Goal: Check status: Check status

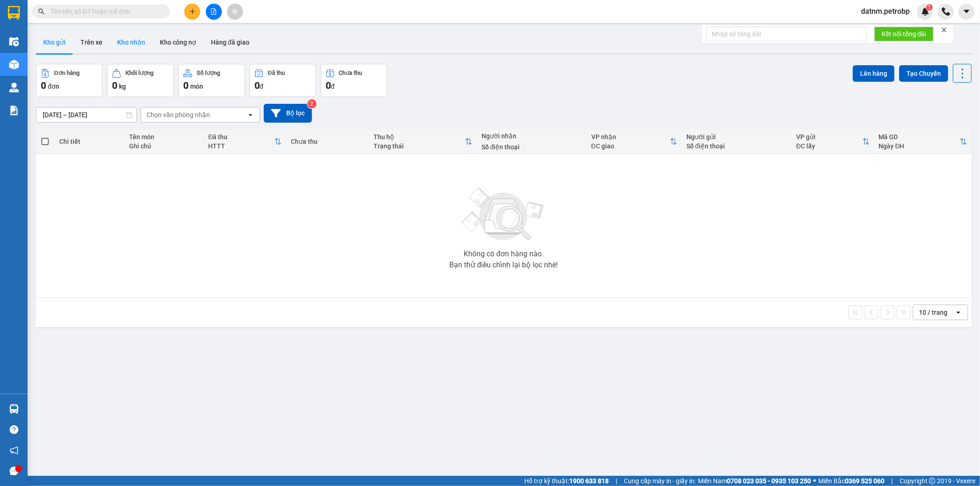
click at [143, 48] on button "Kho nhận" at bounding box center [131, 42] width 43 height 22
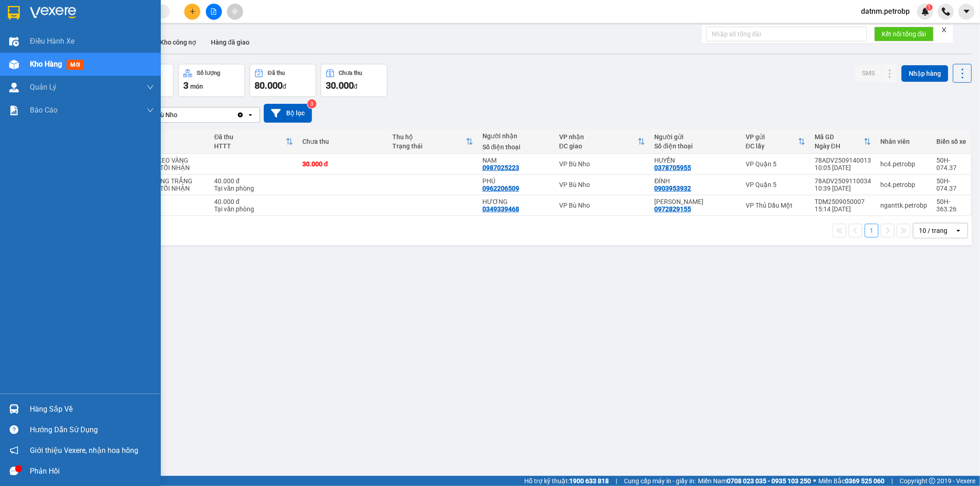
click at [19, 413] on div at bounding box center [14, 409] width 16 height 16
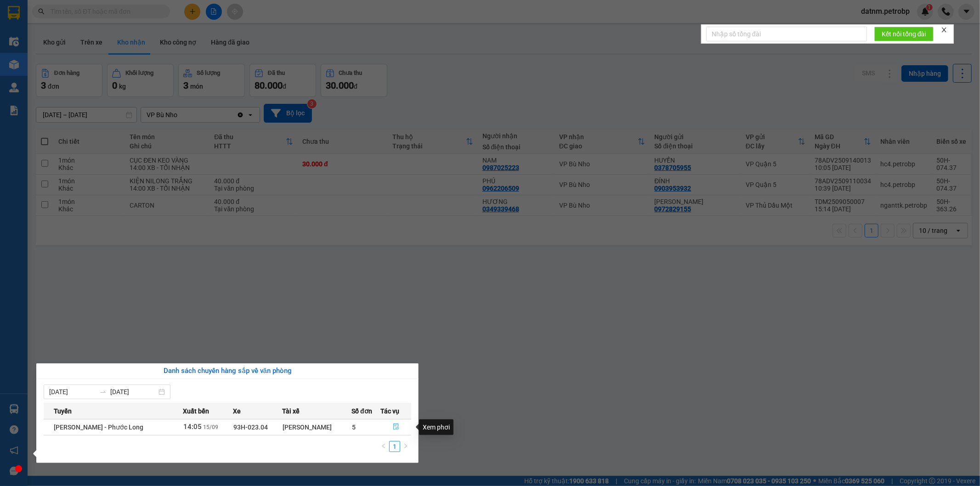
click at [393, 430] on icon "file-done" at bounding box center [396, 427] width 6 height 6
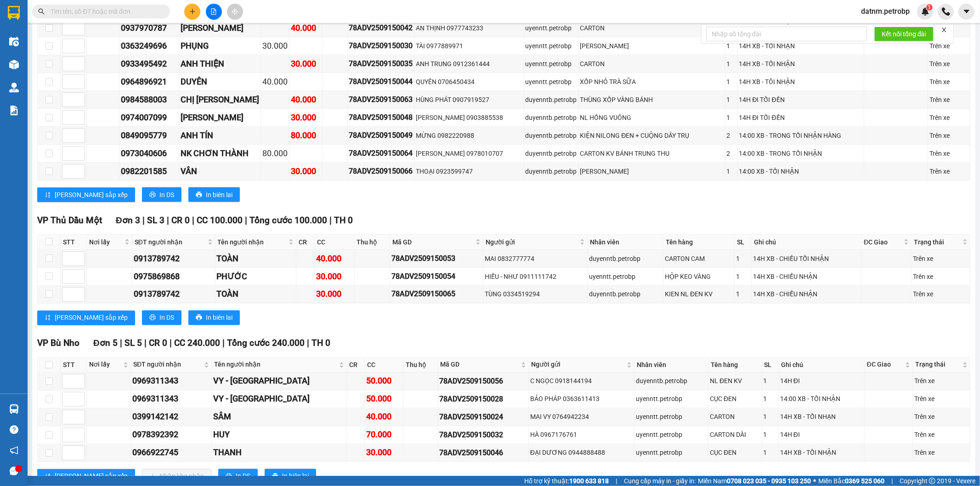
scroll to position [1189, 0]
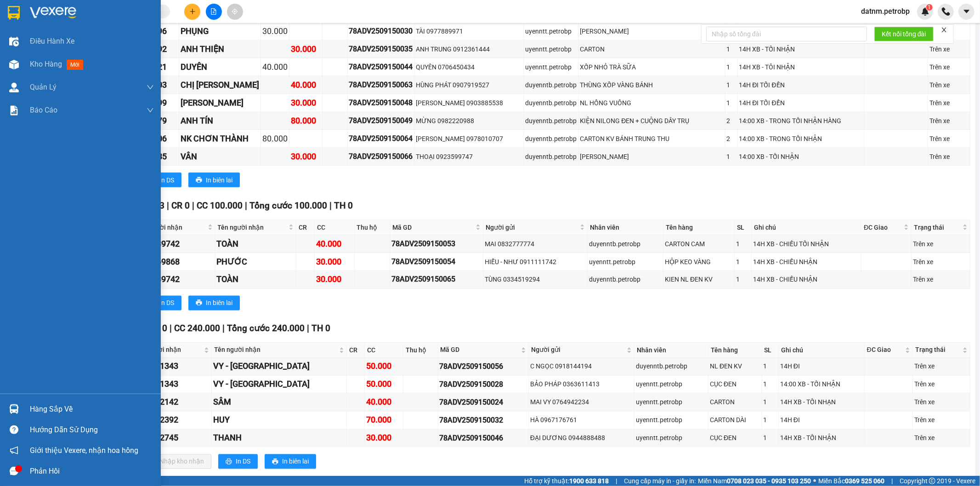
click at [34, 415] on div "Hàng sắp về" at bounding box center [92, 410] width 124 height 14
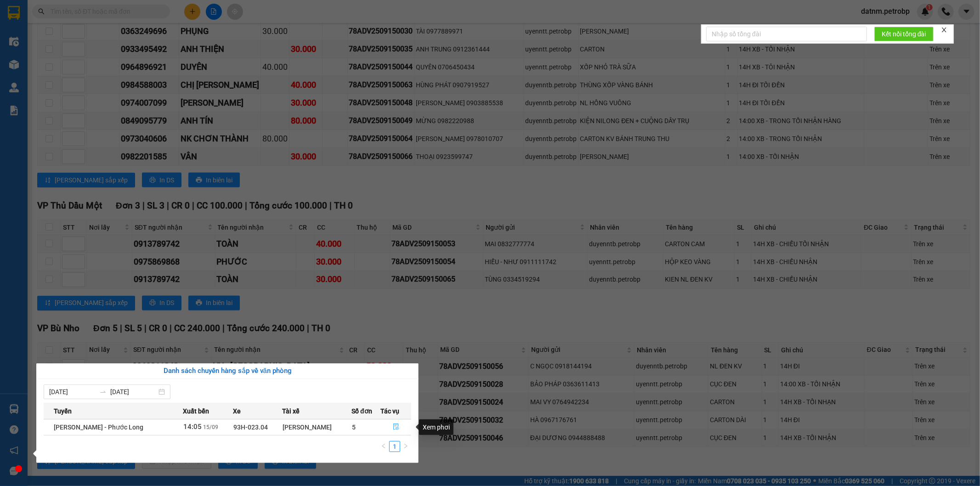
click at [393, 428] on icon "file-done" at bounding box center [396, 427] width 6 height 6
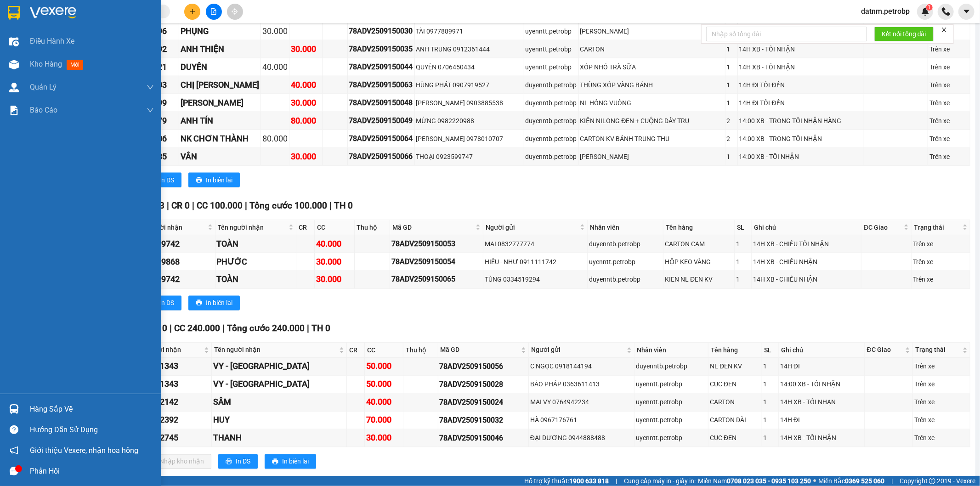
click at [18, 416] on div at bounding box center [14, 409] width 16 height 16
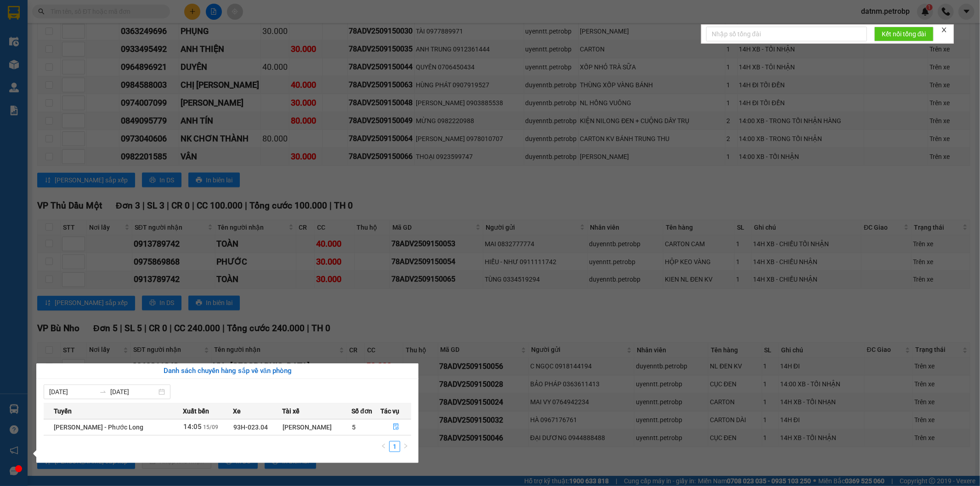
click at [459, 434] on section "Kết quả tìm kiếm ( 0 ) Bộ lọc No Data datnm.petrobp 1 Điều hành xe Kho hàng mới…" at bounding box center [490, 243] width 980 height 486
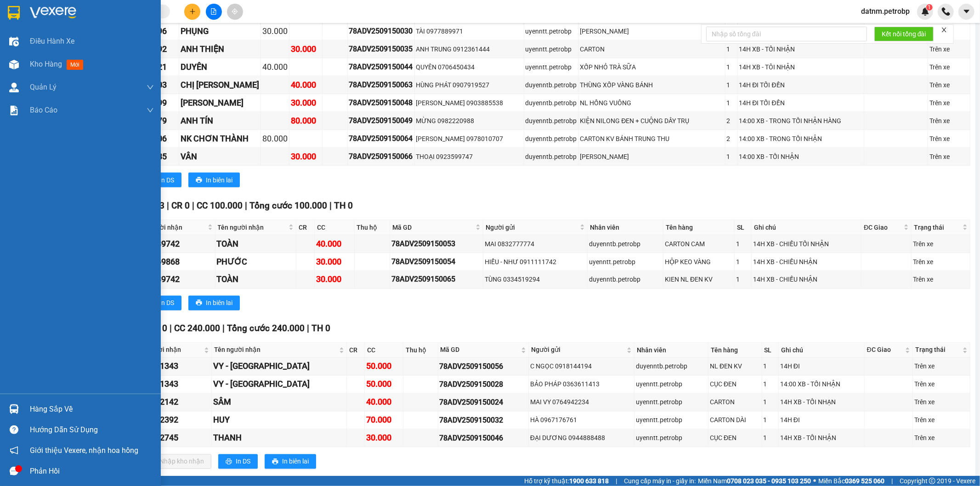
click at [27, 411] on div "Hàng sắp về" at bounding box center [80, 409] width 161 height 21
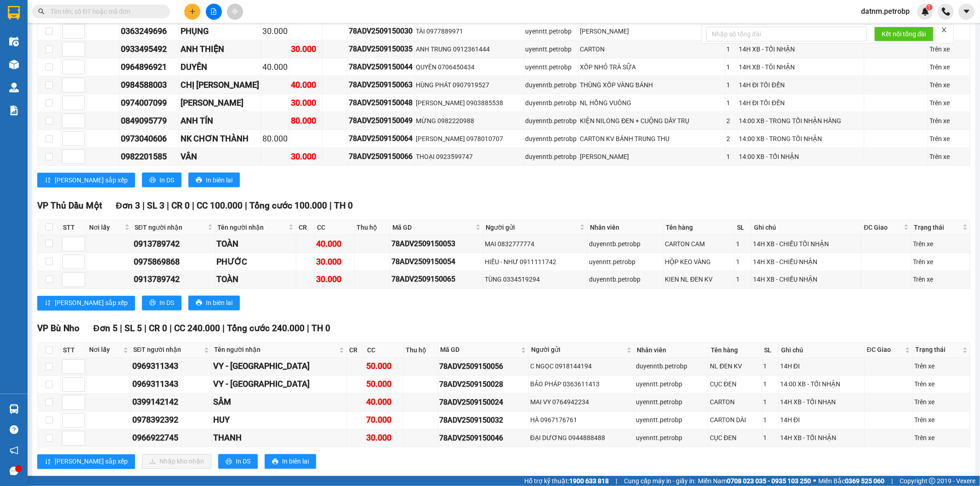
click at [474, 445] on section "Kết quả tìm kiếm ( 0 ) Bộ lọc No Data datnm.petrobp 1 Điều hành xe Kho hàng mới…" at bounding box center [490, 243] width 980 height 486
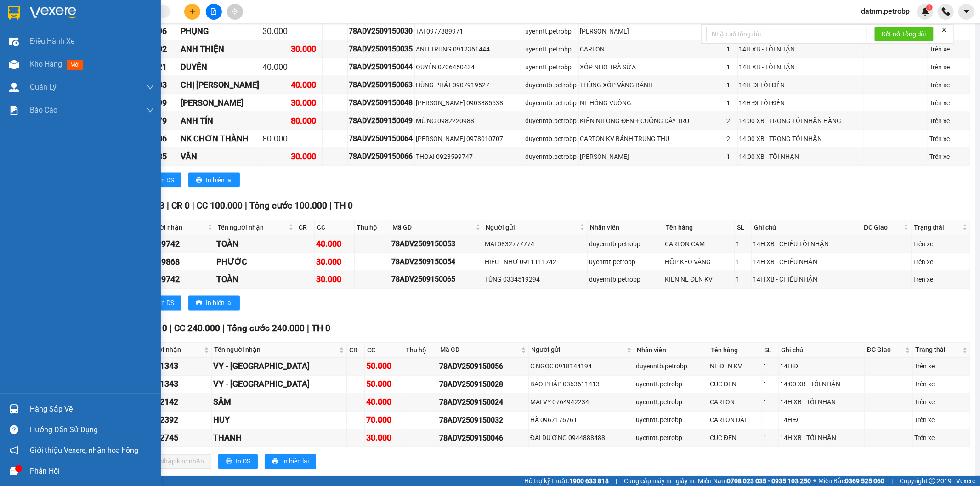
click at [17, 405] on img at bounding box center [14, 409] width 10 height 10
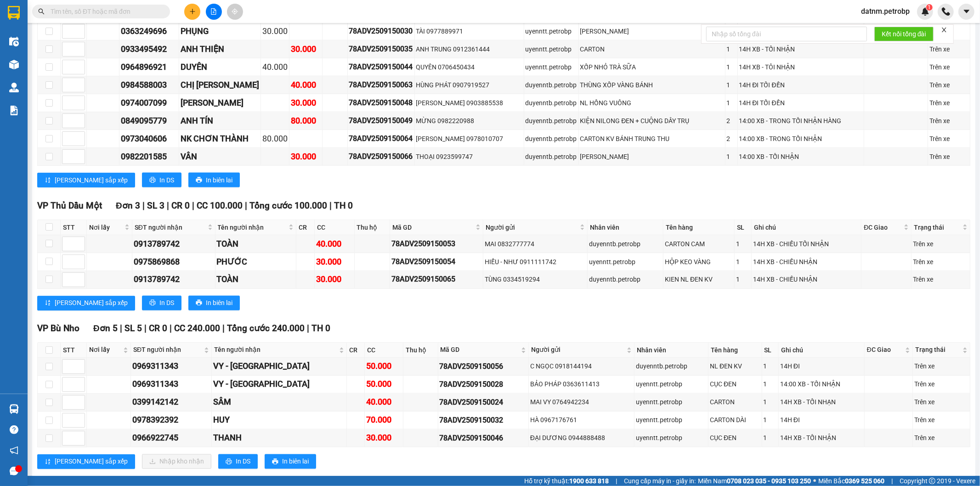
click at [374, 195] on section "Kết quả tìm kiếm ( 0 ) Bộ lọc No Data datnm.petrobp 1 Điều hành xe Kho hàng mới…" at bounding box center [490, 243] width 980 height 486
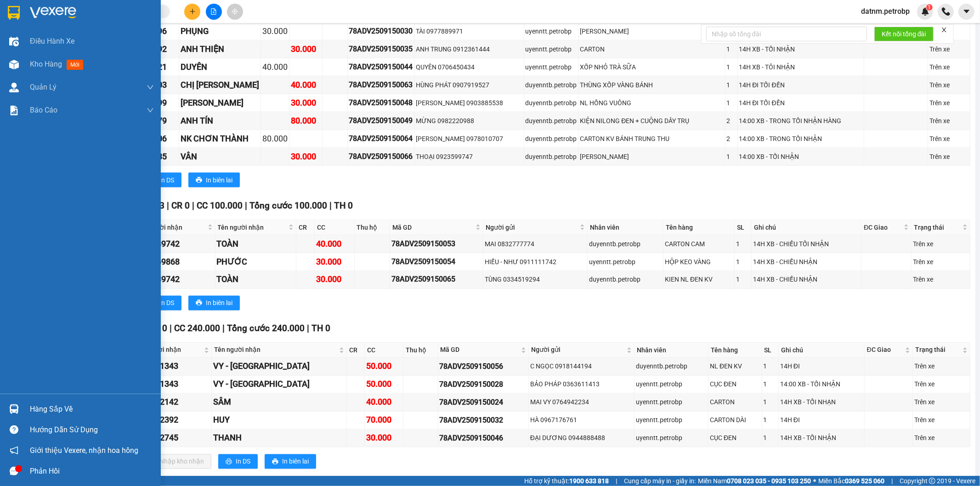
click at [32, 407] on div "Hàng sắp về" at bounding box center [92, 410] width 124 height 14
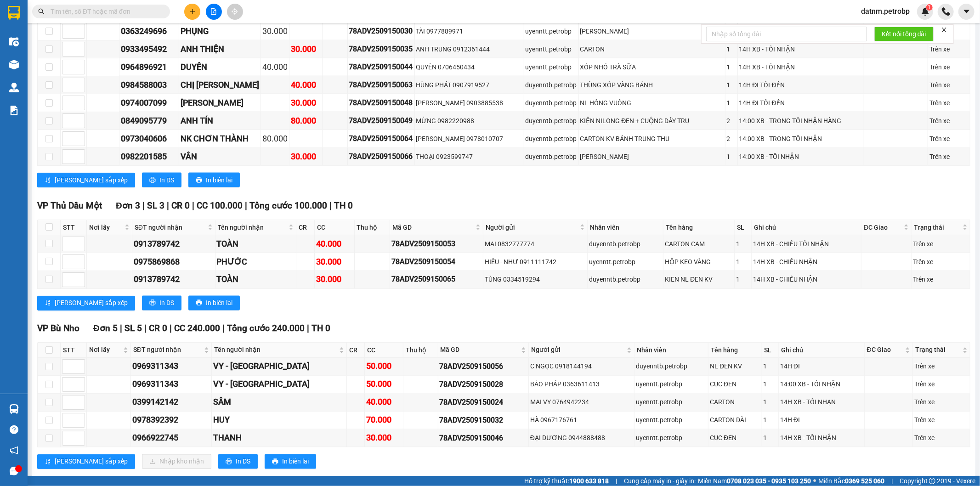
click at [474, 452] on section "Kết quả tìm kiếm ( 0 ) Bộ lọc No Data datnm.petrobp 1 Điều hành xe Kho hàng mới…" at bounding box center [490, 243] width 980 height 486
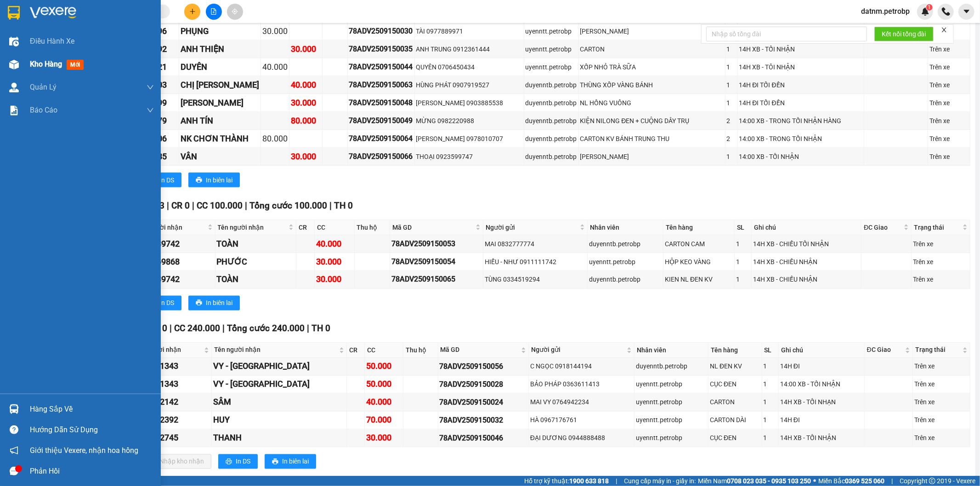
click at [40, 63] on span "Kho hàng" at bounding box center [46, 64] width 32 height 9
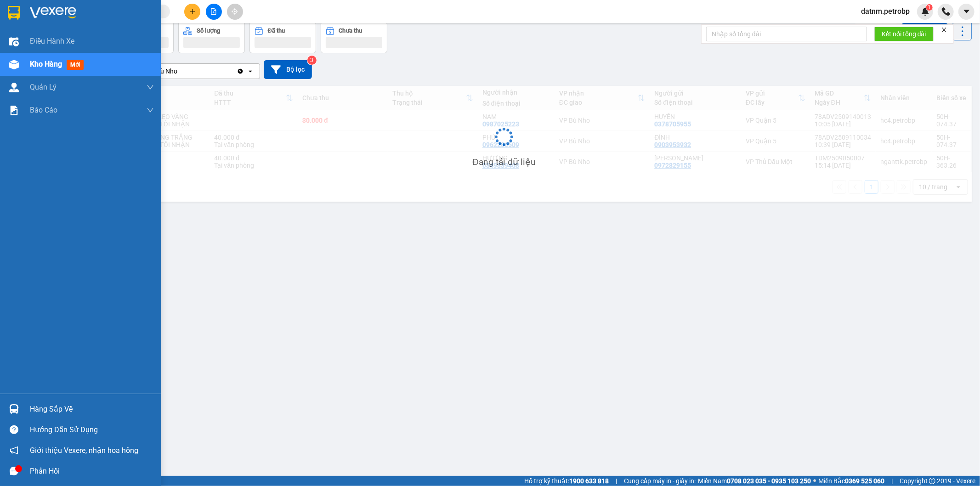
scroll to position [42, 0]
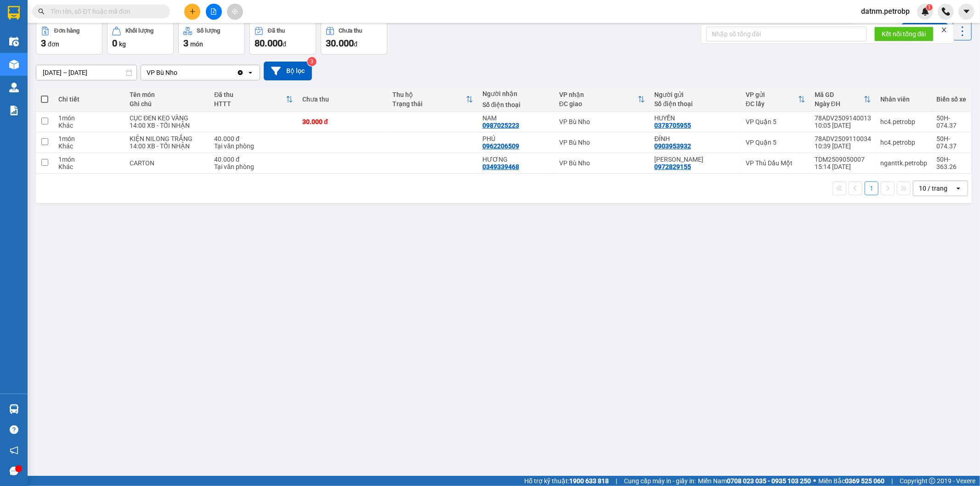
click at [471, 222] on div "ver 1.8.143 Kho gửi Trên xe Kho nhận Kho công nợ Hàng đã giao Đơn hàng 3 đơn Kh…" at bounding box center [503, 228] width 943 height 486
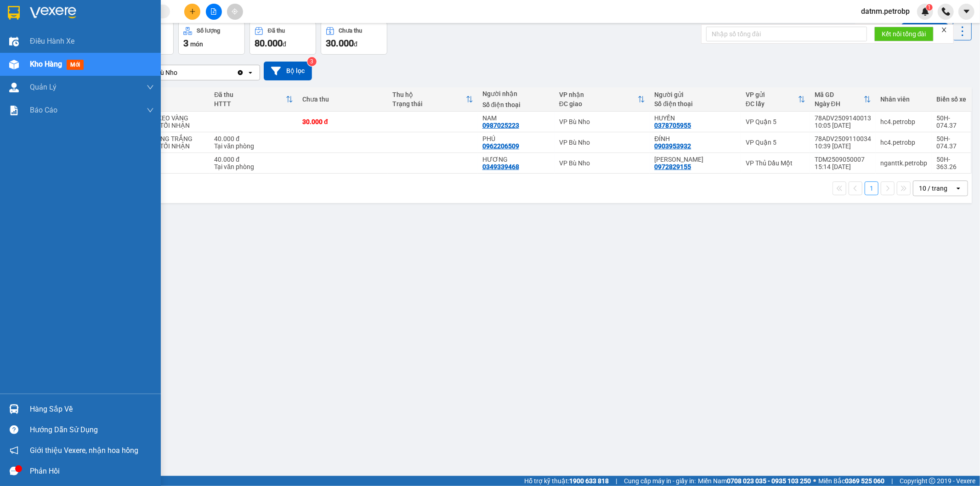
click at [25, 402] on div "Hàng sắp về" at bounding box center [80, 409] width 161 height 21
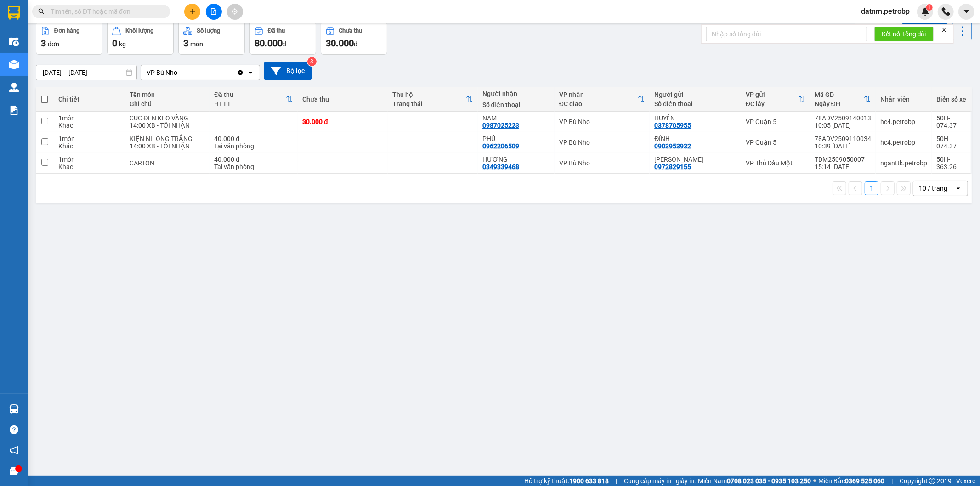
click at [352, 278] on section "Kết quả tìm kiếm ( 0 ) Bộ lọc No Data datnm.petrobp 1 Điều hành xe Kho hàng mới…" at bounding box center [490, 243] width 980 height 486
click at [34, 409] on div "ver 1.8.143 Kho gửi Trên xe Kho nhận Kho công nợ Hàng đã giao Đơn hàng 3 đơn Kh…" at bounding box center [503, 228] width 943 height 486
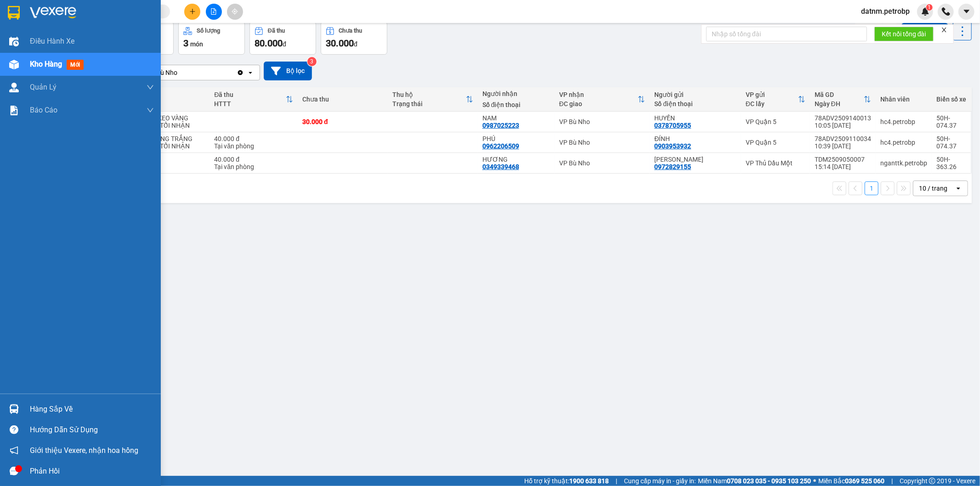
click at [32, 402] on div "Hàng sắp về" at bounding box center [80, 409] width 161 height 21
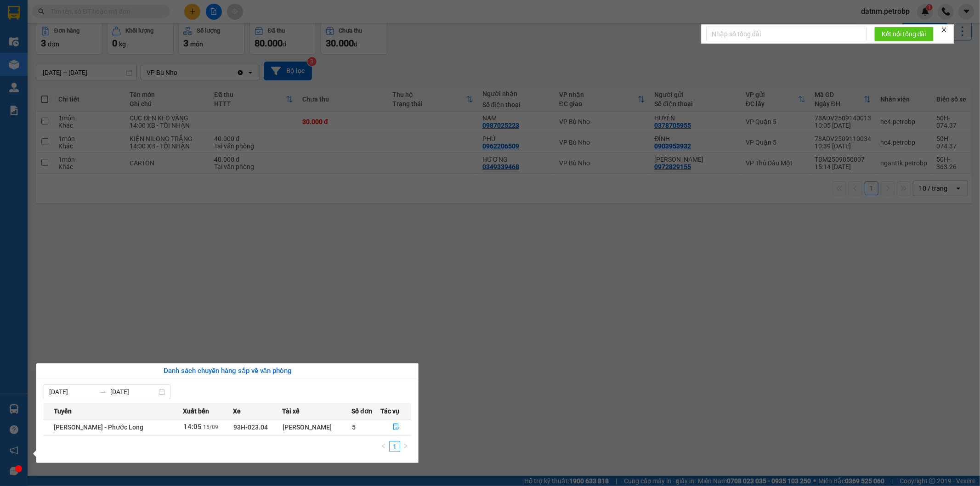
click at [408, 364] on div "Danh sách chuyến hàng sắp về văn phòng" at bounding box center [227, 371] width 382 height 16
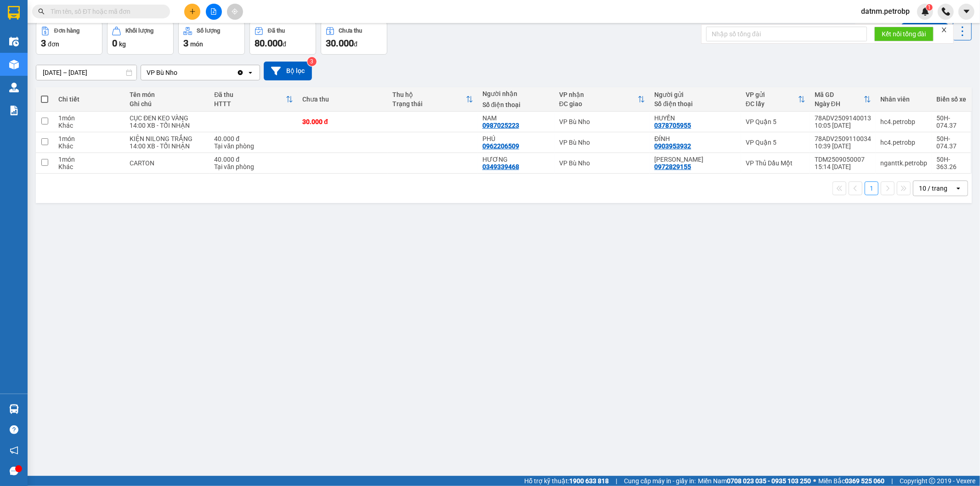
click at [161, 308] on section "Kết quả tìm kiếm ( 0 ) Bộ lọc No Data datnm.petrobp 1 Điều hành xe Kho hàng mới…" at bounding box center [490, 243] width 980 height 486
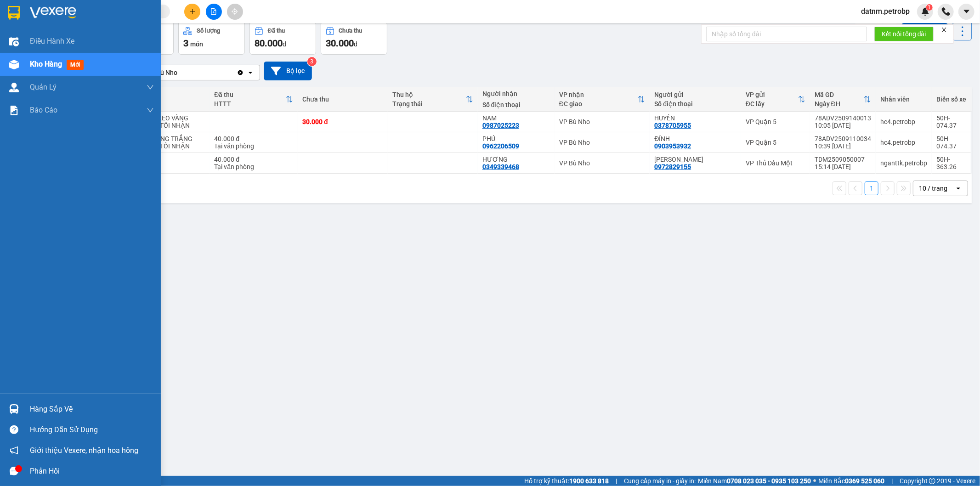
click at [17, 407] on img at bounding box center [14, 409] width 10 height 10
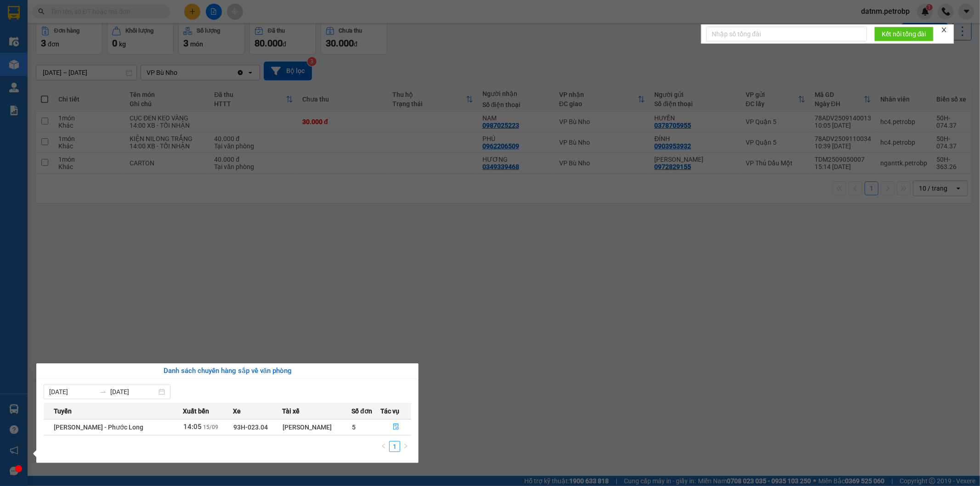
click at [482, 307] on section "Kết quả tìm kiếm ( 0 ) Bộ lọc No Data datnm.petrobp 1 Điều hành xe Kho hàng mới…" at bounding box center [490, 243] width 980 height 486
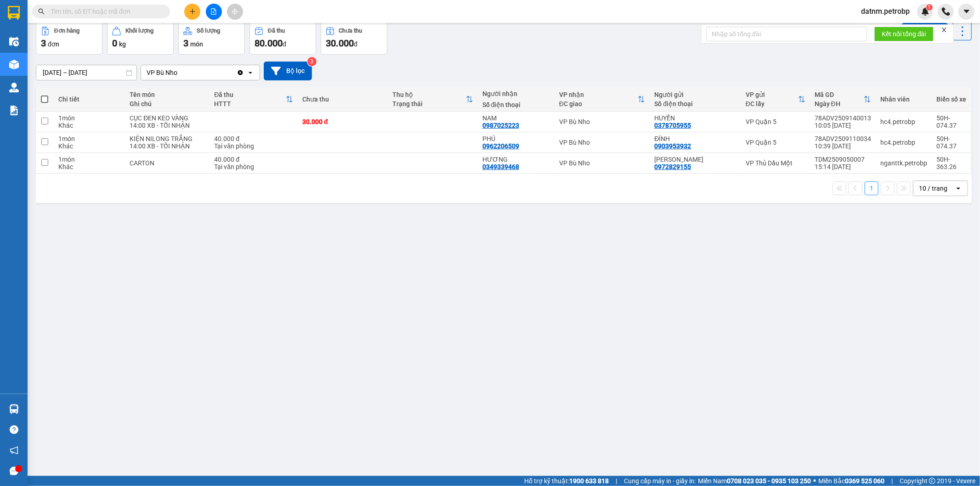
click at [397, 483] on div "Hỗ trợ kỹ thuật: 1900 633 818 | Cung cấp máy in - giấy in: [GEOGRAPHIC_DATA] 07…" at bounding box center [488, 481] width 976 height 10
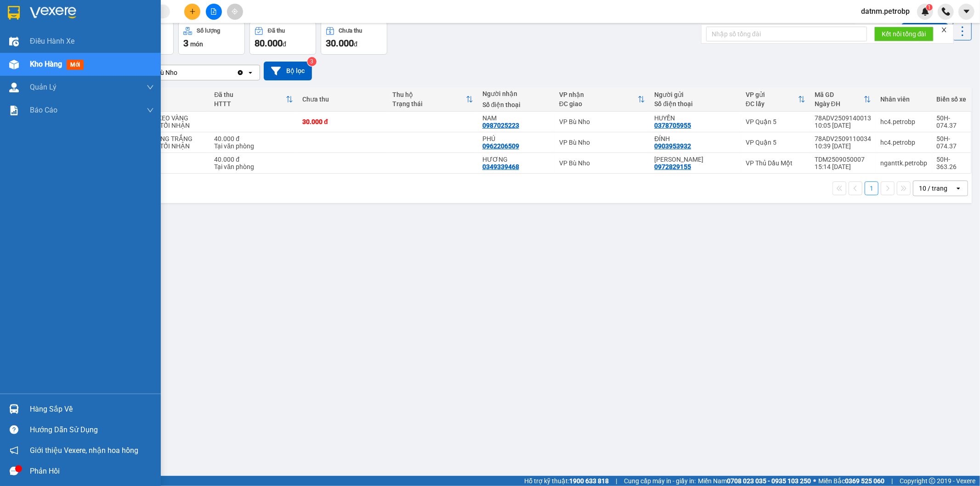
click at [22, 401] on div "Hàng sắp về" at bounding box center [80, 409] width 161 height 21
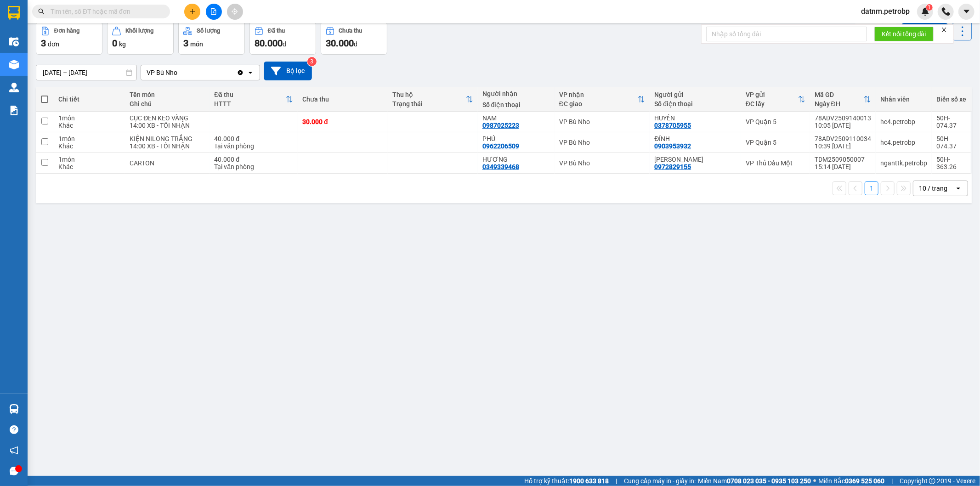
click at [336, 301] on section "Kết quả tìm kiếm ( 0 ) Bộ lọc No Data datnm.petrobp 1 Điều hành xe Kho hàng mới…" at bounding box center [490, 243] width 980 height 486
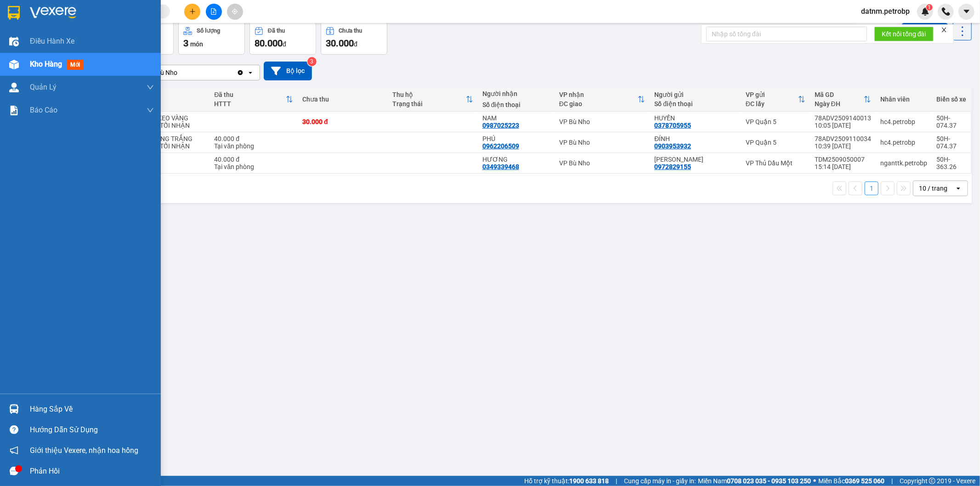
click at [22, 403] on div "Hàng sắp về" at bounding box center [80, 409] width 161 height 21
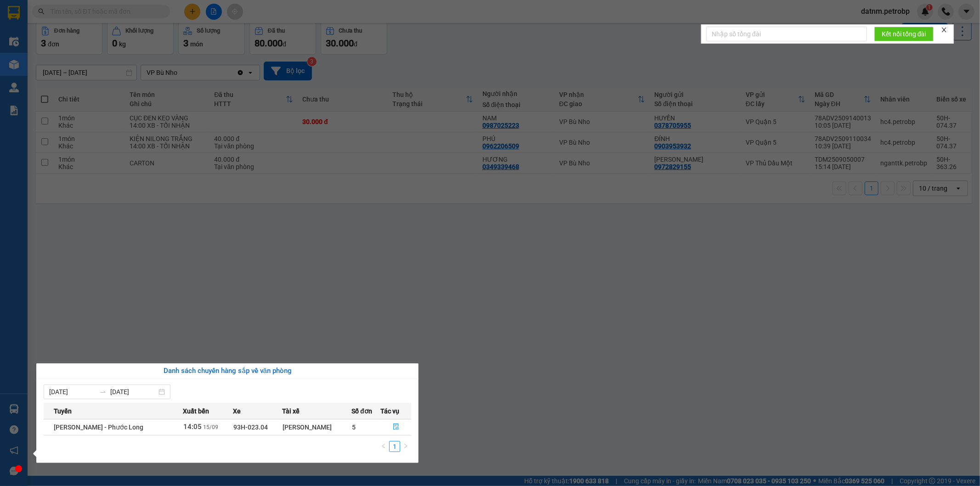
click at [375, 339] on section "Kết quả tìm kiếm ( 0 ) Bộ lọc No Data datnm.petrobp 1 Điều hành xe Kho hàng mới…" at bounding box center [490, 243] width 980 height 486
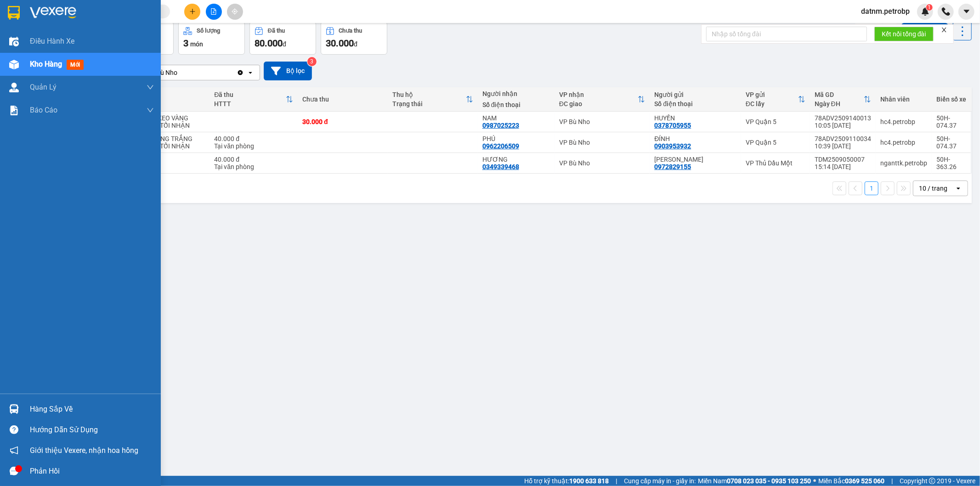
click at [24, 66] on div "Kho hàng mới" at bounding box center [80, 64] width 161 height 23
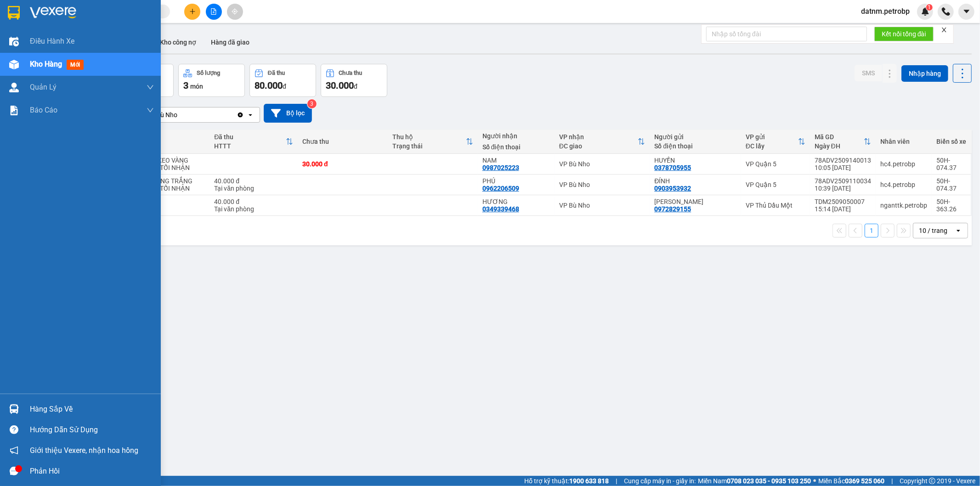
click at [15, 414] on div at bounding box center [14, 409] width 16 height 16
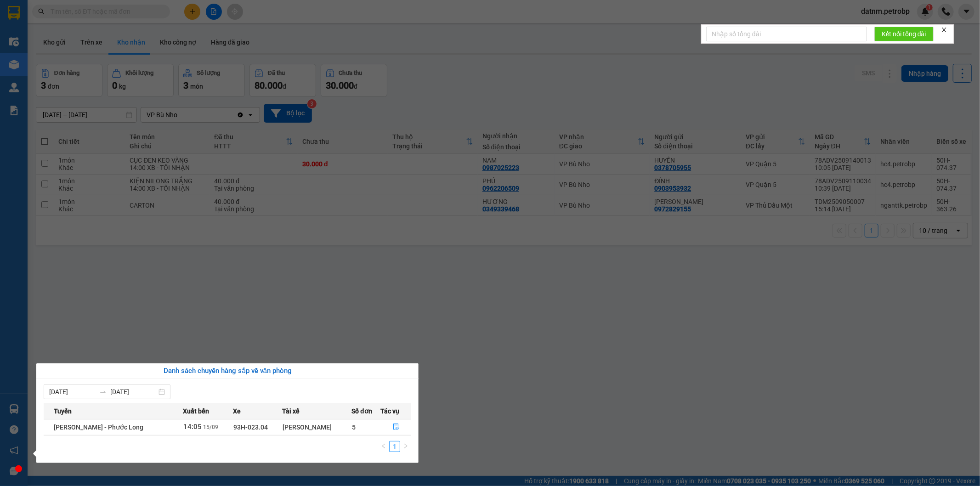
click at [263, 31] on section "Kết quả tìm kiếm ( 0 ) Bộ lọc No Data datnm.petrobp 1 Điều hành xe Kho hàng mới…" at bounding box center [490, 243] width 980 height 486
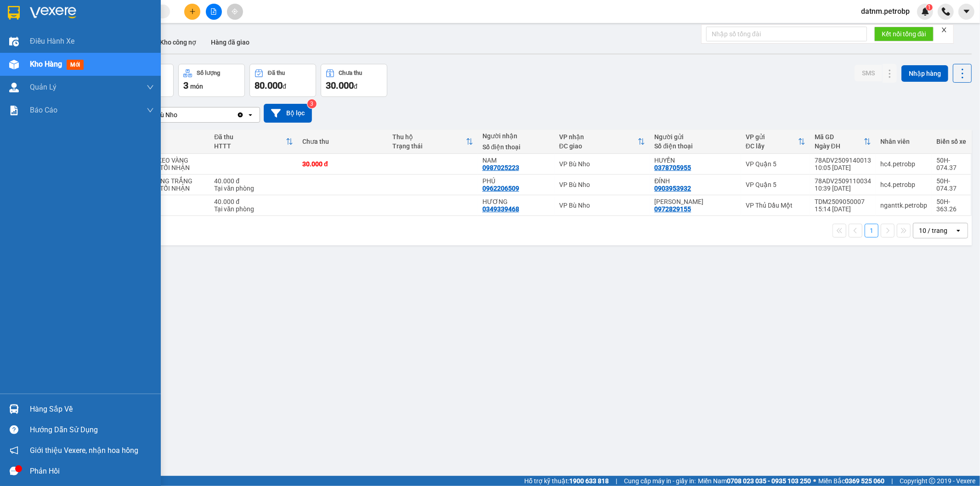
click at [9, 409] on img at bounding box center [14, 409] width 10 height 10
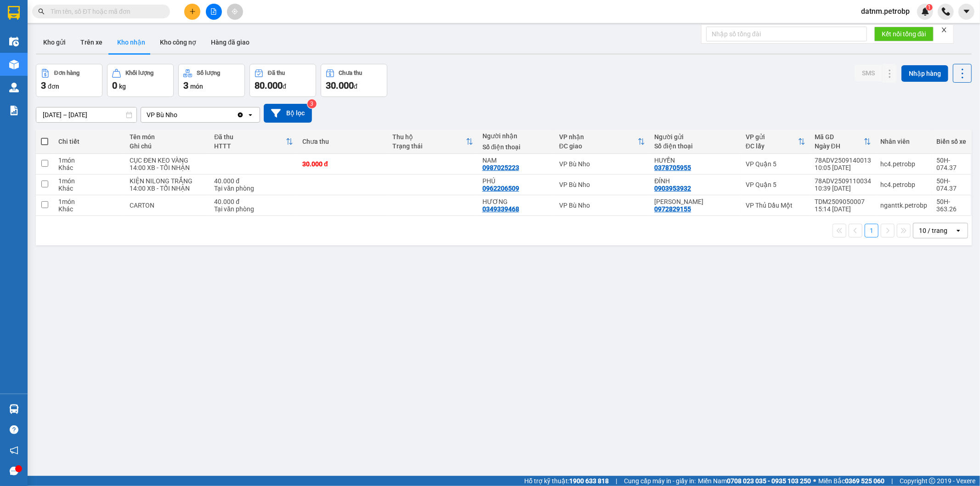
click at [262, 337] on section "Kết quả tìm kiếm ( 0 ) Bộ lọc No Data datnm.petrobp 1 Điều hành xe Kho hàng mới…" at bounding box center [490, 243] width 980 height 486
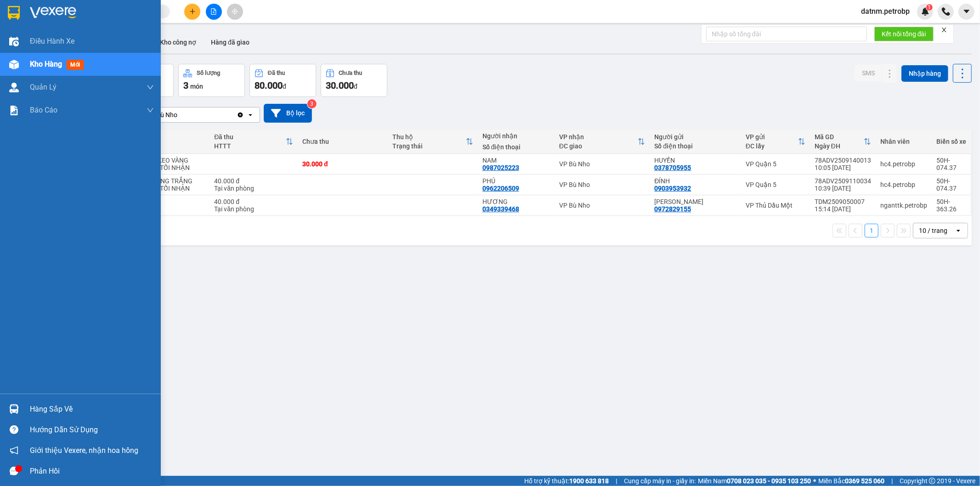
click at [34, 403] on div "Hàng sắp về" at bounding box center [92, 410] width 124 height 14
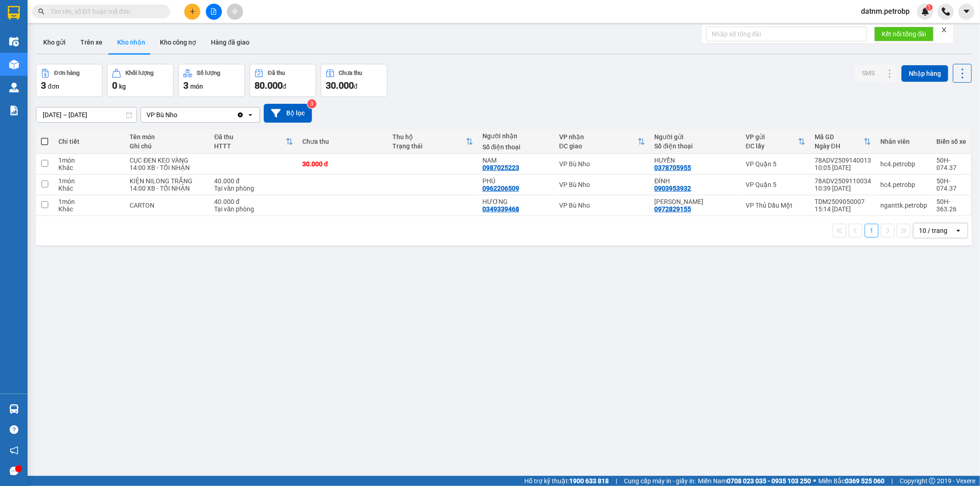
click at [261, 277] on section "Kết quả tìm kiếm ( 0 ) Bộ lọc No Data datnm.petrobp 1 Điều hành xe Kho hàng mới…" at bounding box center [490, 243] width 980 height 486
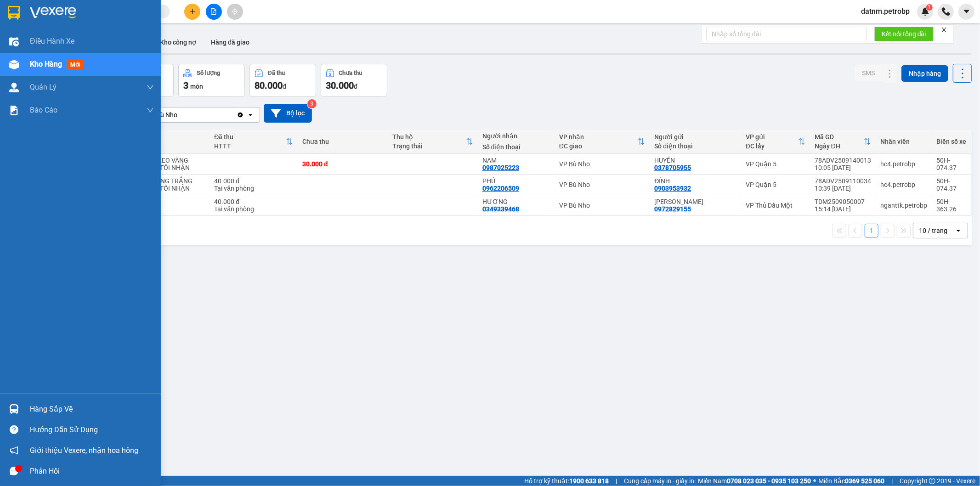
click at [33, 413] on div "Hàng sắp về" at bounding box center [92, 410] width 124 height 14
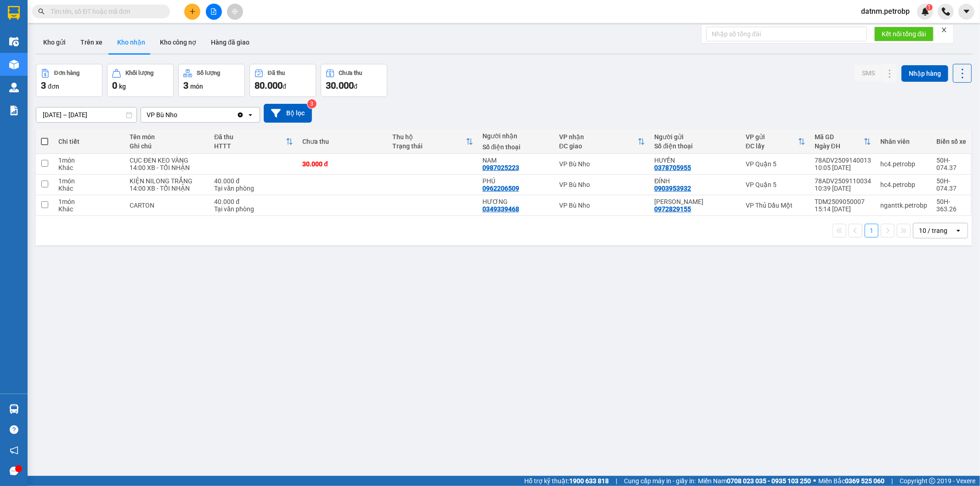
drag, startPoint x: 434, startPoint y: 287, endPoint x: 496, endPoint y: 24, distance: 269.6
click at [435, 286] on section "Kết quả tìm kiếm ( 0 ) Bộ lọc No Data datnm.petrobp 1 Điều hành xe Kho hàng mới…" at bounding box center [490, 243] width 980 height 486
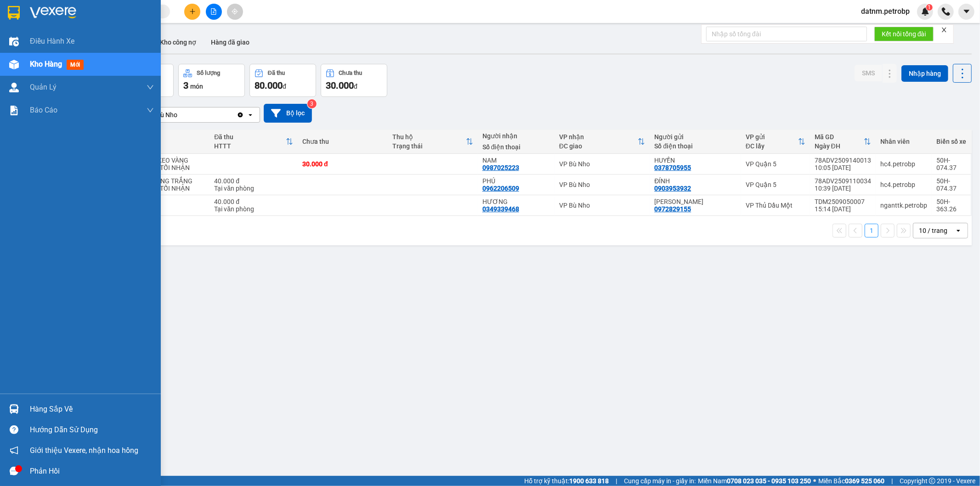
click at [19, 406] on div at bounding box center [14, 409] width 16 height 16
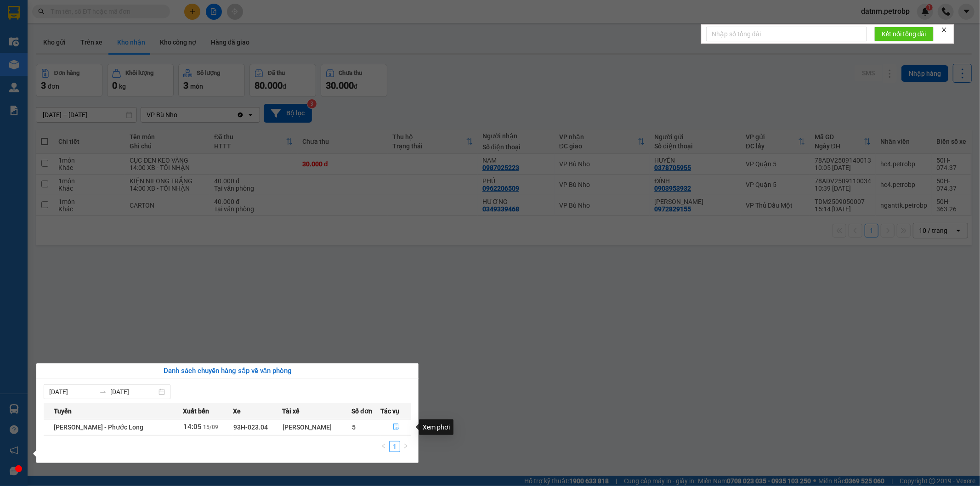
click at [398, 426] on icon "file-done" at bounding box center [396, 427] width 6 height 6
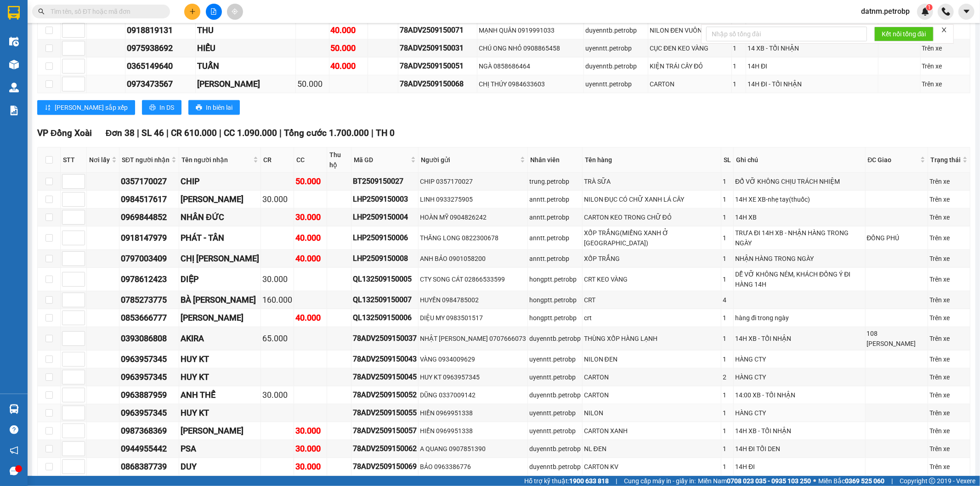
scroll to position [1021, 0]
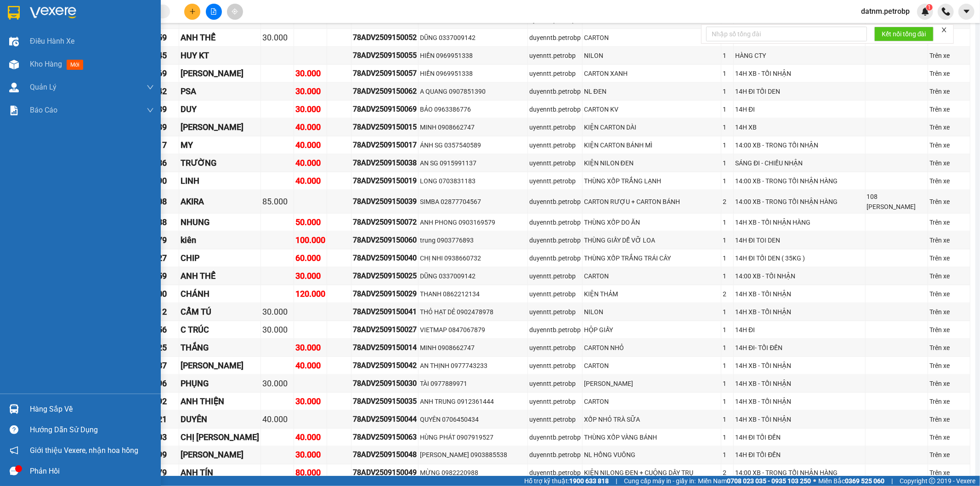
click at [7, 417] on div "Hàng sắp về" at bounding box center [80, 409] width 161 height 21
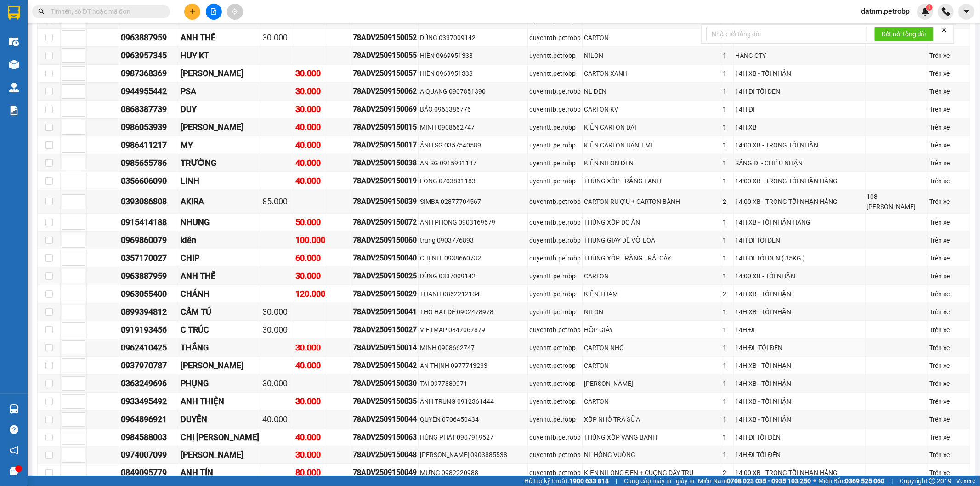
click at [454, 331] on section "Kết quả tìm kiếm ( 0 ) Bộ lọc No Data datnm.petrobp 1 Điều hành xe Kho hàng mới…" at bounding box center [490, 243] width 980 height 486
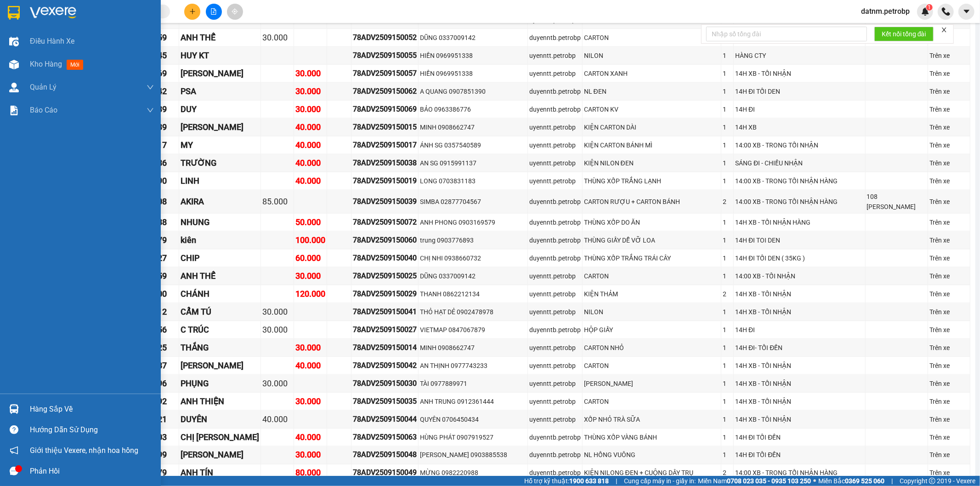
click at [23, 408] on div "Hàng sắp về" at bounding box center [80, 409] width 161 height 21
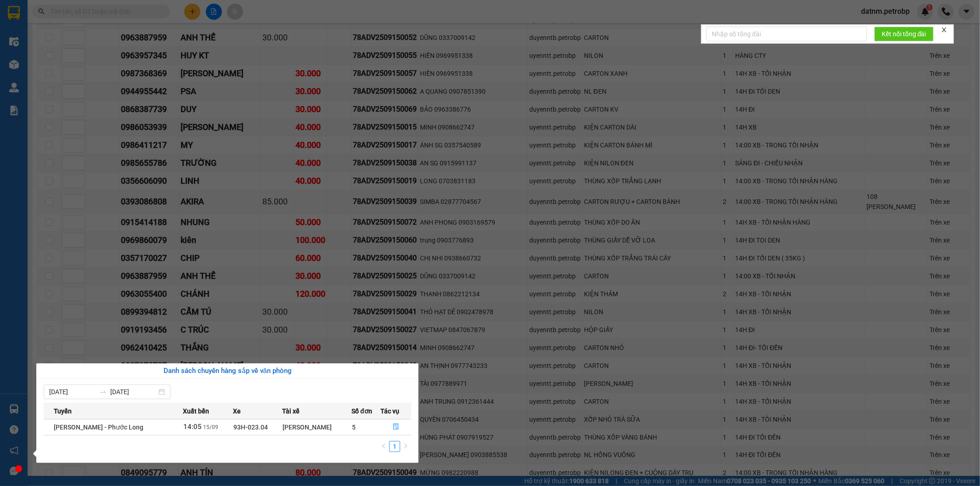
click at [342, 197] on section "Kết quả tìm kiếm ( 0 ) Bộ lọc No Data datnm.petrobp 1 Điều hành xe Kho hàng mới…" at bounding box center [490, 243] width 980 height 486
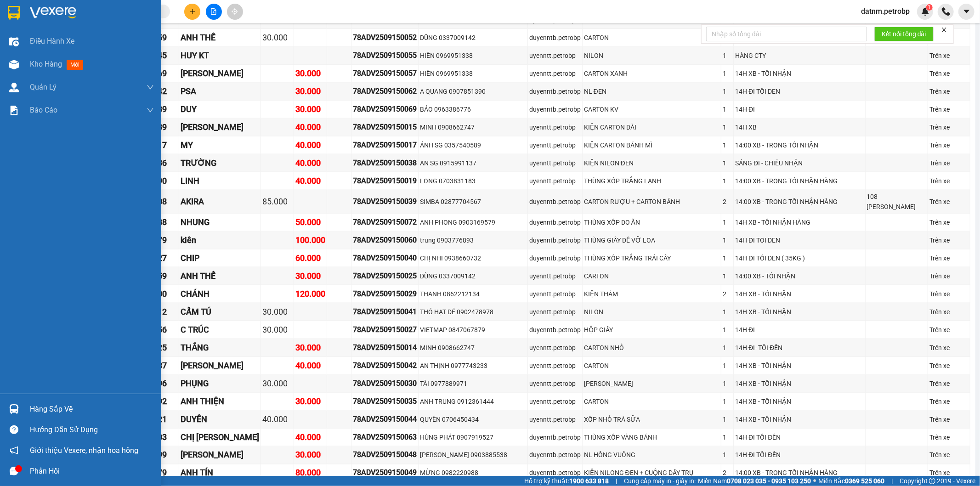
click at [36, 405] on div "Hàng sắp về" at bounding box center [92, 410] width 124 height 14
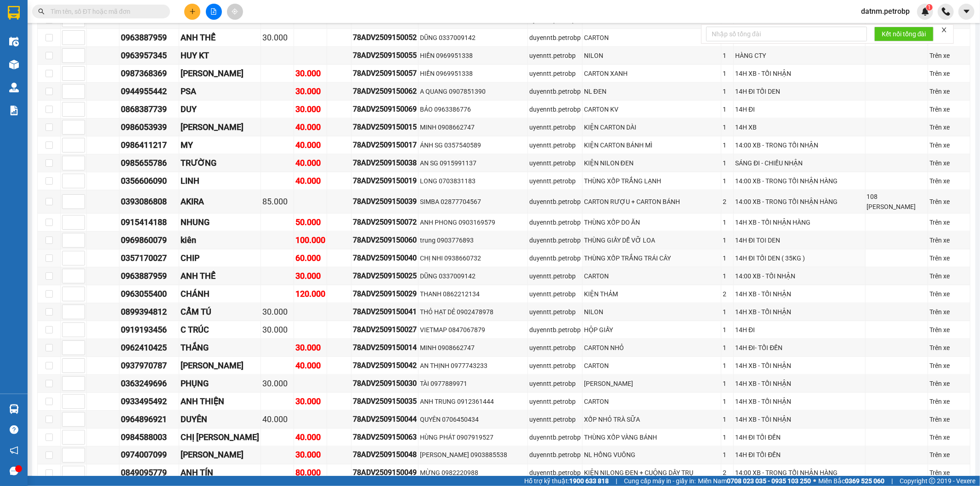
click at [314, 235] on section "Kết quả tìm kiếm ( 0 ) Bộ lọc No Data datnm.petrobp 1 Điều hành xe Kho hàng mới…" at bounding box center [490, 243] width 980 height 486
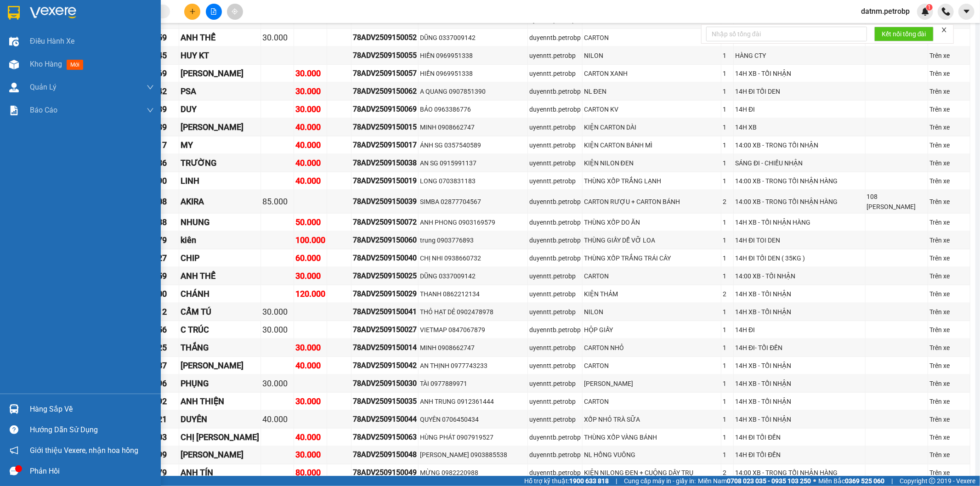
click at [12, 414] on img at bounding box center [14, 409] width 10 height 10
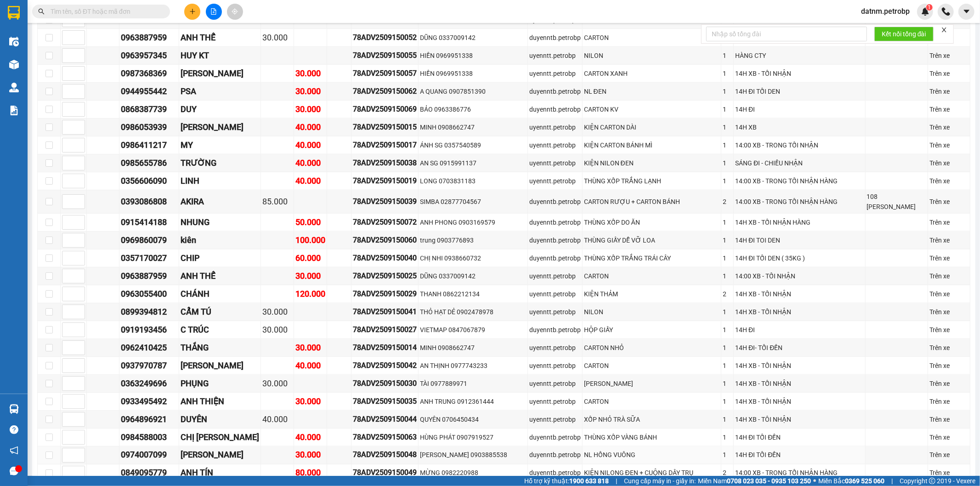
click at [465, 432] on section "Kết quả tìm kiếm ( 0 ) Bộ lọc No Data datnm.petrobp 1 Điều hành xe Kho hàng mới…" at bounding box center [490, 243] width 980 height 486
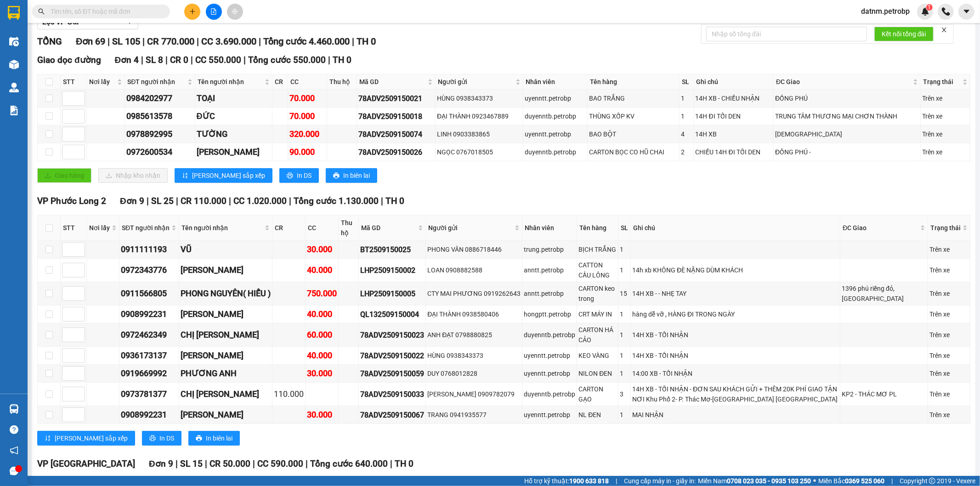
scroll to position [0, 0]
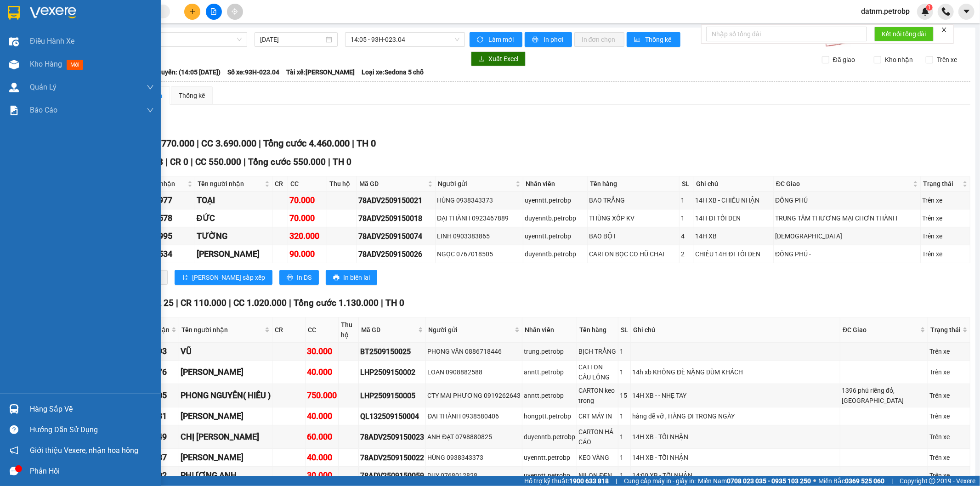
click at [17, 398] on div "Hàng sắp về Hướng dẫn sử dụng Giới thiệu Vexere, nhận hoa hồng Phản hồi" at bounding box center [80, 438] width 161 height 88
click at [15, 405] on img at bounding box center [14, 409] width 10 height 10
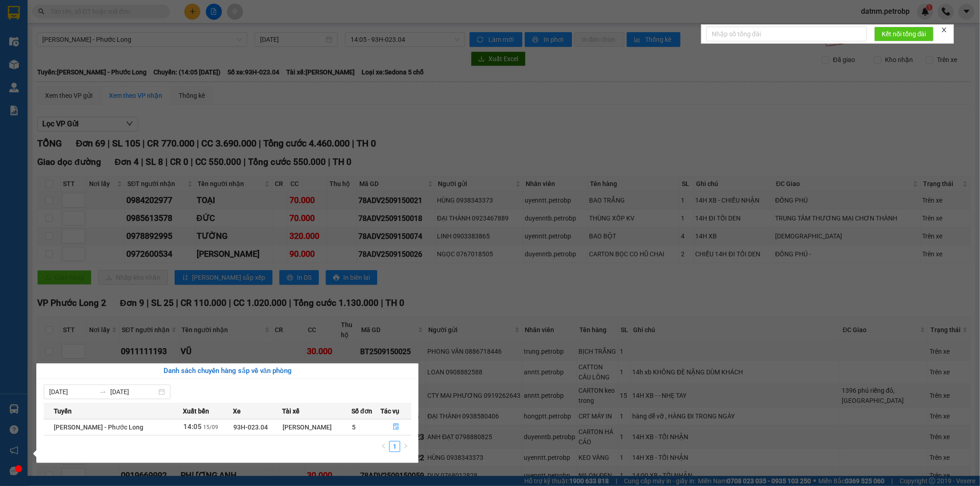
click at [268, 207] on section "Kết quả tìm kiếm ( 0 ) Bộ lọc No Data datnm.petrobp 1 Điều hành xe Kho hàng mới…" at bounding box center [490, 243] width 980 height 486
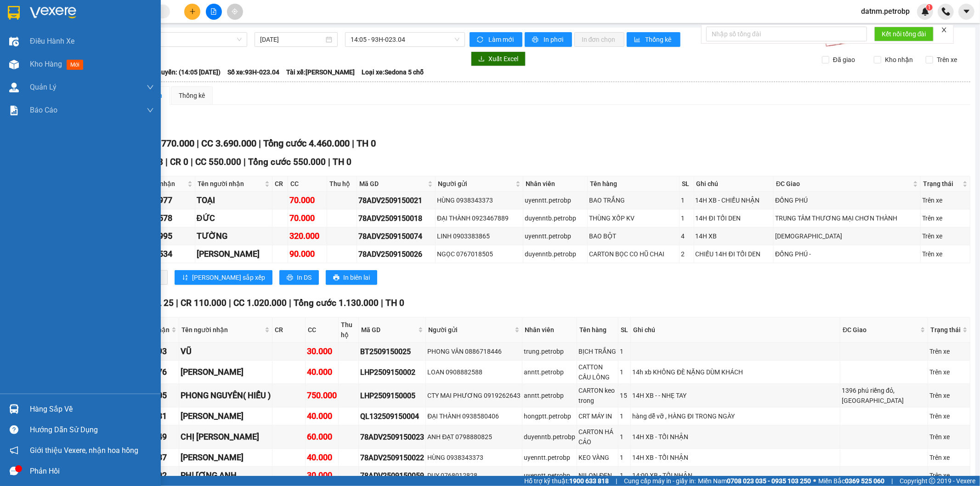
click at [34, 403] on div "Hàng sắp về" at bounding box center [92, 410] width 124 height 14
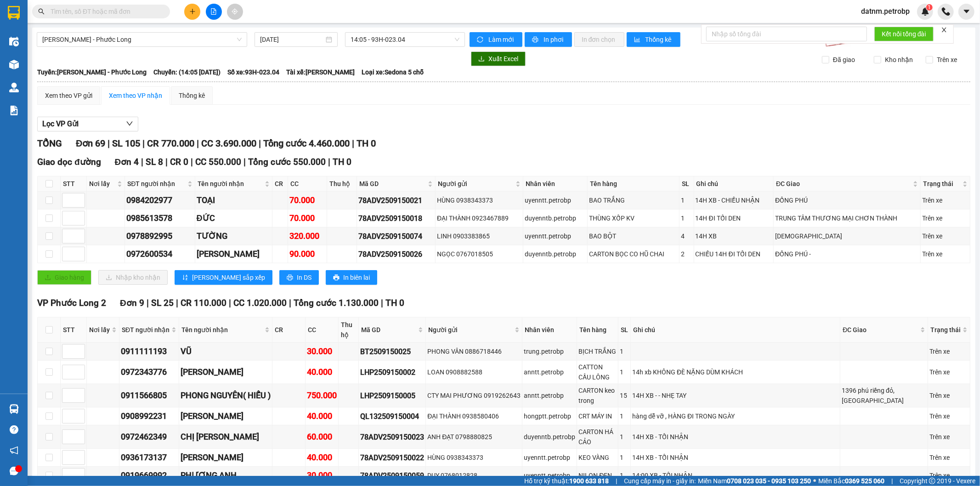
click at [322, 108] on section "Kết quả tìm kiếm ( 0 ) Bộ lọc No Data datnm.petrobp 1 Điều hành xe Kho hàng mới…" at bounding box center [490, 243] width 980 height 486
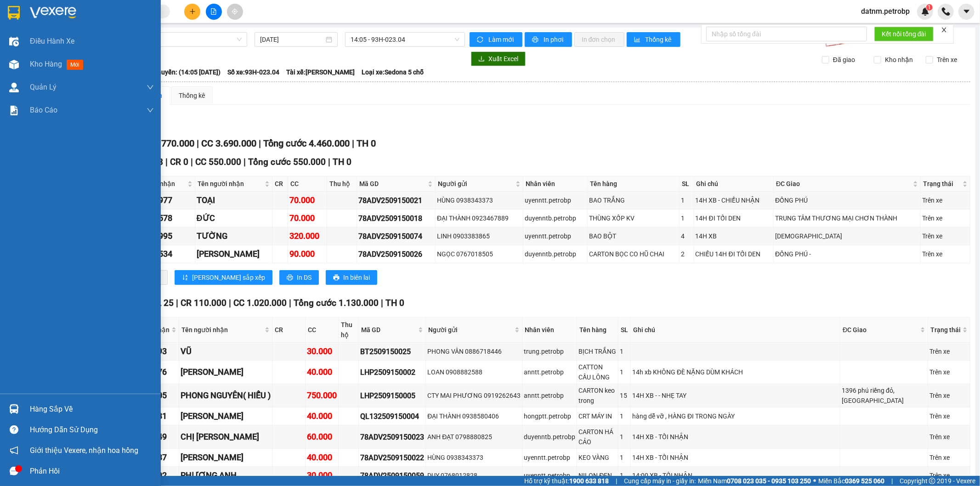
click at [23, 402] on div "Hàng sắp về" at bounding box center [80, 409] width 161 height 21
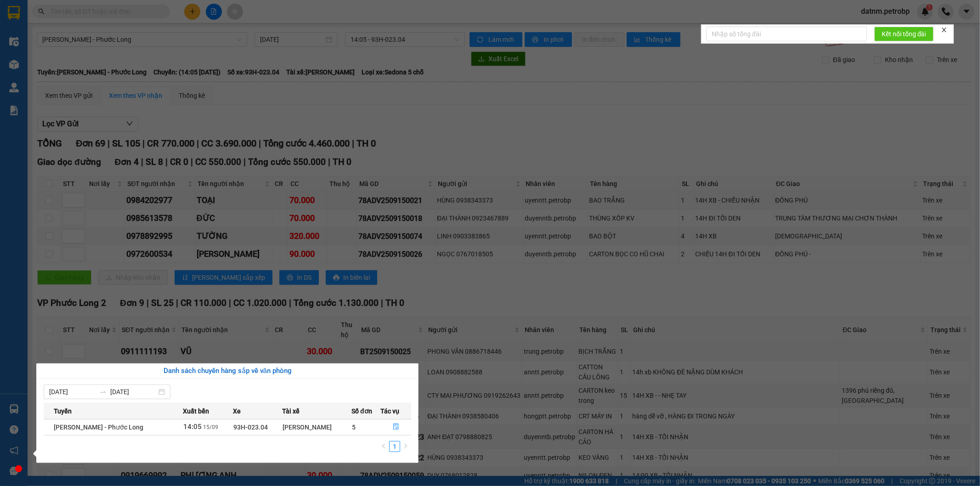
click at [527, 278] on section "Kết quả tìm kiếm ( 0 ) Bộ lọc No Data datnm.petrobp 1 Điều hành xe Kho hàng mới…" at bounding box center [490, 243] width 980 height 486
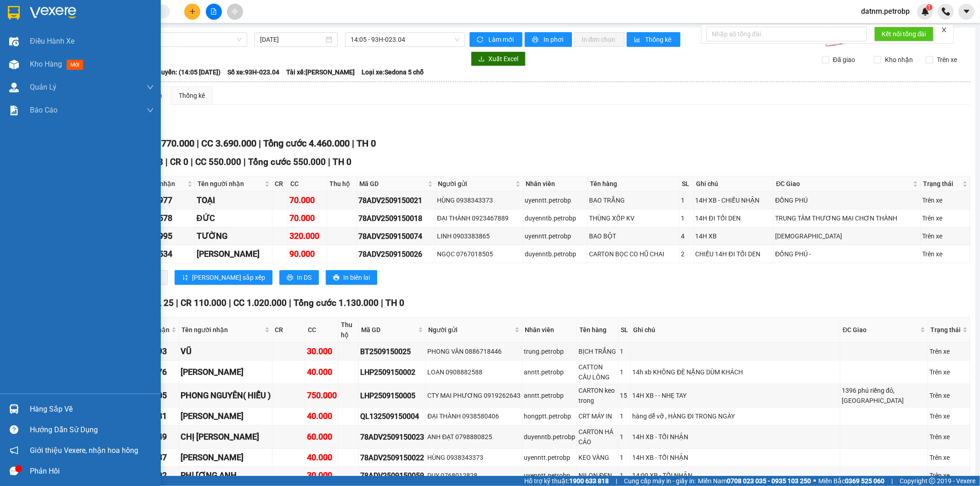
click at [19, 409] on div at bounding box center [14, 409] width 16 height 16
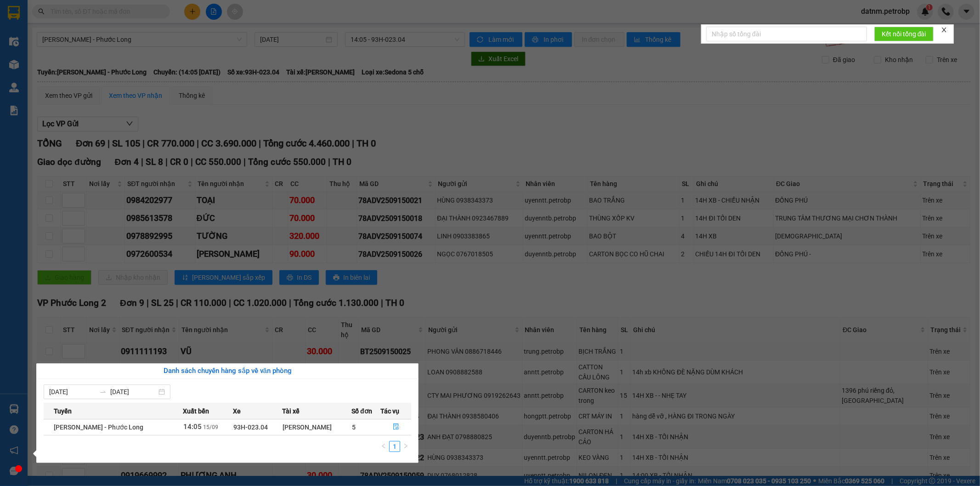
click at [427, 316] on section "Kết quả tìm kiếm ( 0 ) Bộ lọc No Data datnm.petrobp 1 Điều hành xe Kho hàng mới…" at bounding box center [490, 243] width 980 height 486
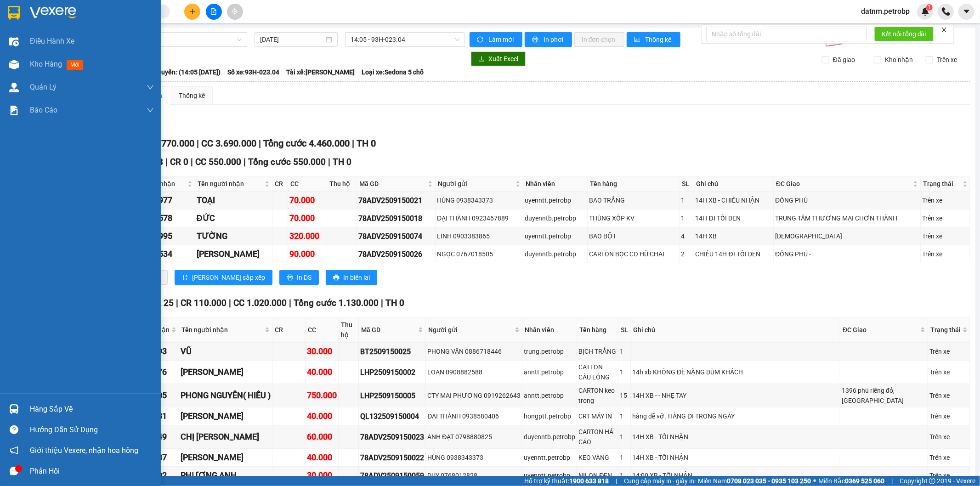
click at [15, 403] on div at bounding box center [14, 409] width 16 height 16
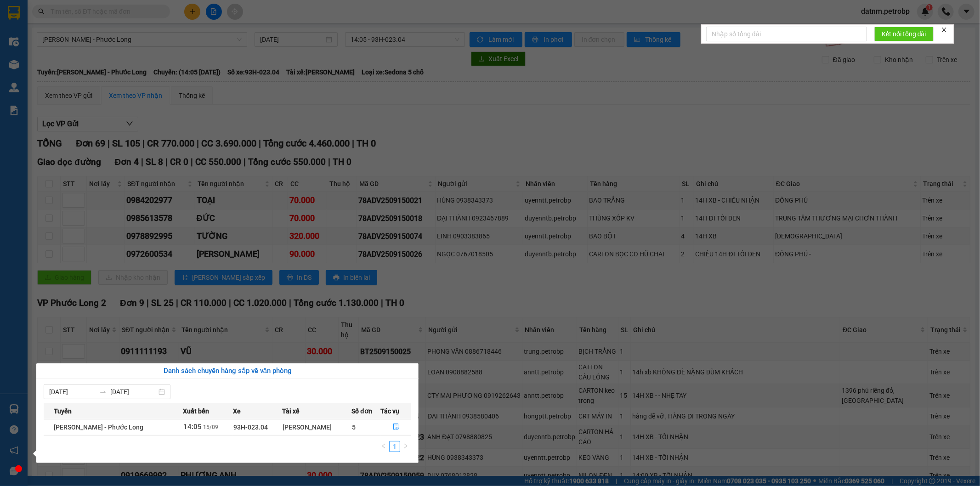
click at [575, 73] on section "Kết quả tìm kiếm ( 0 ) Bộ lọc No Data datnm.petrobp 1 Điều hành xe Kho hàng mới…" at bounding box center [490, 243] width 980 height 486
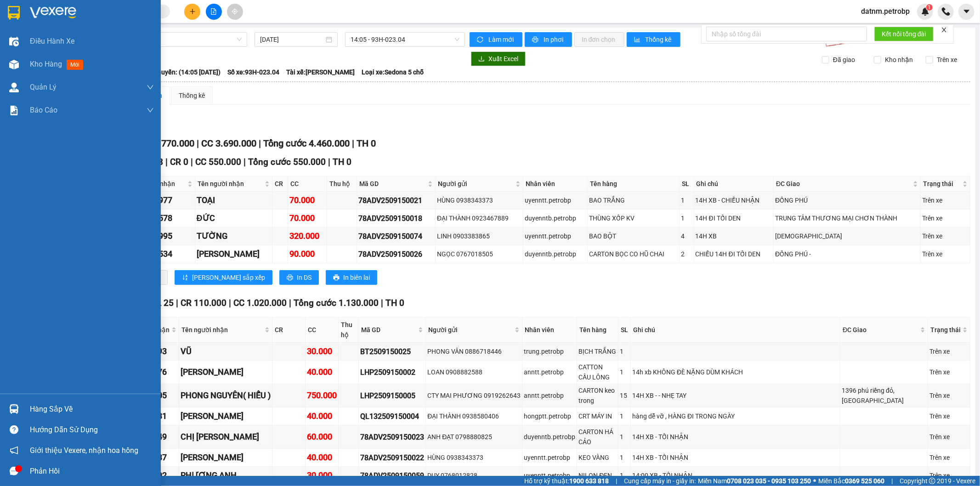
click at [15, 416] on div at bounding box center [14, 409] width 16 height 16
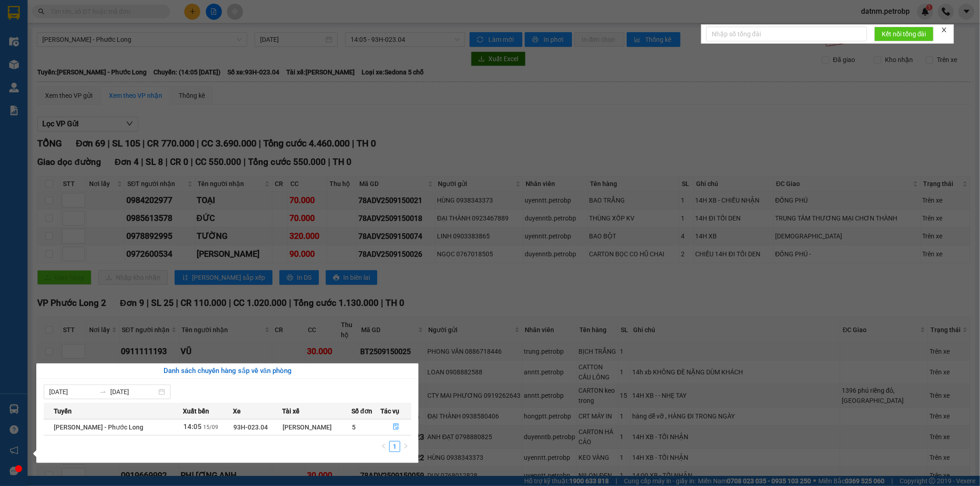
click at [352, 125] on section "Kết quả tìm kiếm ( 0 ) Bộ lọc No Data datnm.petrobp 1 Điều hành xe Kho hàng mới…" at bounding box center [490, 243] width 980 height 486
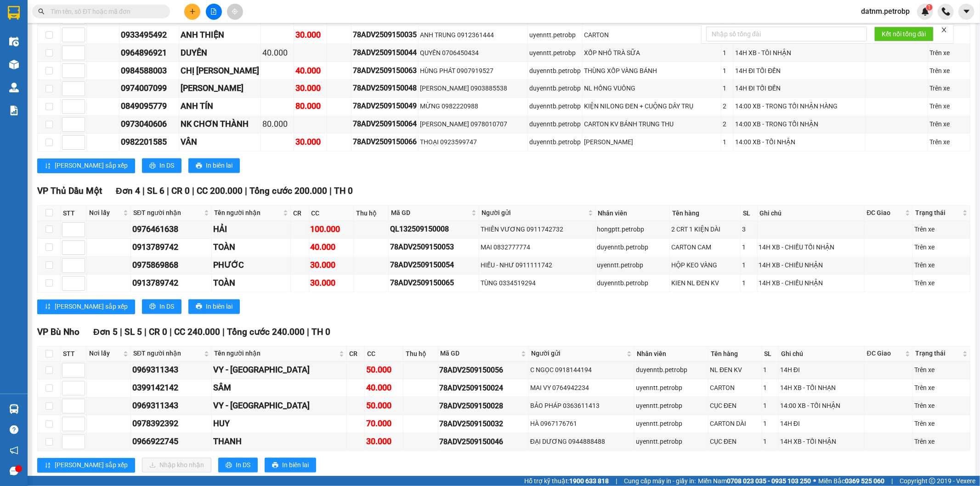
scroll to position [1132, 0]
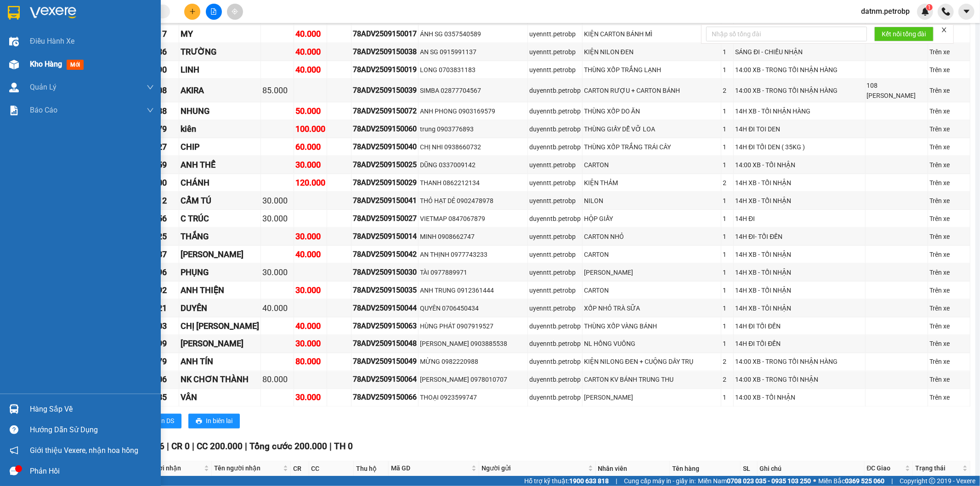
click at [30, 61] on span "Kho hàng" at bounding box center [46, 64] width 32 height 9
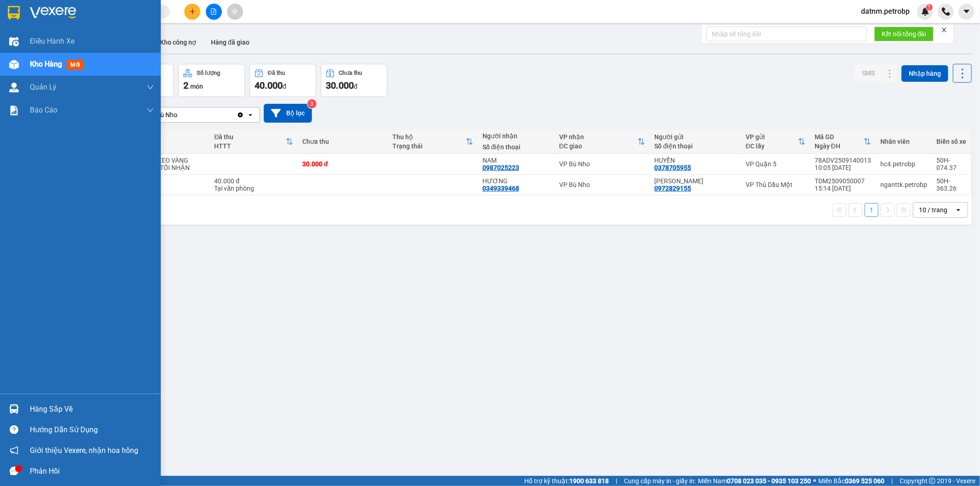
click at [27, 408] on div "Hàng sắp về" at bounding box center [80, 409] width 161 height 21
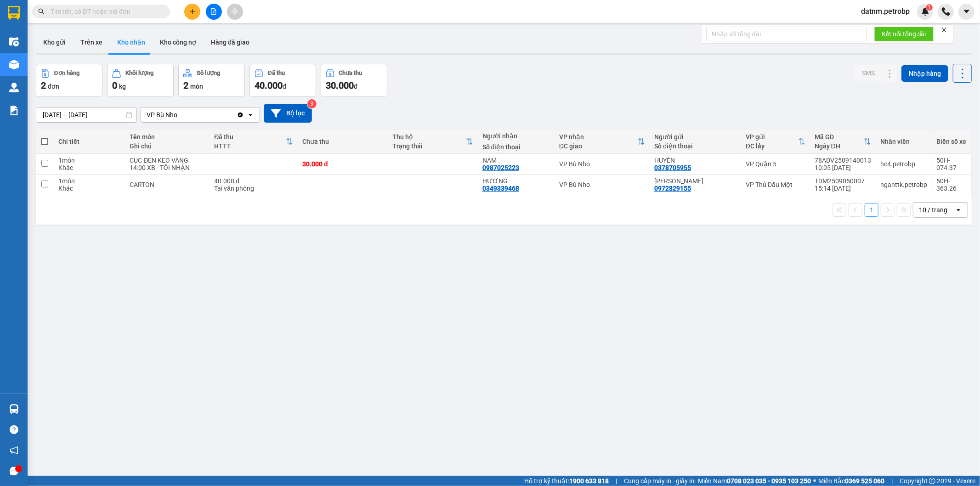
click at [363, 332] on section "Kết quả tìm kiếm ( 0 ) Bộ lọc No Data datnm.petrobp 1 Điều hành xe Kho hàng mới…" at bounding box center [490, 243] width 980 height 486
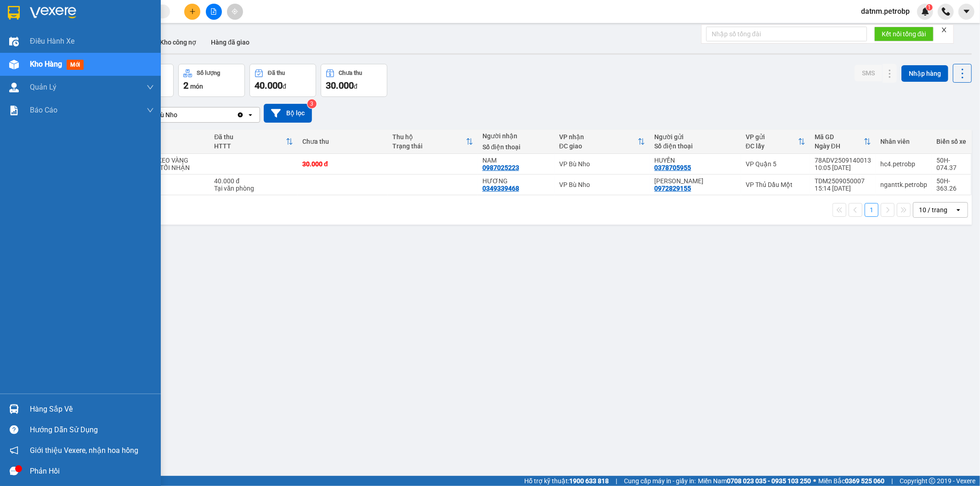
click at [30, 406] on div "Hàng sắp về" at bounding box center [92, 410] width 124 height 14
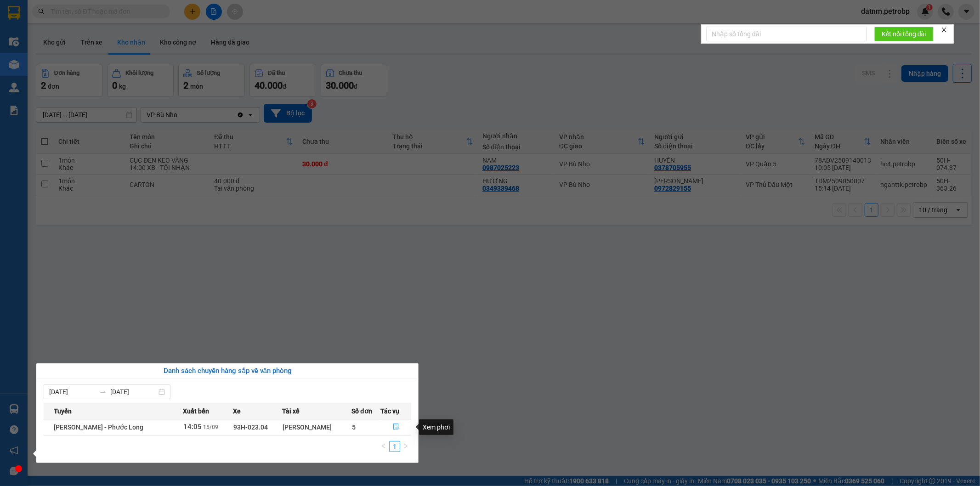
click at [394, 426] on icon "file-done" at bounding box center [396, 427] width 6 height 6
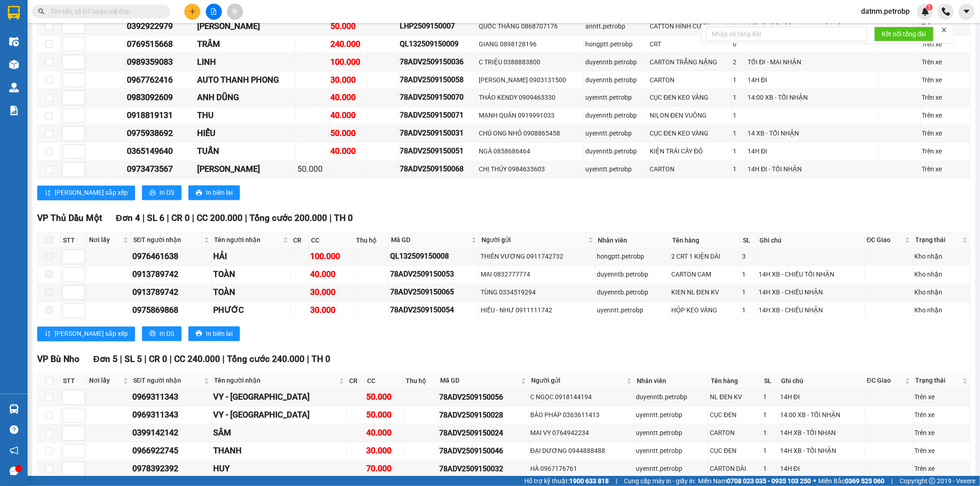
scroll to position [1531, 0]
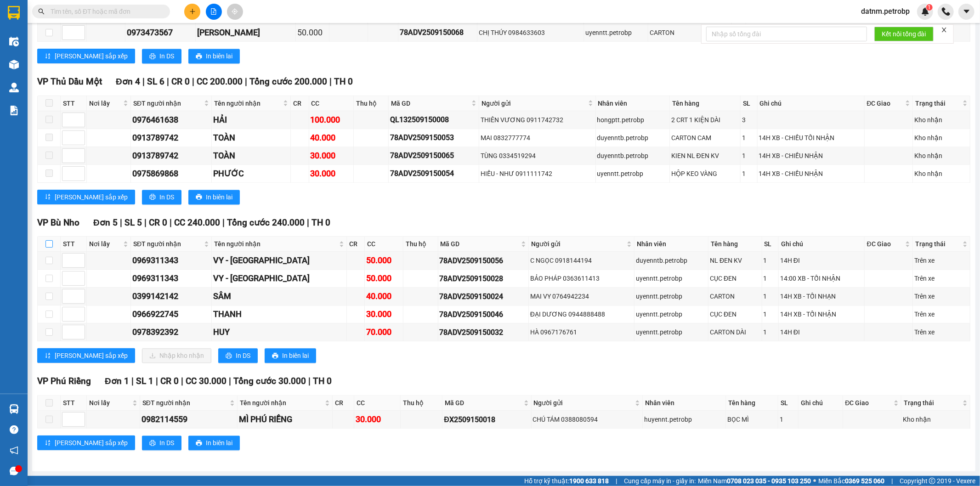
click at [46, 242] on input "checkbox" at bounding box center [48, 243] width 7 height 7
checkbox input "true"
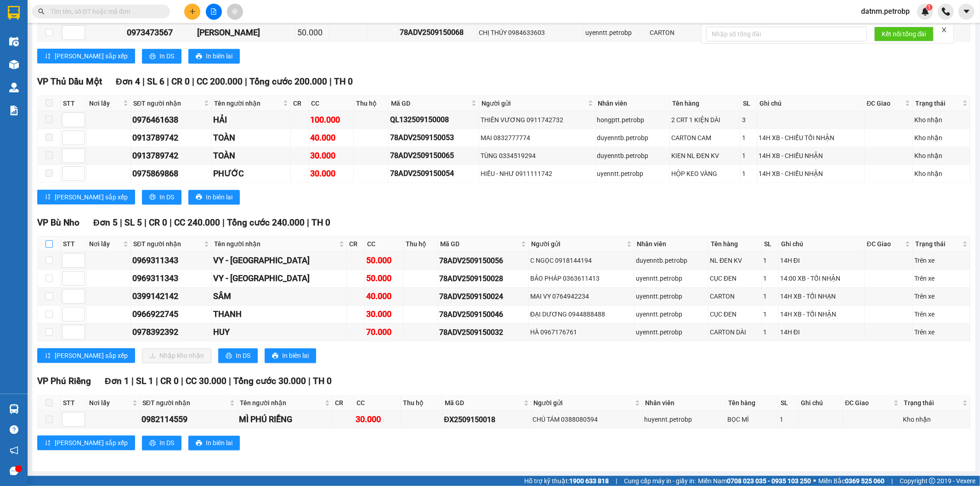
checkbox input "true"
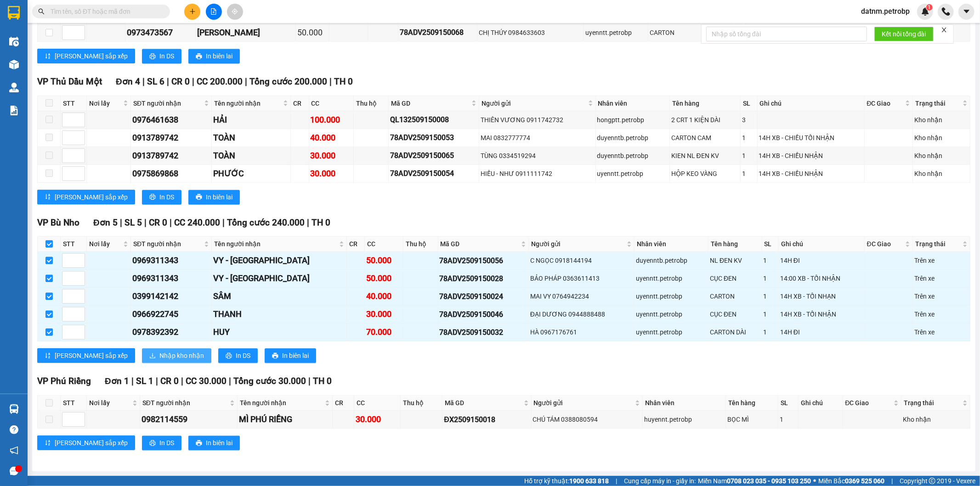
click at [159, 358] on span "Nhập kho nhận" at bounding box center [181, 356] width 45 height 10
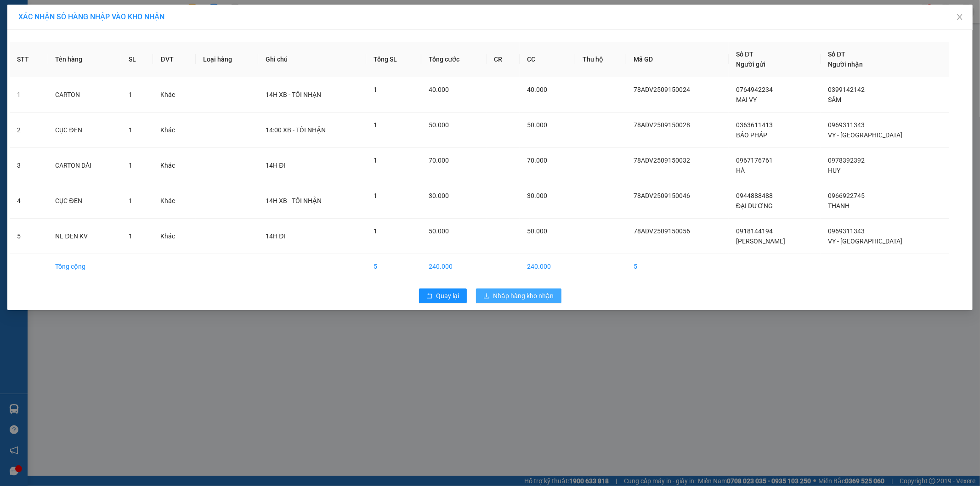
click at [525, 301] on span "Nhập hàng kho nhận" at bounding box center [524, 296] width 61 height 10
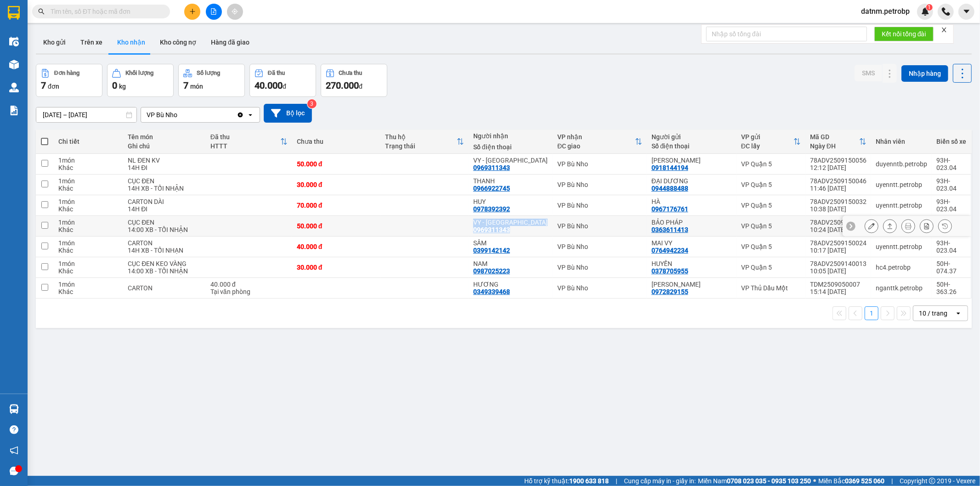
drag, startPoint x: 464, startPoint y: 218, endPoint x: 517, endPoint y: 235, distance: 55.7
click at [517, 235] on tr "1 món Khác CỤC ĐEN 14:00 XB - TỐI NHẬN 50.000 đ VY - KHÁNH TIÊN 0969311343 VP B…" at bounding box center [504, 226] width 936 height 21
checkbox input "true"
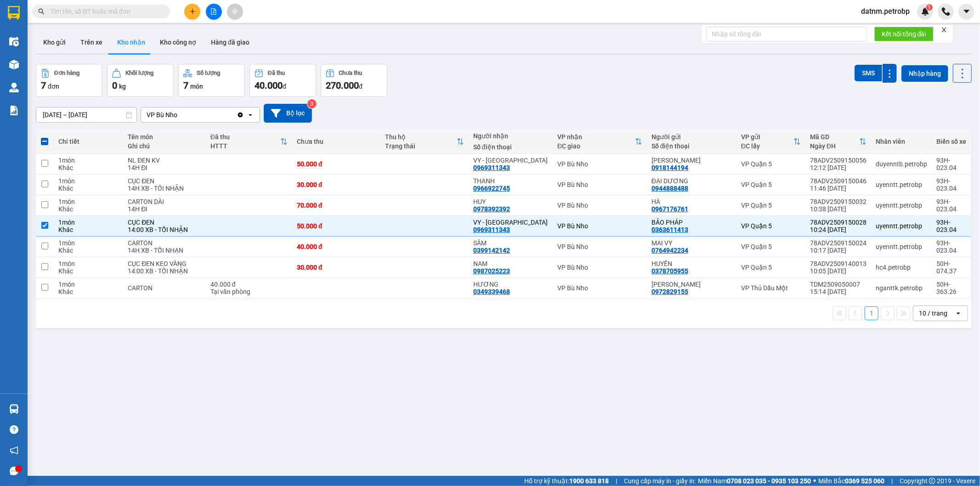
click at [108, 6] on span at bounding box center [101, 12] width 138 height 14
click at [107, 11] on input "text" at bounding box center [105, 11] width 108 height 10
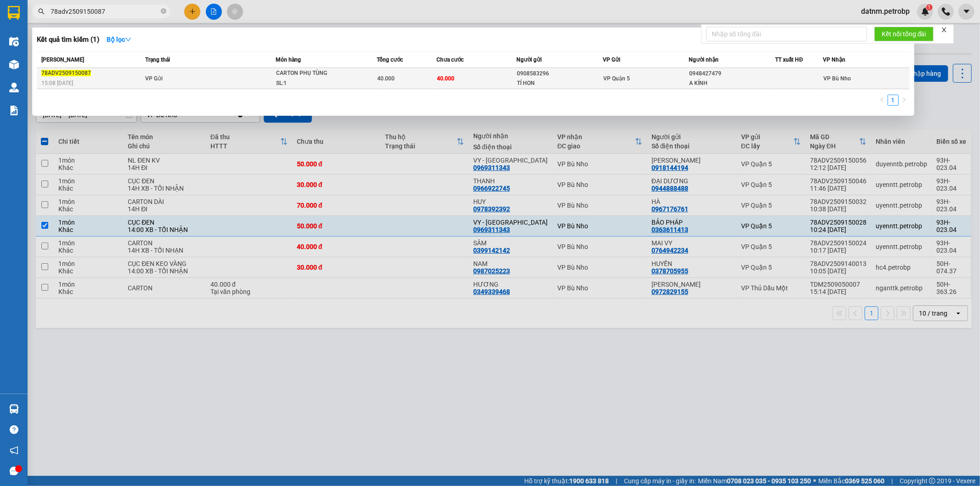
type input "78adv2509150087"
click at [314, 84] on div "SL: 1" at bounding box center [310, 84] width 69 height 10
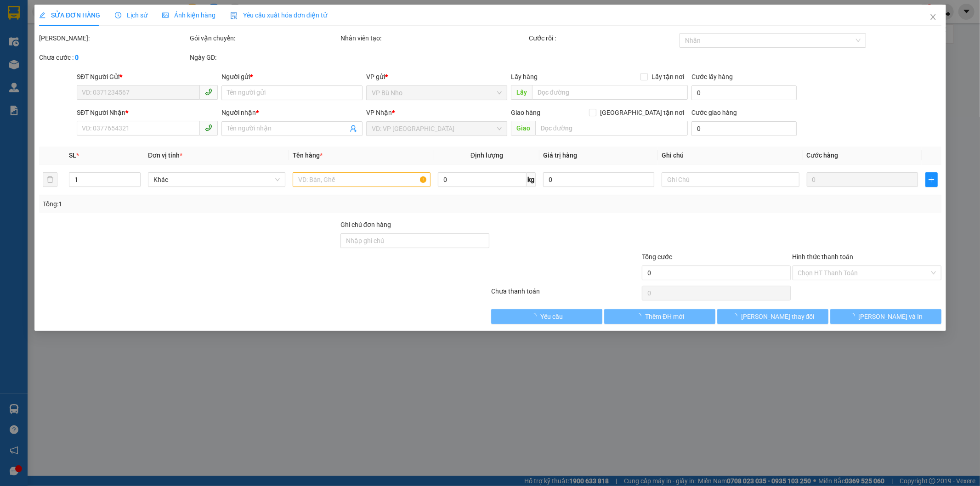
type input "0908583296"
type input "TÍ HON"
type input "0948427479"
type input "A KÍNH"
type input "40.000"
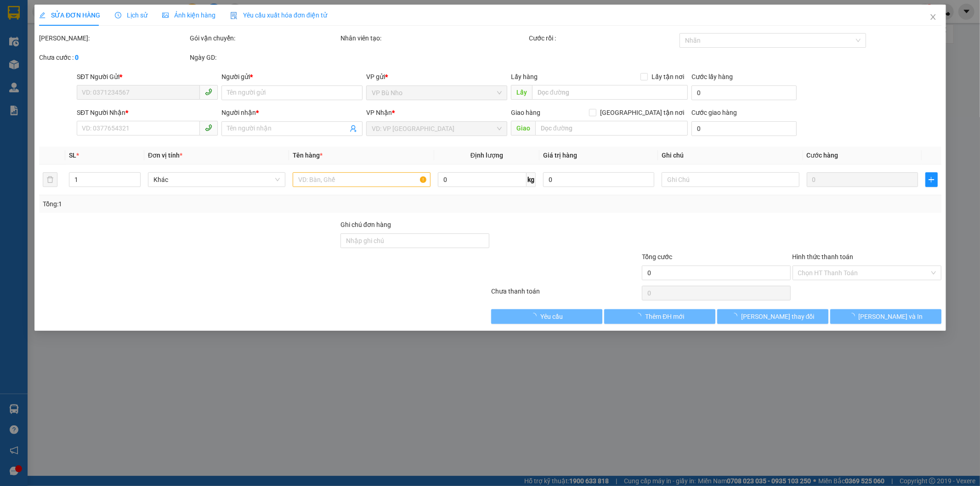
type input "40.000"
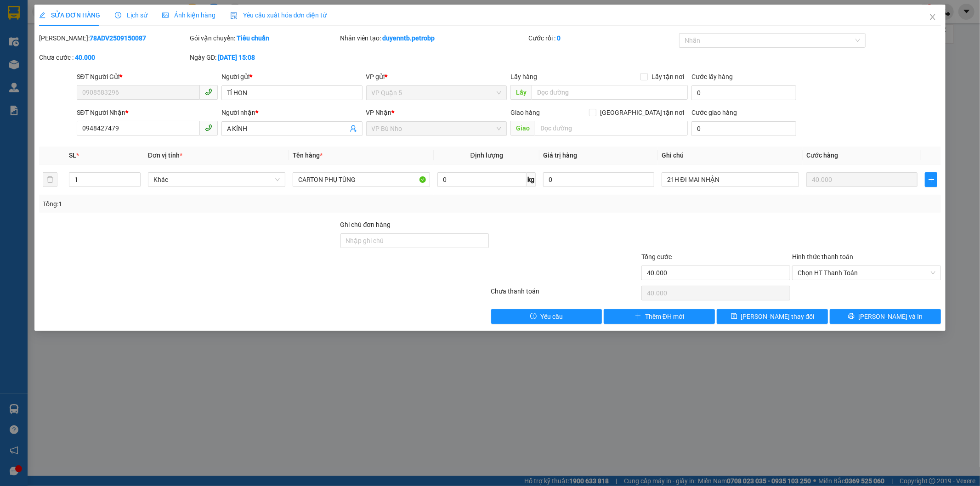
drag, startPoint x: 126, startPoint y: 40, endPoint x: 62, endPoint y: 41, distance: 63.9
click at [62, 41] on div "[PERSON_NAME]: 78ADV2509150087" at bounding box center [113, 38] width 149 height 10
copy b "78ADV2509150087"
click at [934, 22] on span "Close" at bounding box center [933, 18] width 26 height 26
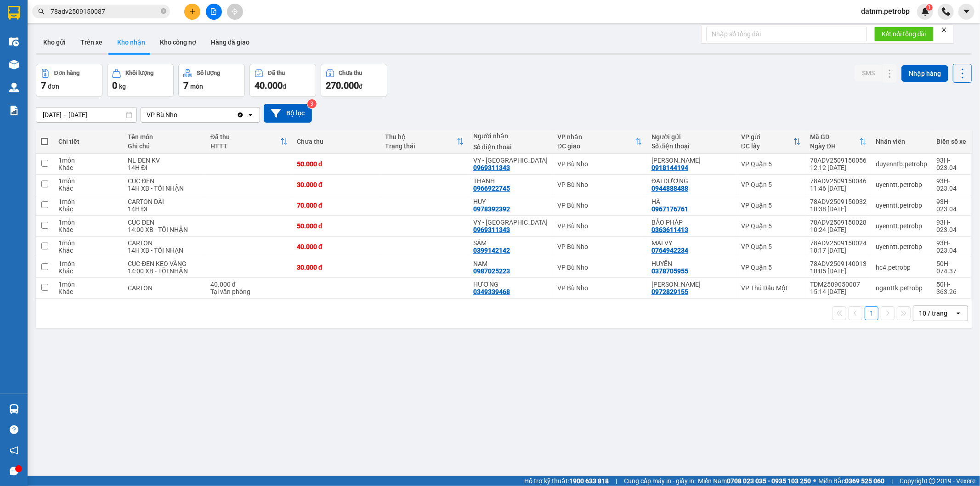
click at [91, 11] on input "78adv2509150087" at bounding box center [105, 11] width 108 height 10
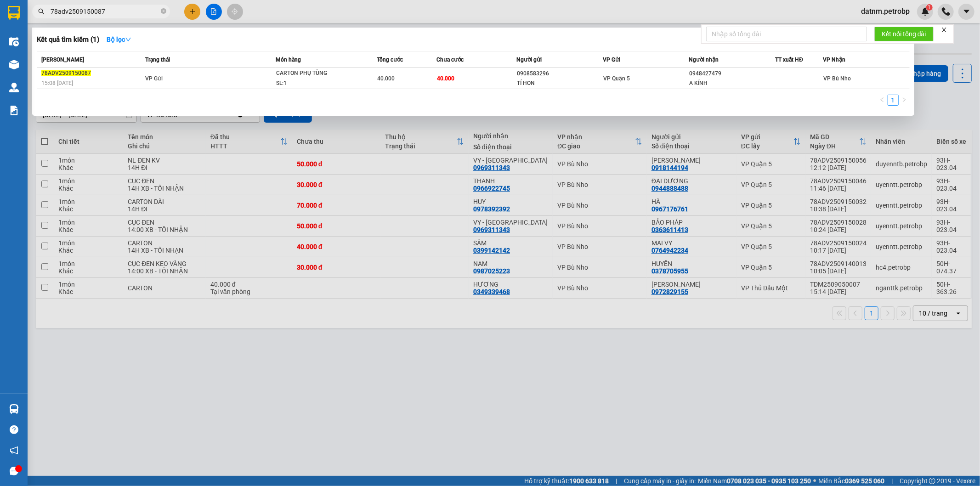
click at [91, 11] on input "78adv2509150087" at bounding box center [105, 11] width 108 height 10
paste input "ADV"
type input "78ADV2509150087"
click at [221, 81] on td "VP Gửi" at bounding box center [209, 78] width 133 height 21
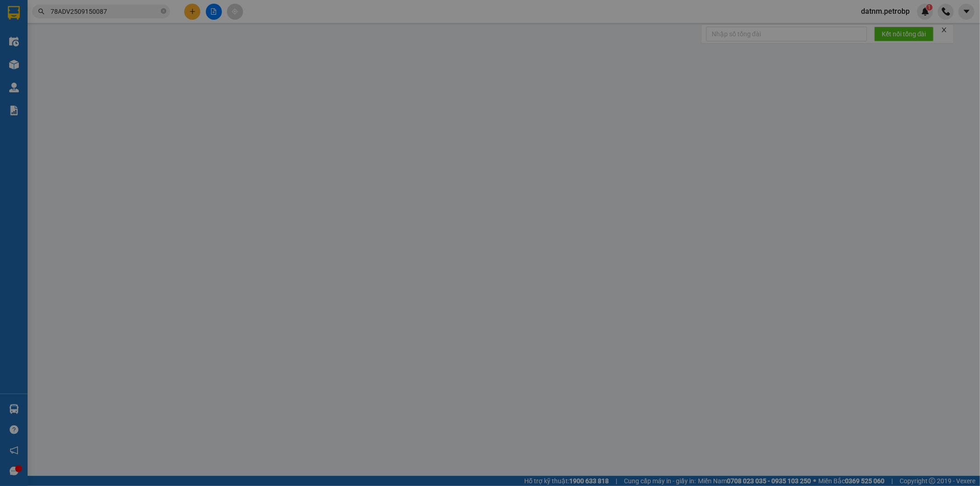
type input "0908583296"
type input "TÍ HON"
type input "0948427479"
type input "A KÍNH"
type input "40.000"
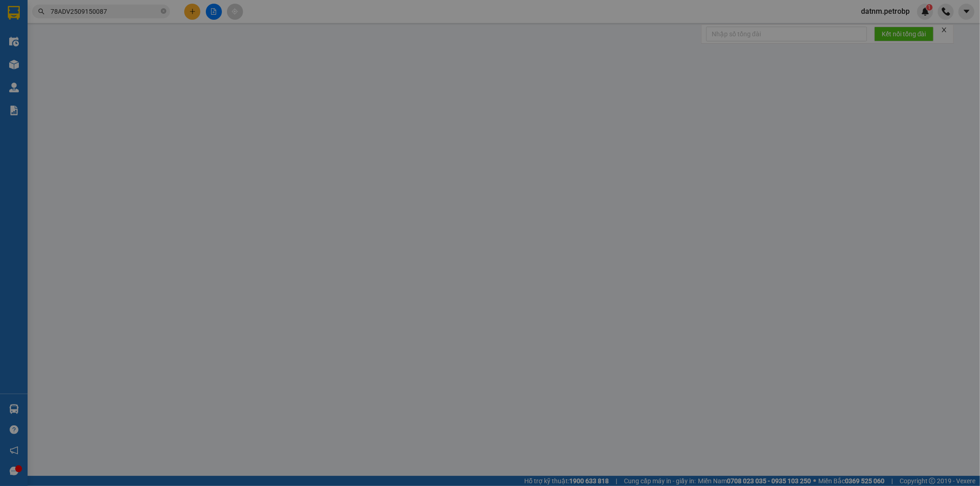
type input "40.000"
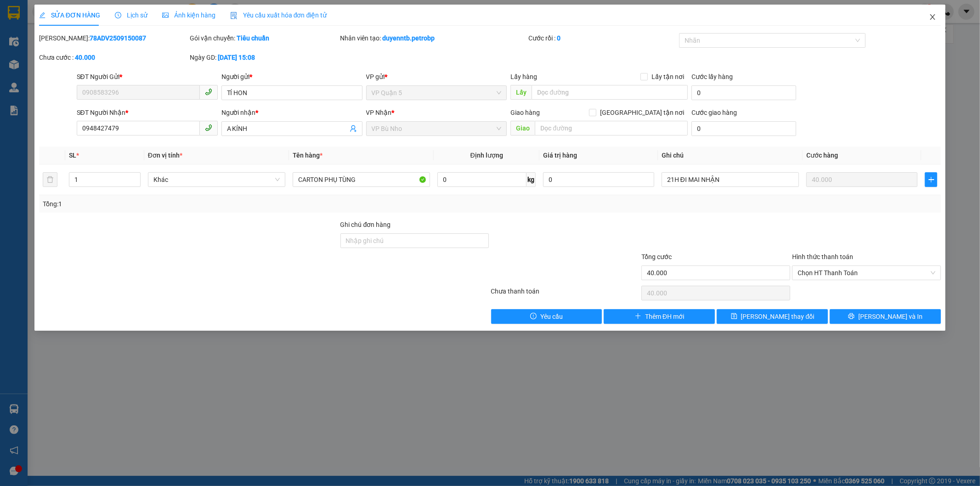
click at [931, 21] on span "Close" at bounding box center [933, 18] width 26 height 26
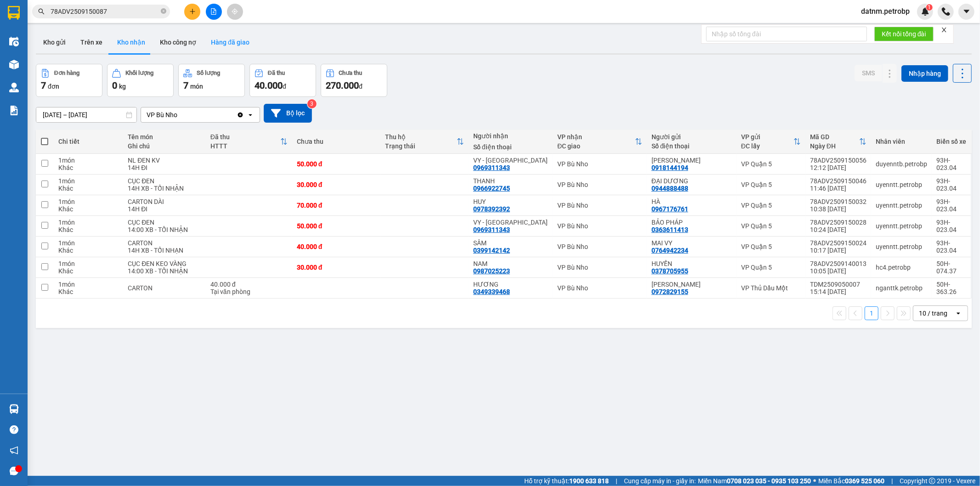
click at [230, 49] on button "Hàng đã giao" at bounding box center [230, 42] width 53 height 22
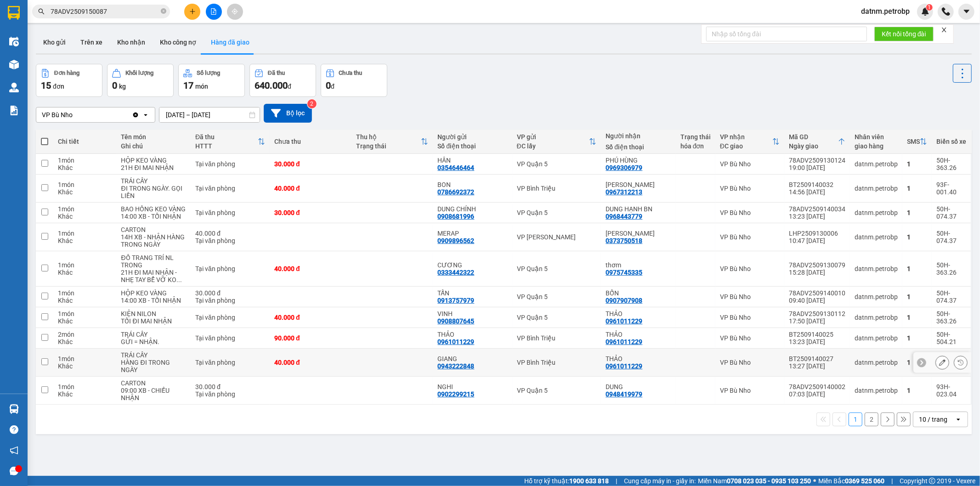
scroll to position [42, 0]
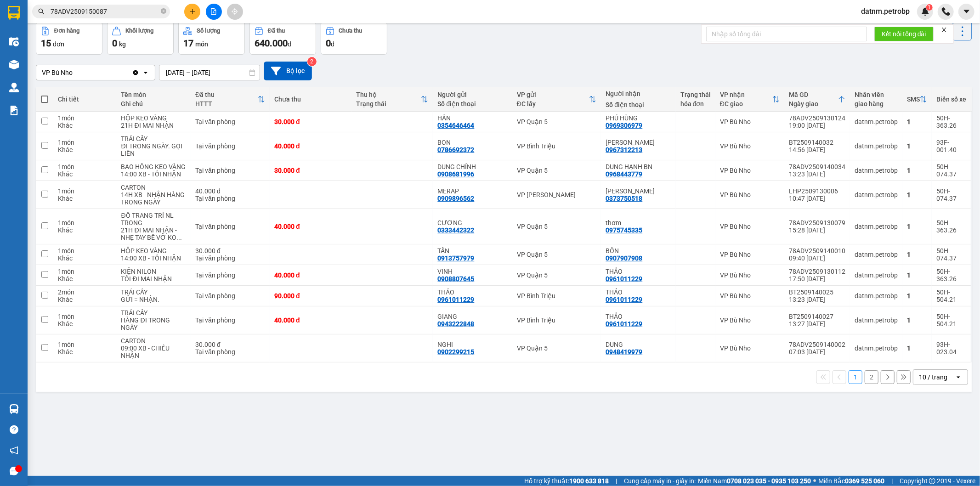
click at [870, 384] on button "2" at bounding box center [872, 377] width 14 height 14
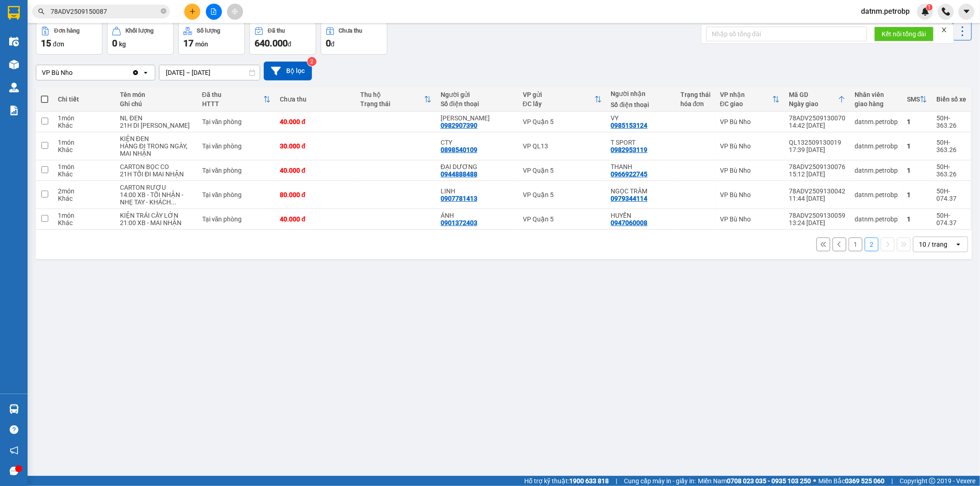
scroll to position [0, 0]
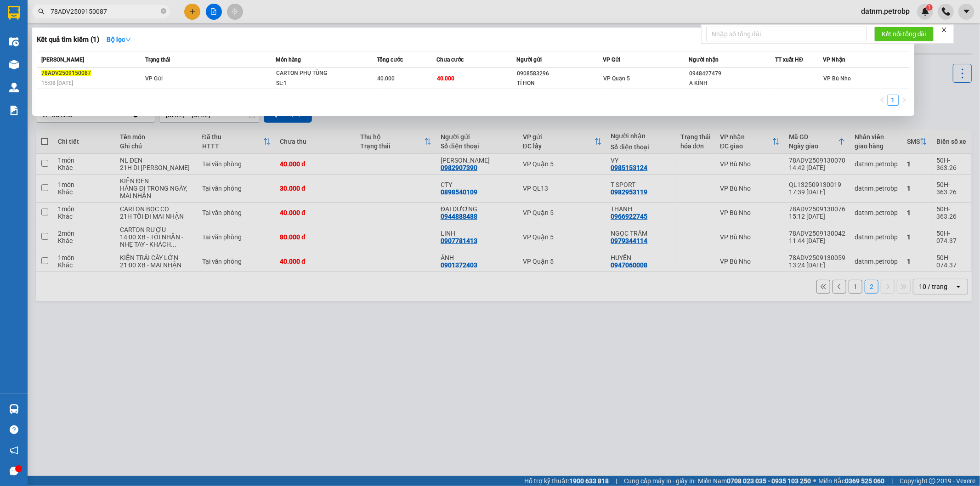
click at [129, 11] on input "78ADV2509150087" at bounding box center [105, 11] width 108 height 10
click at [943, 31] on icon "close" at bounding box center [944, 30] width 6 height 6
click at [920, 86] on div at bounding box center [490, 243] width 980 height 486
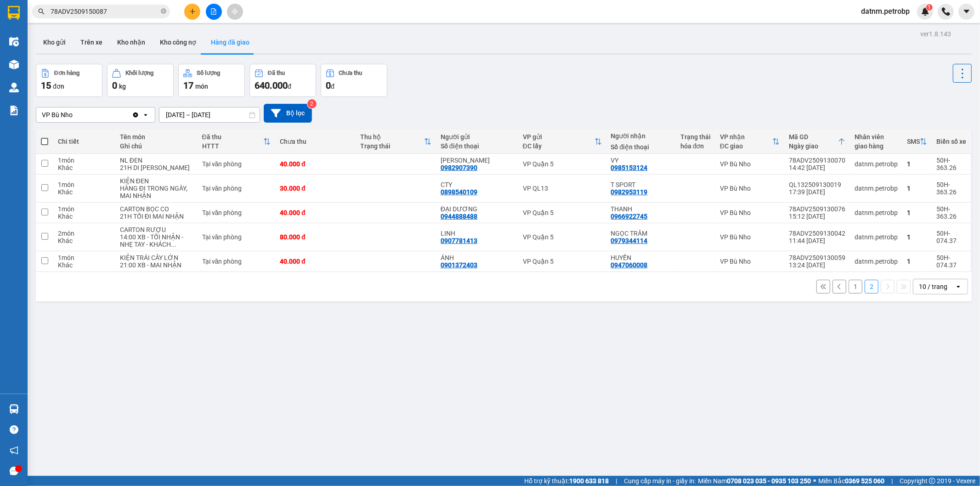
click at [29, 411] on main "ver 1.8.143 Kho gửi Trên xe Kho nhận Kho công nợ Hàng đã giao Đơn hàng 15 đơn K…" at bounding box center [490, 238] width 980 height 476
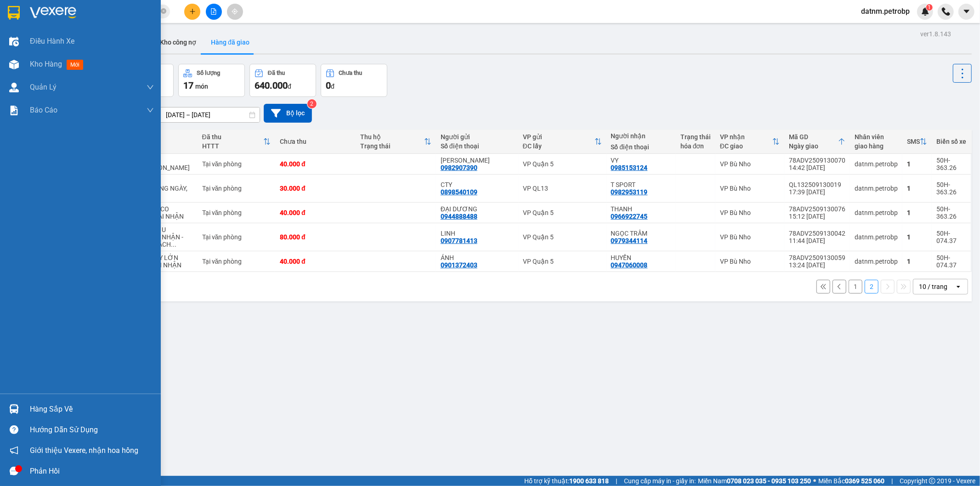
click at [20, 411] on div at bounding box center [14, 409] width 16 height 16
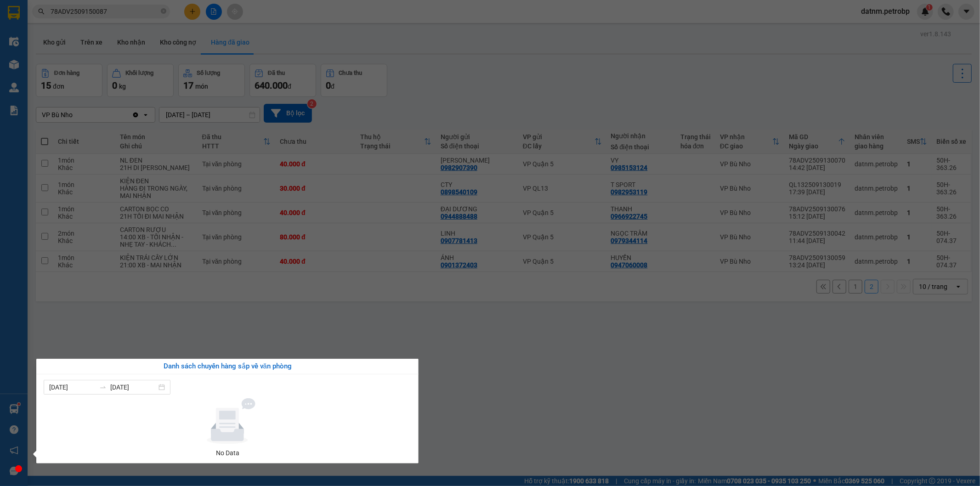
click at [505, 401] on section "Kết quả tìm kiếm ( 1 ) Bộ lọc Mã ĐH Trạng thái Món hàng Tổng cước Chưa cước Ngư…" at bounding box center [490, 243] width 980 height 486
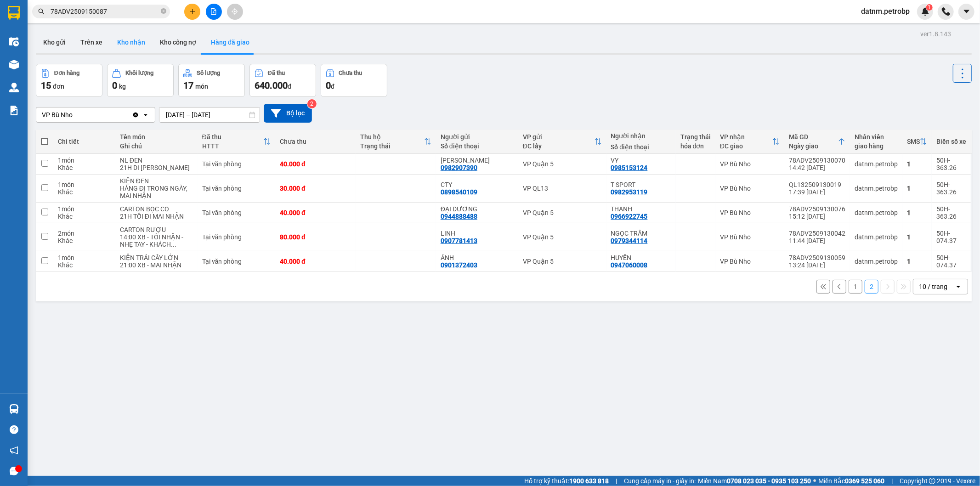
click at [135, 45] on button "Kho nhận" at bounding box center [131, 42] width 43 height 22
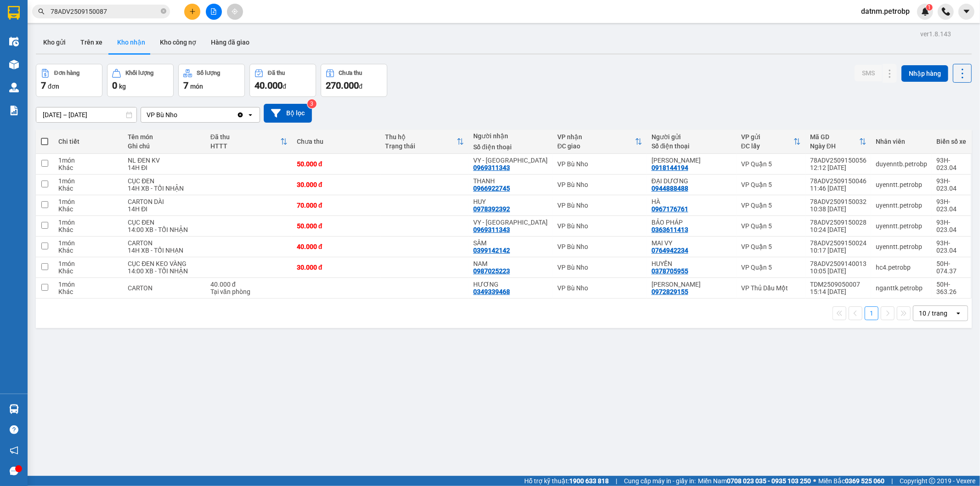
click at [628, 92] on div "Đơn hàng 7 đơn Khối lượng 0 kg Số lượng 7 món Đã thu 40.000 đ Chưa thu 270.000 …" at bounding box center [504, 80] width 936 height 33
click at [115, 14] on input "78ADV2509150087" at bounding box center [105, 11] width 108 height 10
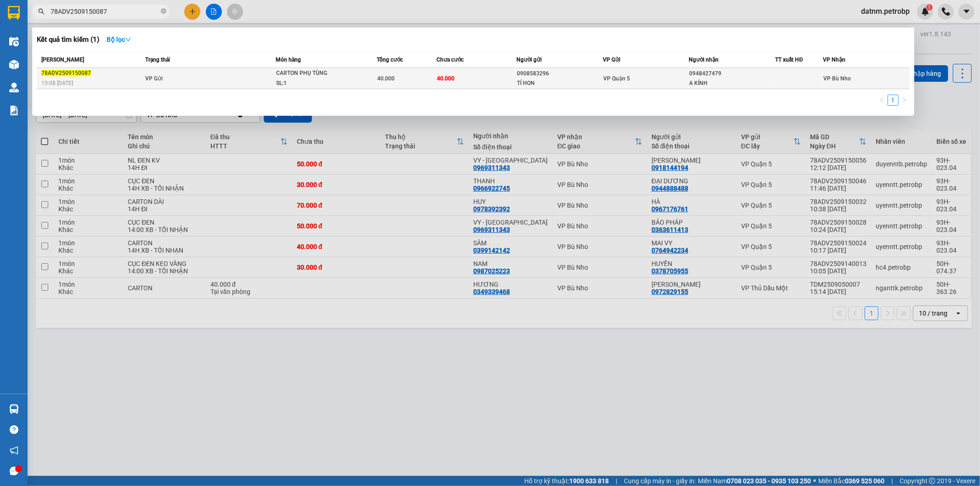
click at [313, 79] on div "SL: 1" at bounding box center [310, 84] width 69 height 10
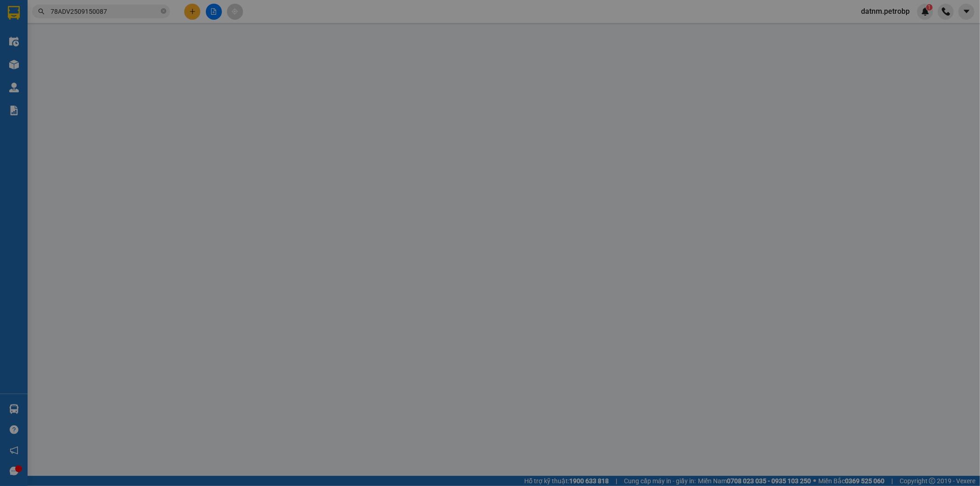
type input "0908583296"
type input "TÍ HON"
type input "0948427479"
type input "A KÍNH"
type input "40.000"
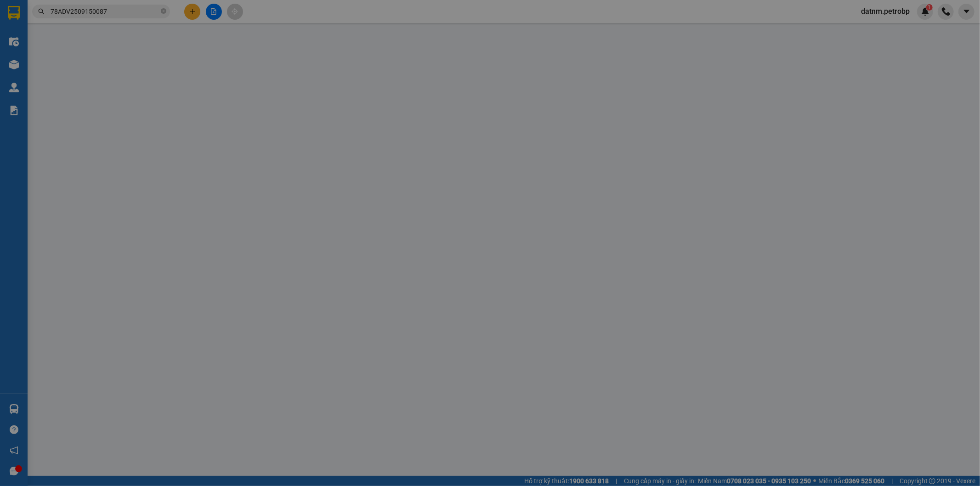
type input "40.000"
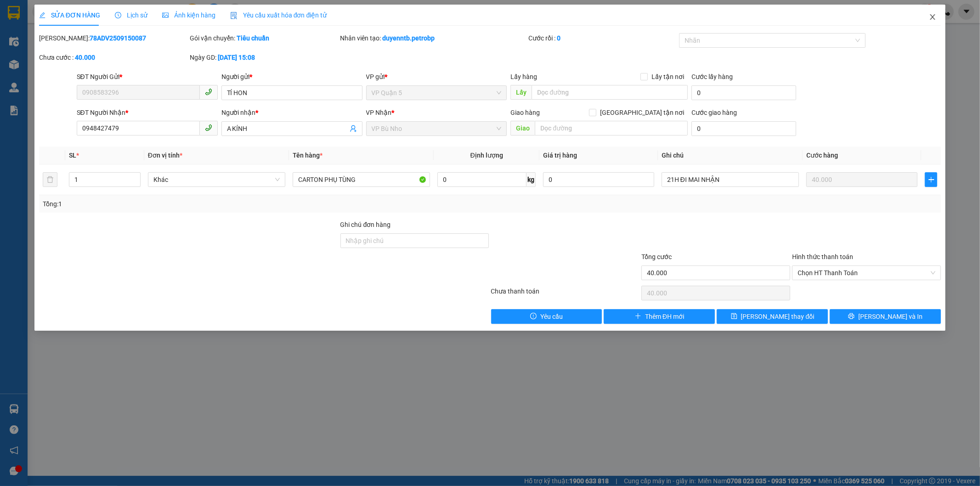
click at [930, 20] on icon "close" at bounding box center [932, 16] width 7 height 7
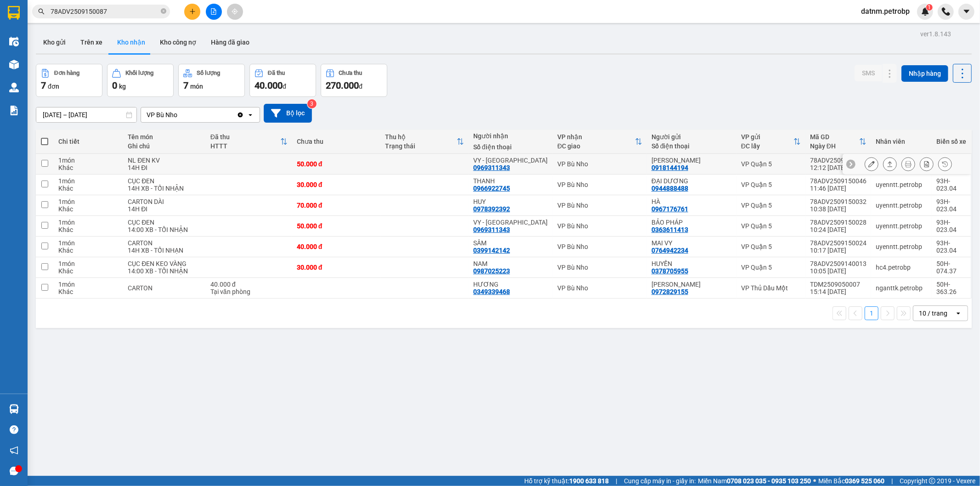
click at [46, 165] on input "checkbox" at bounding box center [44, 163] width 7 height 7
checkbox input "true"
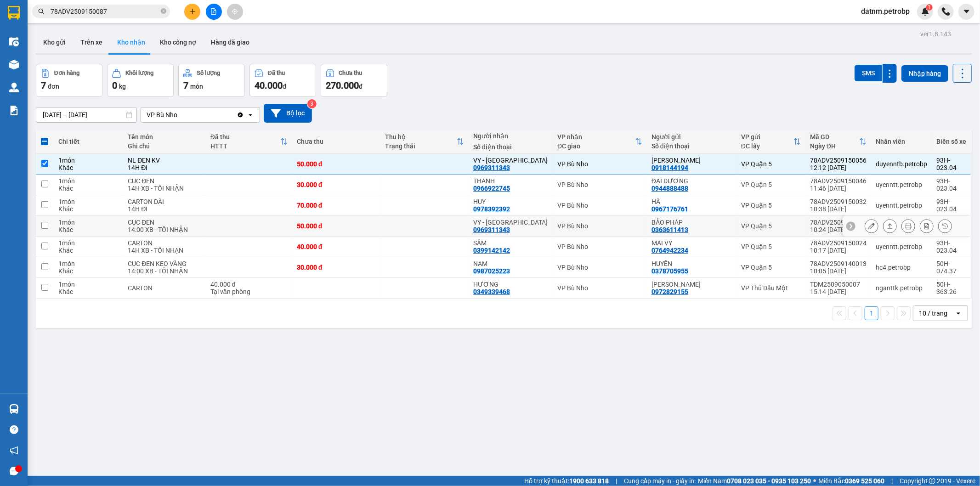
click at [45, 227] on input "checkbox" at bounding box center [44, 225] width 7 height 7
checkbox input "true"
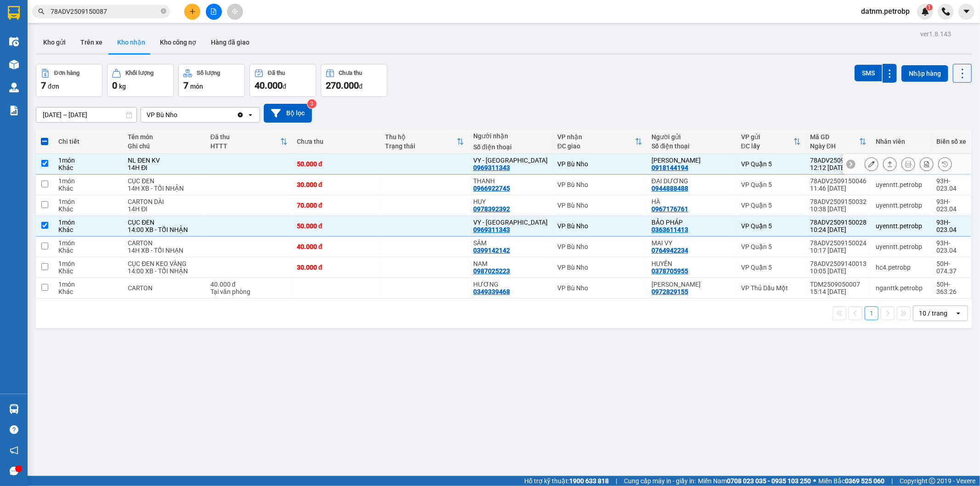
click at [44, 163] on input "checkbox" at bounding box center [44, 163] width 7 height 7
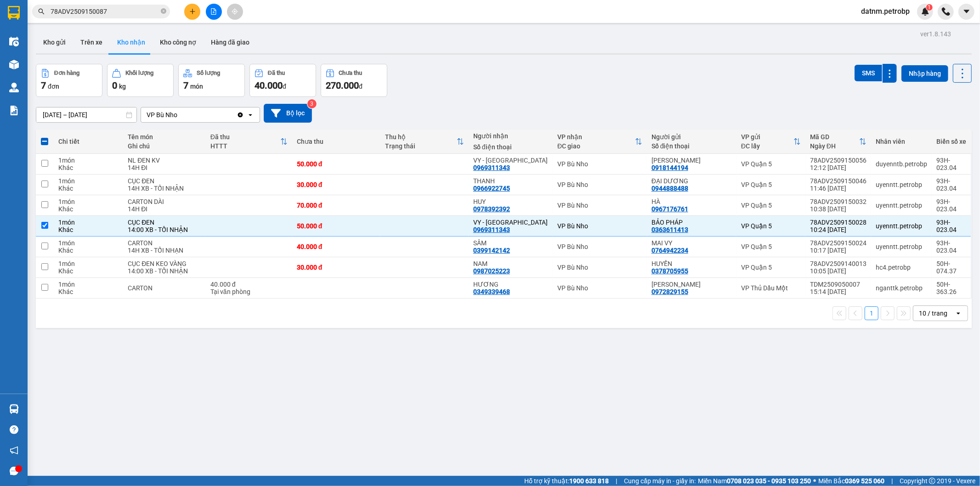
click at [44, 142] on span at bounding box center [44, 141] width 7 height 7
click at [45, 137] on input "checkbox" at bounding box center [45, 137] width 0 height 0
checkbox input "true"
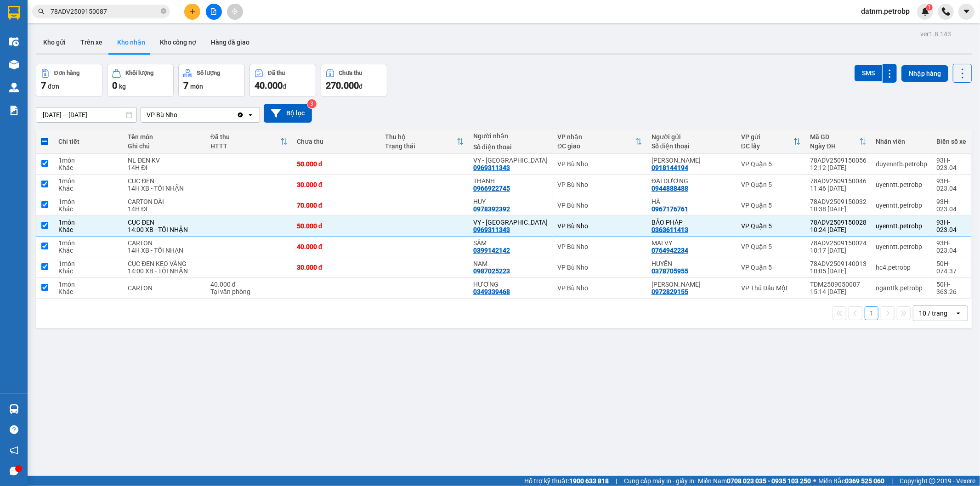
checkbox input "true"
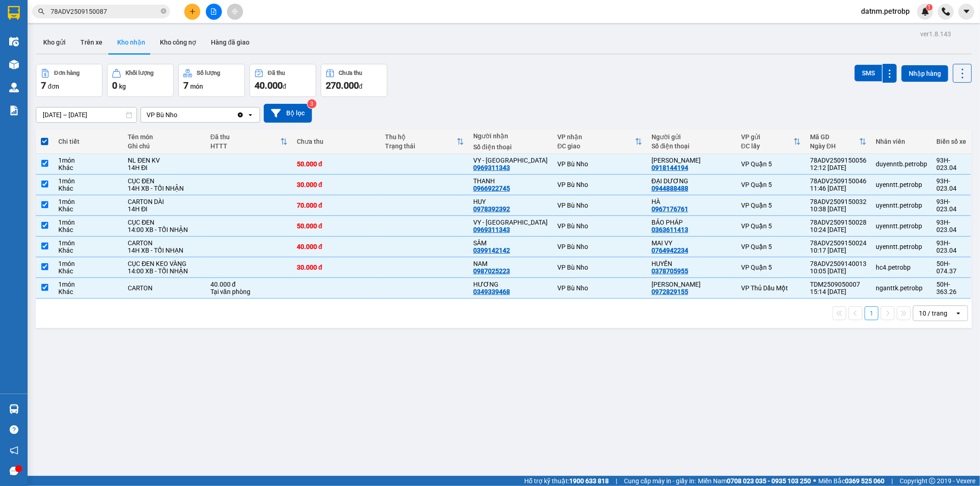
click at [46, 141] on span at bounding box center [44, 141] width 7 height 7
click at [45, 137] on input "checkbox" at bounding box center [45, 137] width 0 height 0
checkbox input "false"
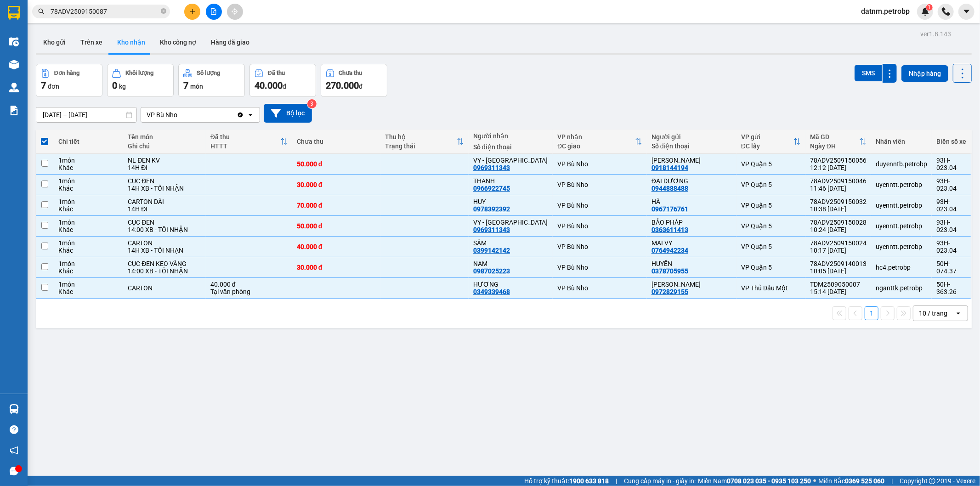
checkbox input "false"
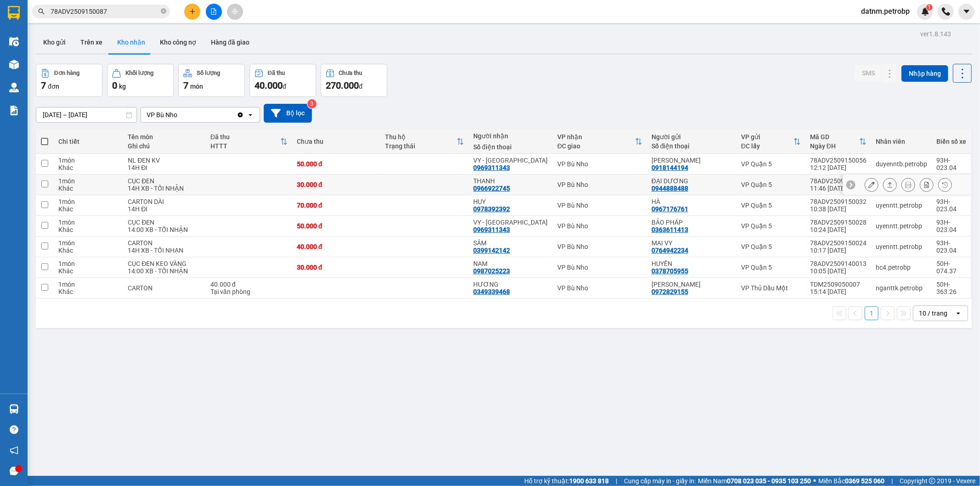
click at [44, 184] on input "checkbox" at bounding box center [44, 184] width 7 height 7
checkbox input "true"
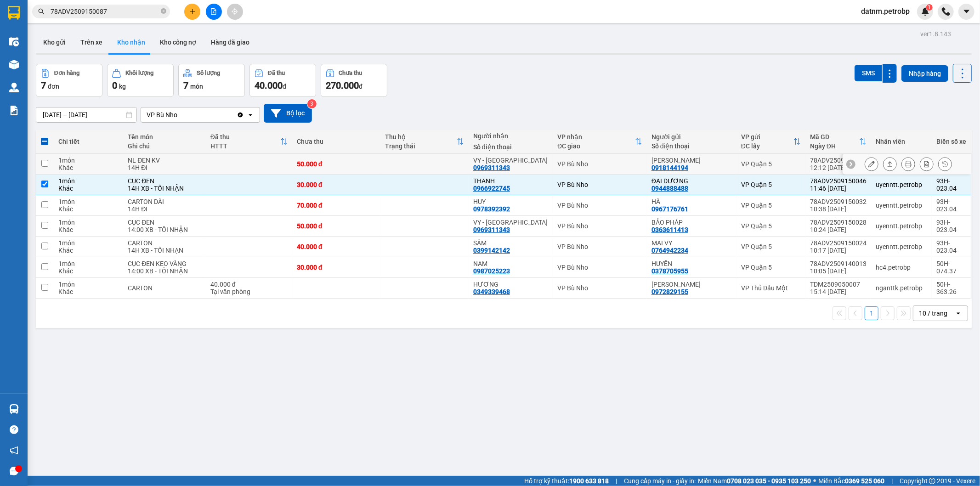
click at [43, 163] on input "checkbox" at bounding box center [44, 163] width 7 height 7
checkbox input "true"
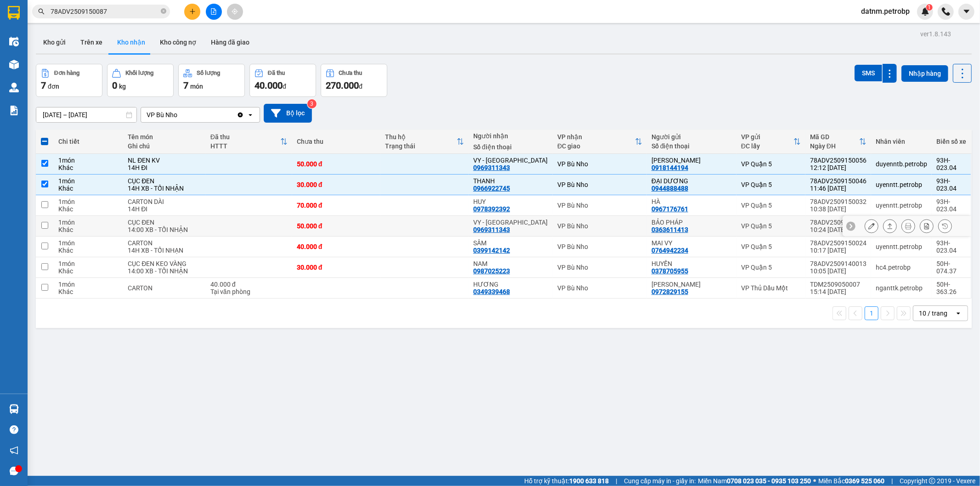
click at [40, 226] on td at bounding box center [45, 226] width 18 height 21
checkbox input "true"
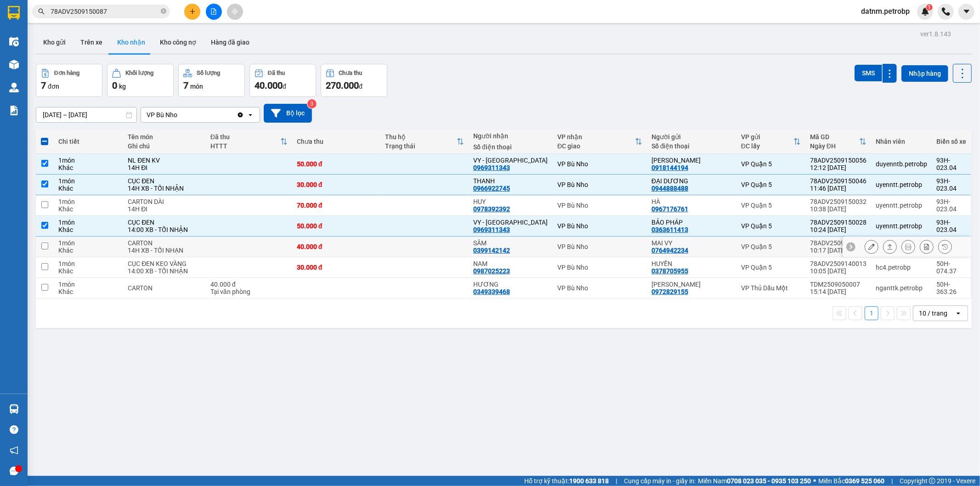
click at [45, 247] on input "checkbox" at bounding box center [44, 246] width 7 height 7
checkbox input "true"
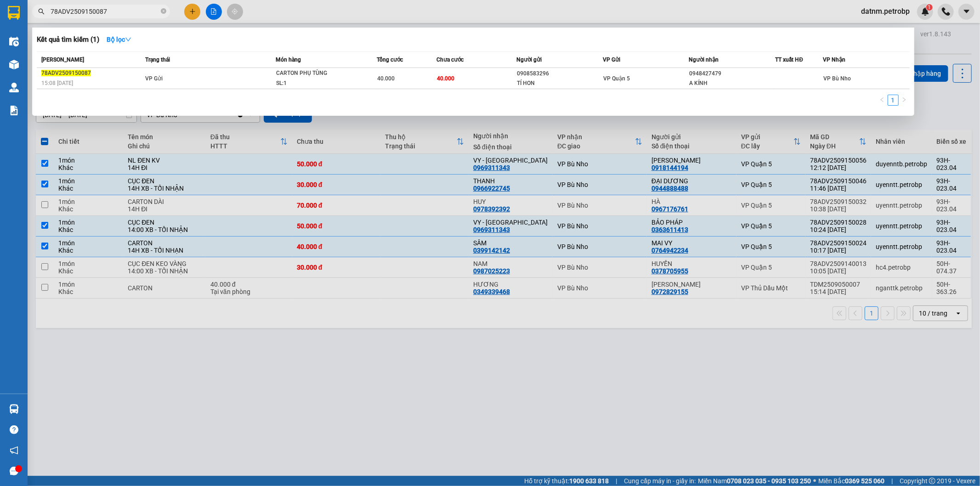
click at [115, 11] on input "78ADV2509150087" at bounding box center [105, 11] width 108 height 10
click at [196, 84] on td "VP Gửi" at bounding box center [209, 78] width 133 height 21
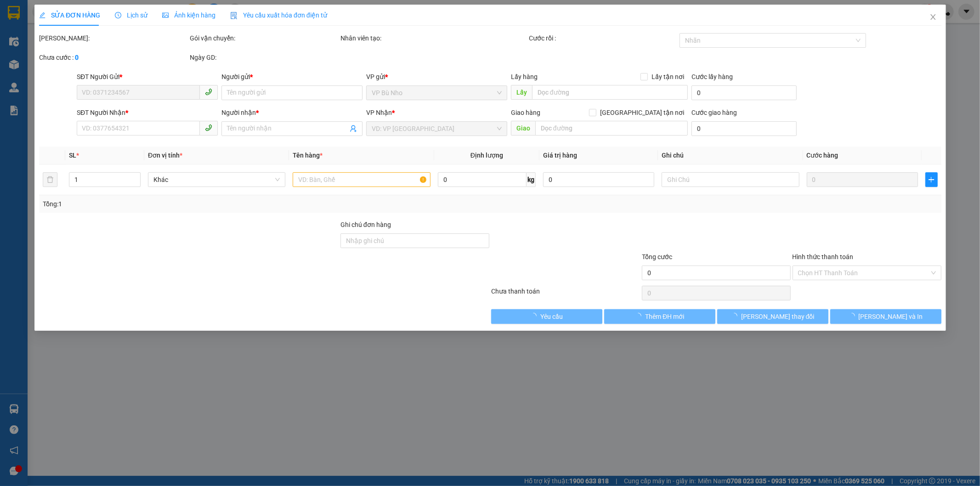
type input "0908583296"
type input "TÍ HON"
type input "0948427479"
type input "A KÍNH"
type input "40.000"
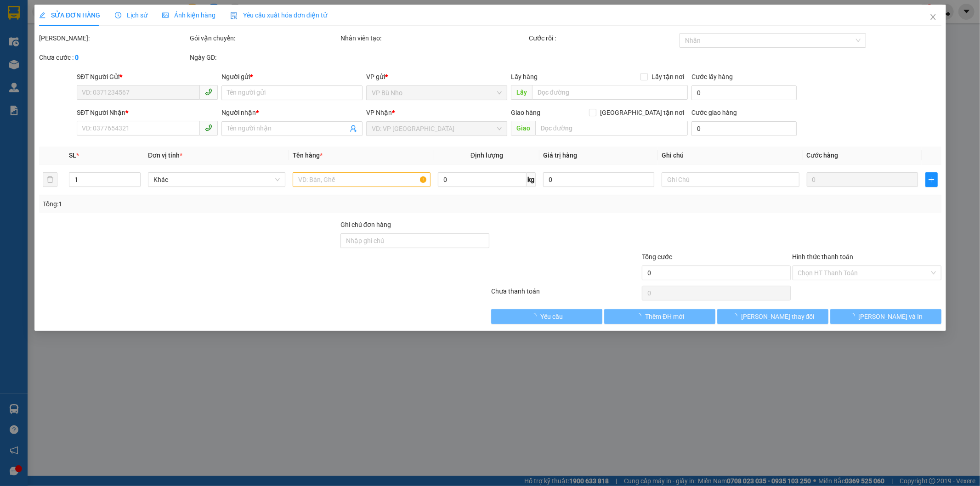
type input "40.000"
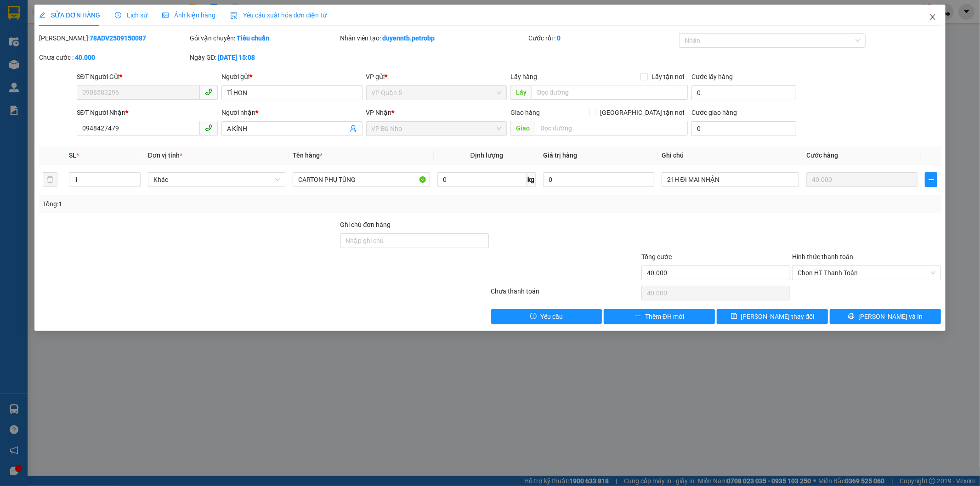
click at [934, 17] on icon "close" at bounding box center [932, 16] width 7 height 7
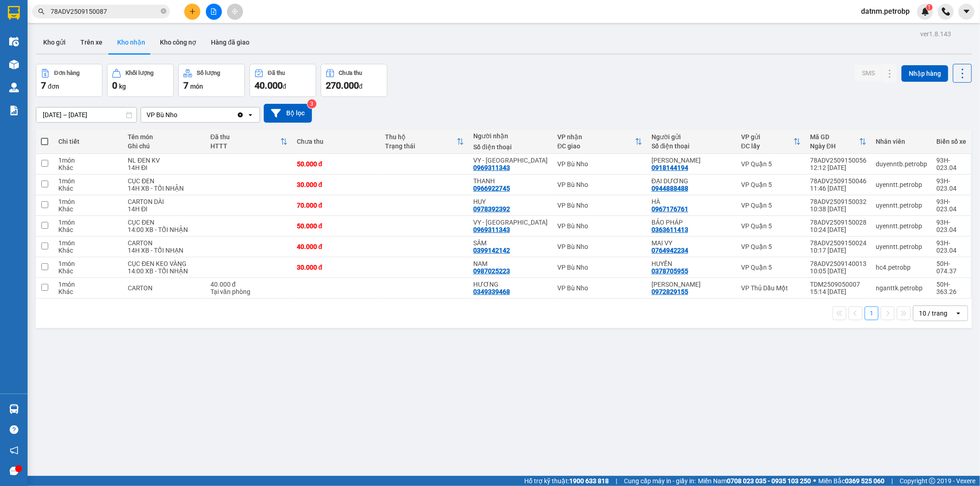
click at [136, 13] on input "78ADV2509150087" at bounding box center [105, 11] width 108 height 10
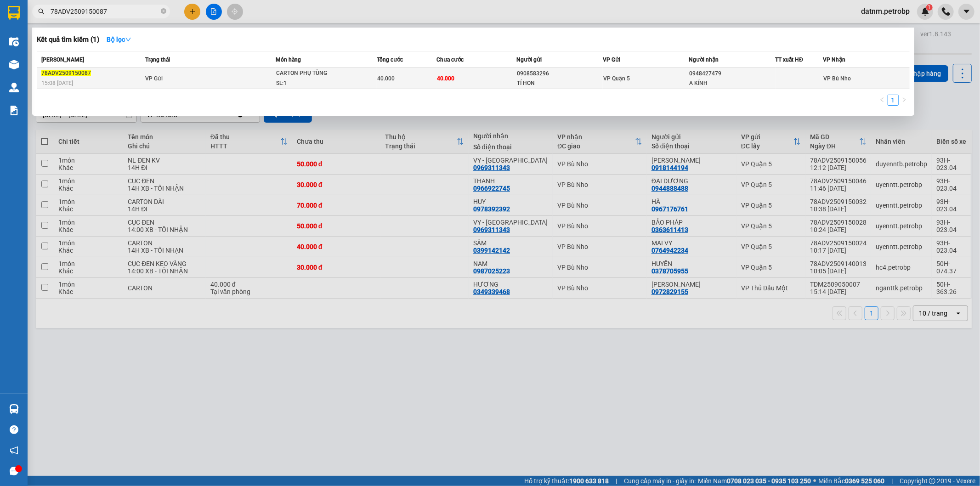
click at [346, 80] on span "CARTON PHỤ TÙNG SL: 1" at bounding box center [326, 78] width 100 height 20
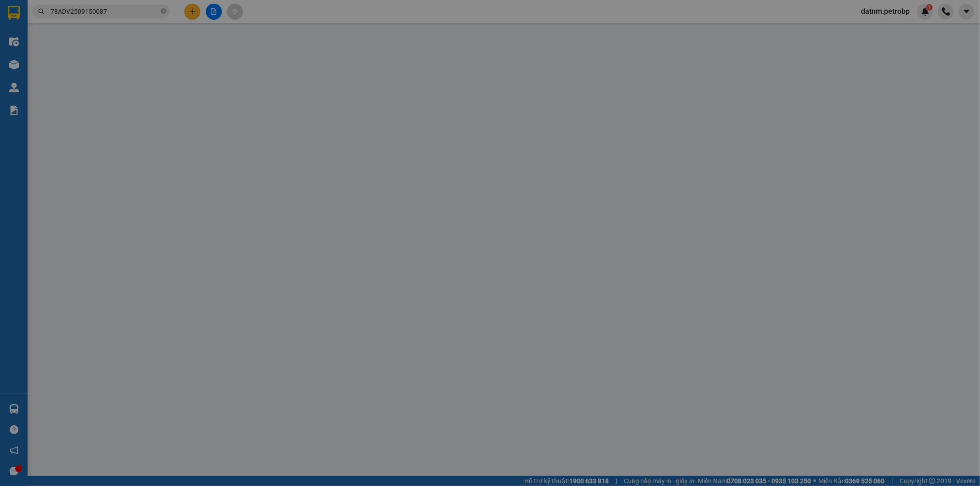
type input "0908583296"
type input "TÍ HON"
type input "0948427479"
type input "A KÍNH"
type input "40.000"
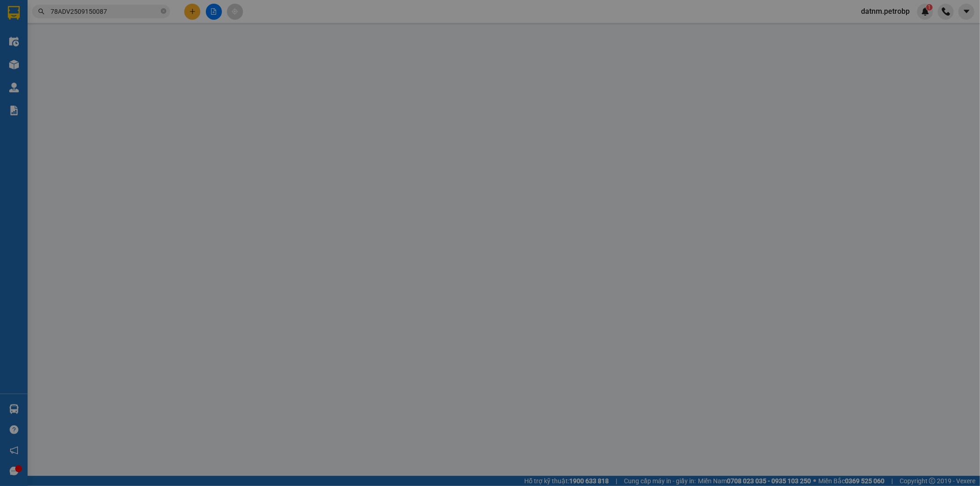
type input "40.000"
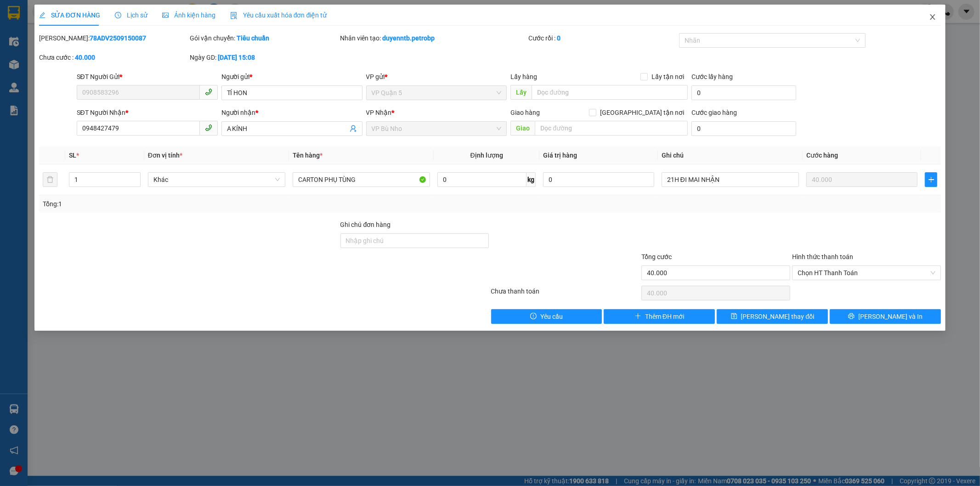
click at [936, 17] on icon "close" at bounding box center [932, 16] width 7 height 7
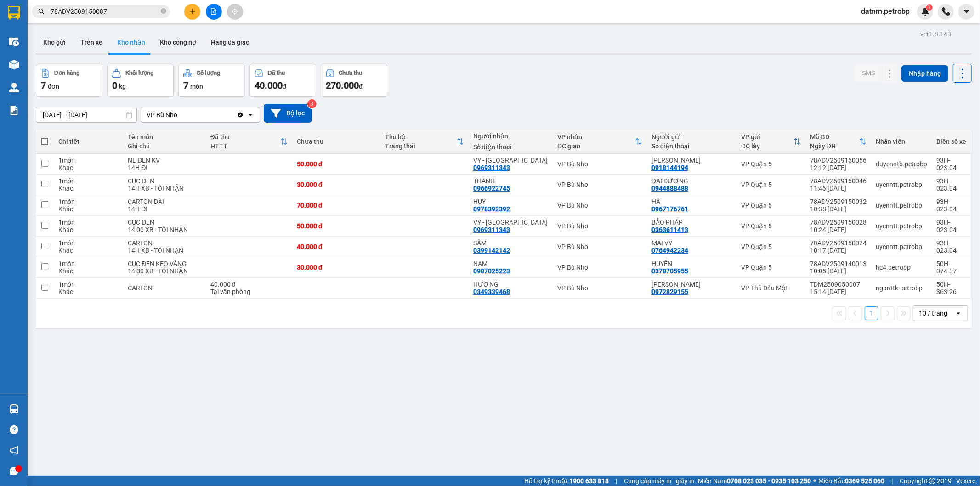
click at [139, 11] on input "78ADV2509150087" at bounding box center [105, 11] width 108 height 10
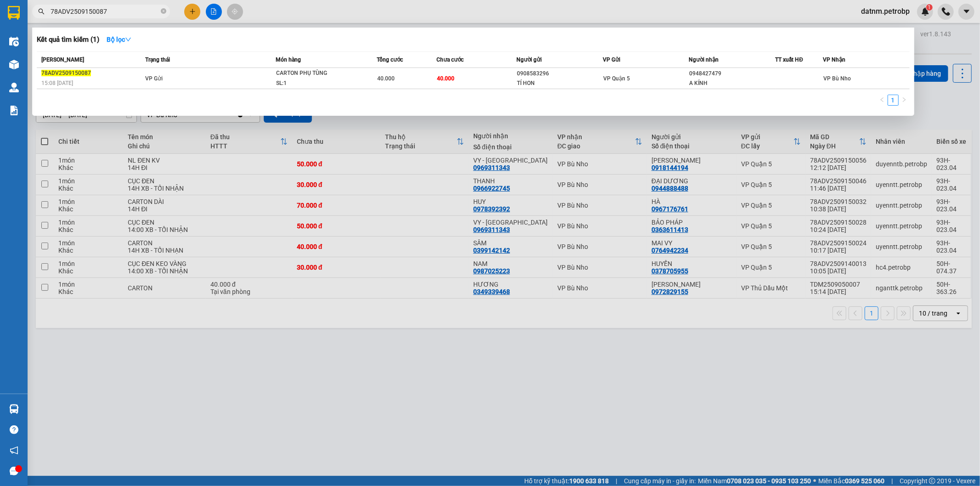
click at [492, 415] on div at bounding box center [490, 243] width 980 height 486
click at [129, 14] on input "78ADV2509150087" at bounding box center [105, 11] width 108 height 10
click at [422, 424] on div at bounding box center [490, 243] width 980 height 486
click at [127, 10] on input "78ADV2509150087" at bounding box center [105, 11] width 108 height 10
click at [924, 109] on div at bounding box center [490, 243] width 980 height 486
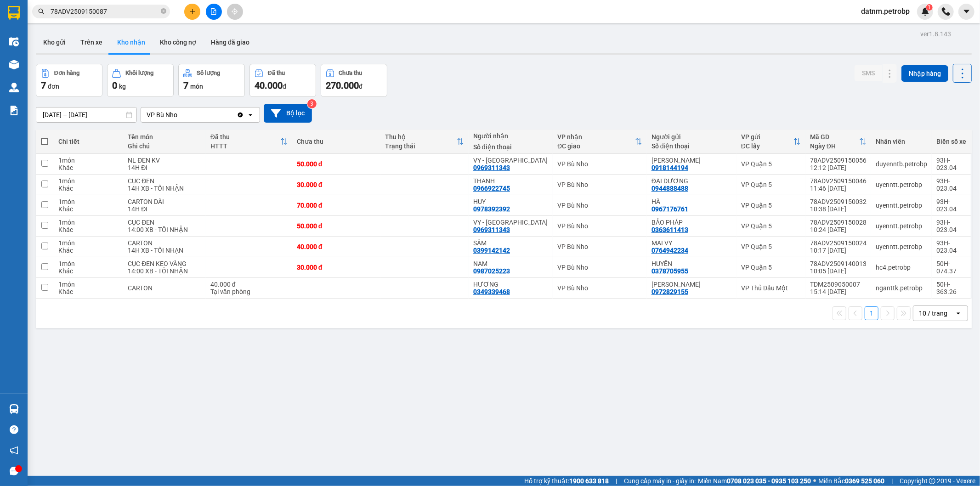
click at [107, 8] on input "78ADV2509150087" at bounding box center [105, 11] width 108 height 10
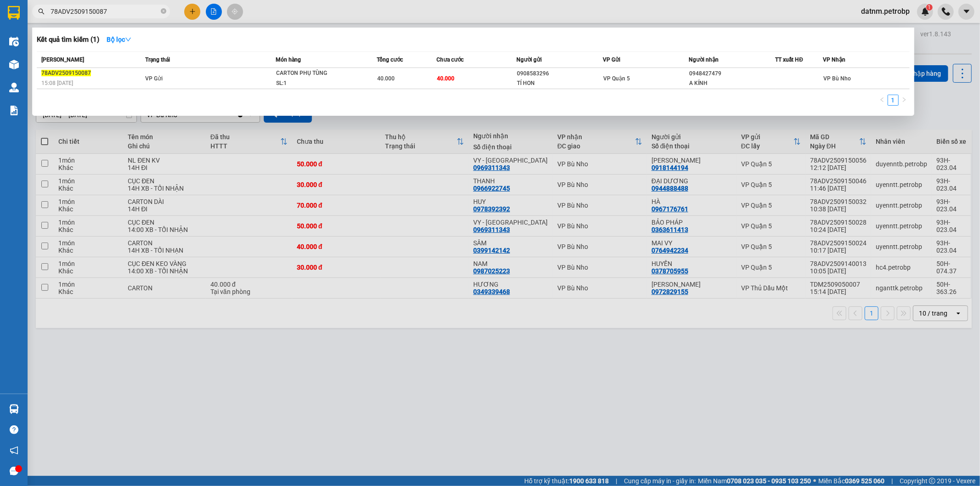
click at [96, 11] on input "78ADV2509150087" at bounding box center [105, 11] width 108 height 10
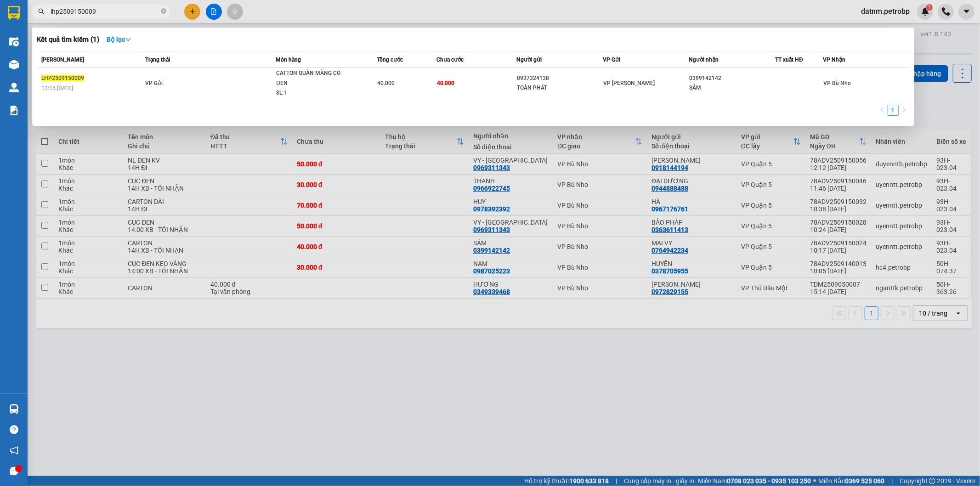
type input "lhp2509150009"
click at [634, 440] on div at bounding box center [490, 243] width 980 height 486
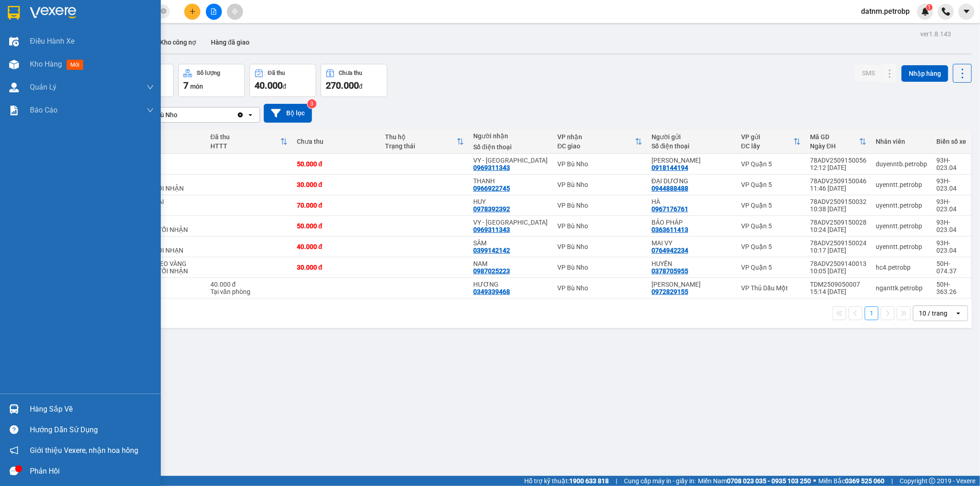
click at [21, 409] on div at bounding box center [14, 409] width 16 height 16
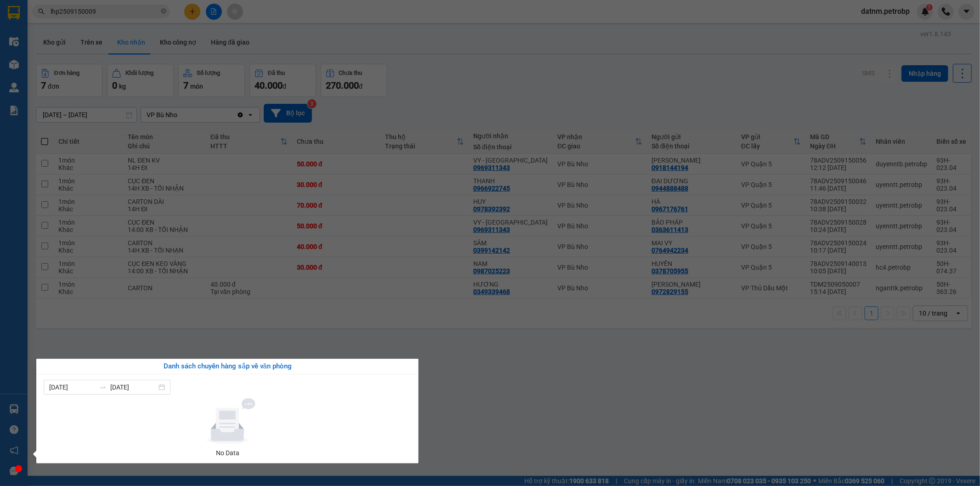
click at [552, 383] on section "Kết quả tìm kiếm ( 1 ) Bộ lọc Mã ĐH Trạng thái Món hàng Tổng cước Chưa cước Ngư…" at bounding box center [490, 243] width 980 height 486
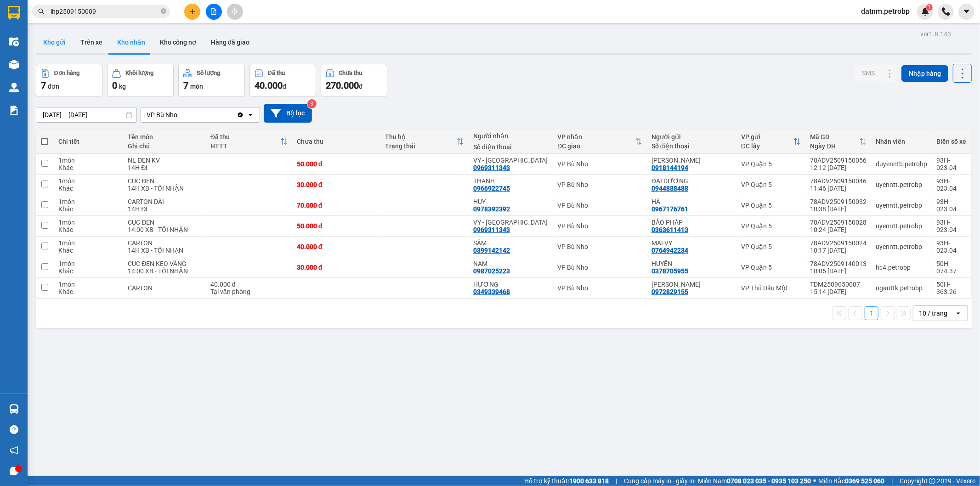
click at [46, 40] on button "Kho gửi" at bounding box center [54, 42] width 37 height 22
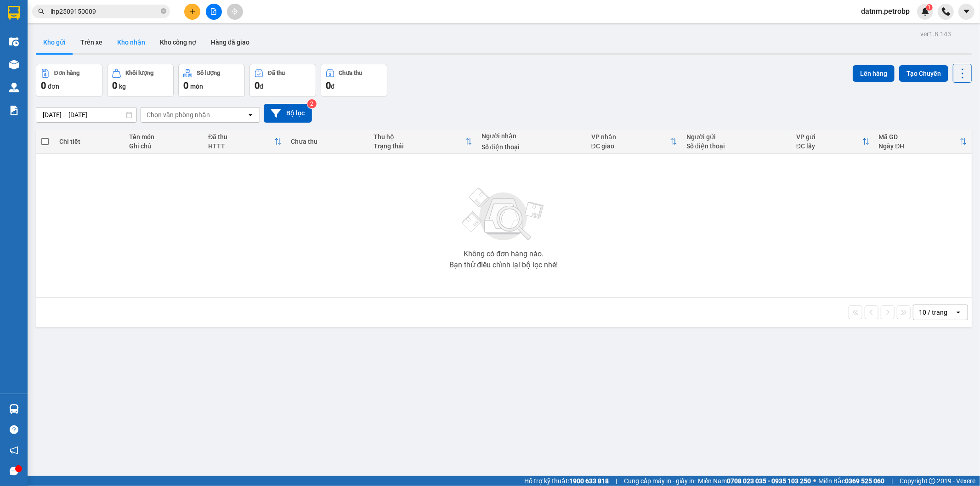
click at [141, 31] on button "Kho nhận" at bounding box center [131, 42] width 43 height 22
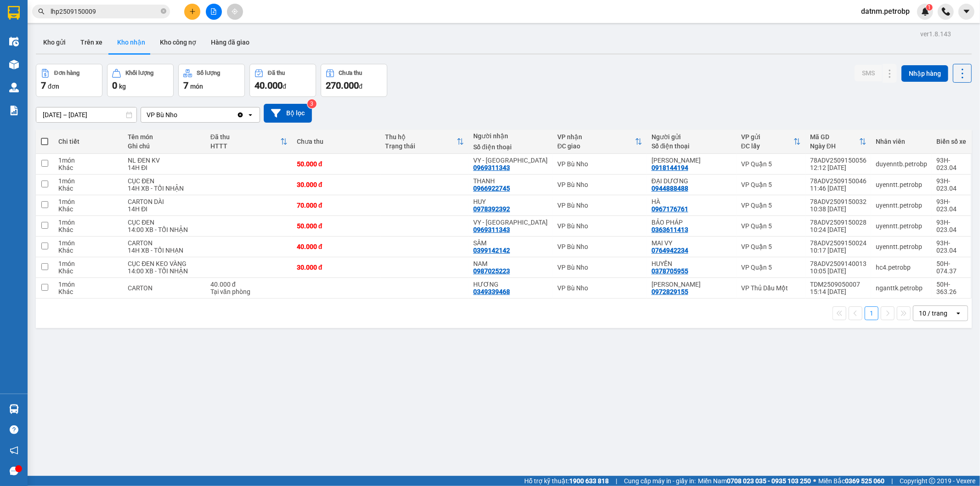
click at [22, 410] on div "Hàng sắp về" at bounding box center [14, 409] width 28 height 21
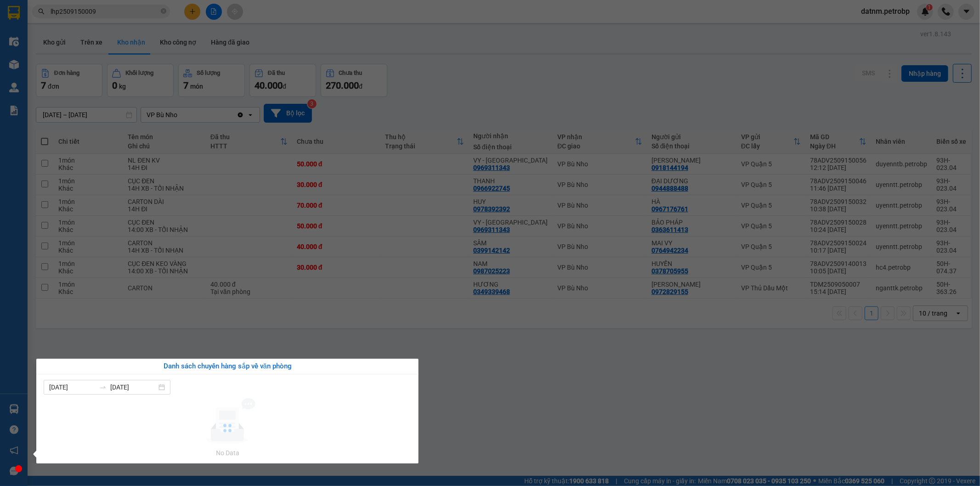
click at [13, 411] on div "Điều hành xe Kho hàng mới Quản [PERSON_NAME] lý chuyến Quản lý giao nhận mới Qu…" at bounding box center [14, 243] width 28 height 486
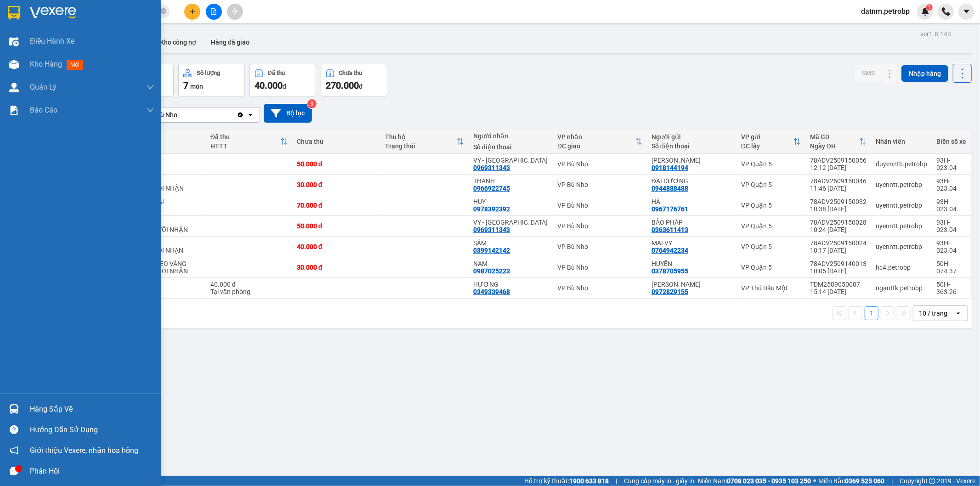
click at [13, 411] on img at bounding box center [14, 409] width 10 height 10
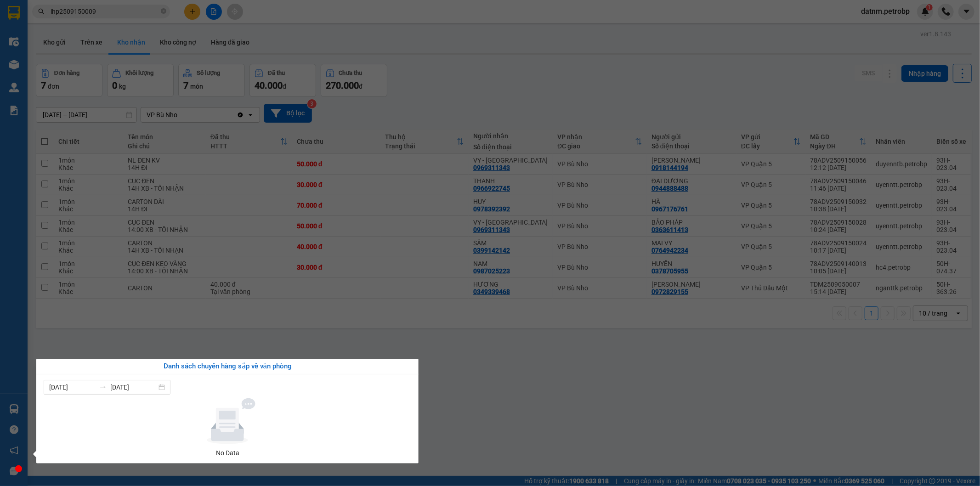
click at [446, 334] on section "Kết quả tìm kiếm ( 1 ) Bộ lọc Mã ĐH Trạng thái Món hàng Tổng cước Chưa cước Ngư…" at bounding box center [490, 243] width 980 height 486
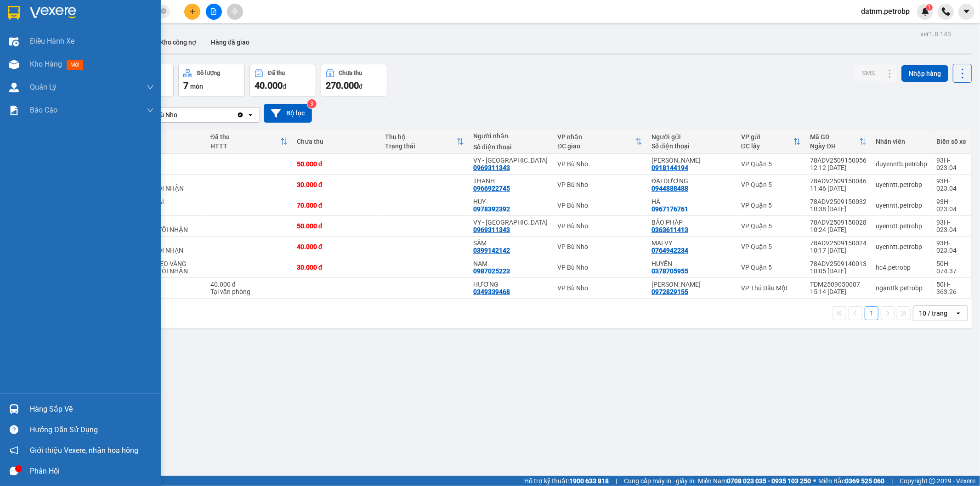
click at [63, 410] on div "Hàng sắp về" at bounding box center [92, 410] width 124 height 14
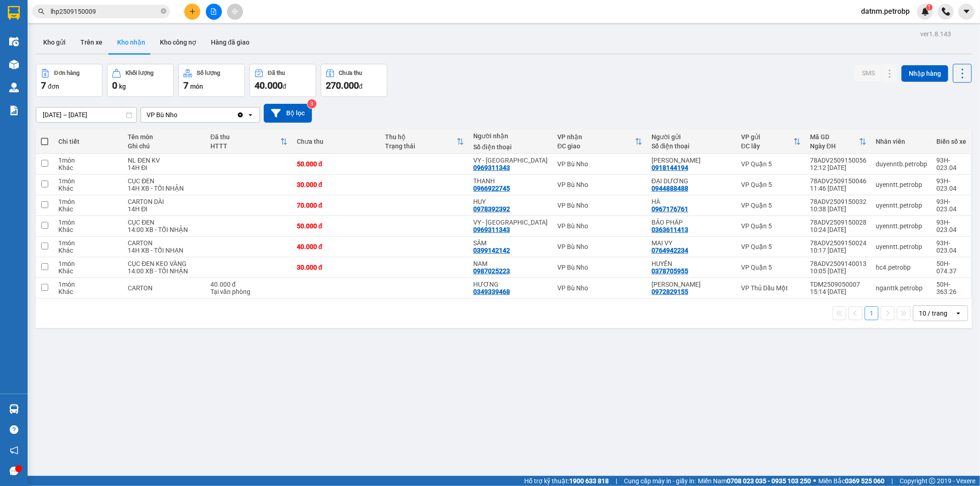
click at [66, 39] on section "Kết quả tìm kiếm ( 1 ) Bộ lọc Mã ĐH Trạng thái Món hàng Tổng cước Chưa cước Ngư…" at bounding box center [490, 243] width 980 height 486
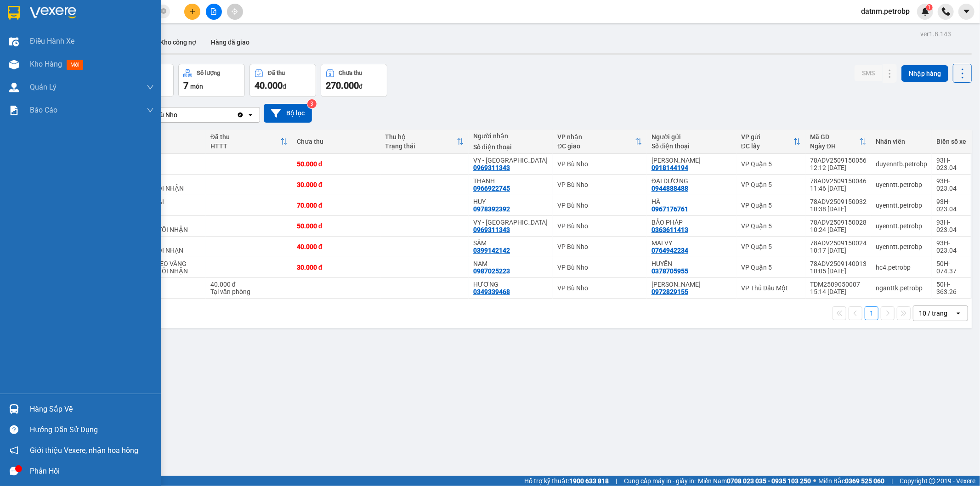
click at [52, 410] on div "Hàng sắp về" at bounding box center [92, 410] width 124 height 14
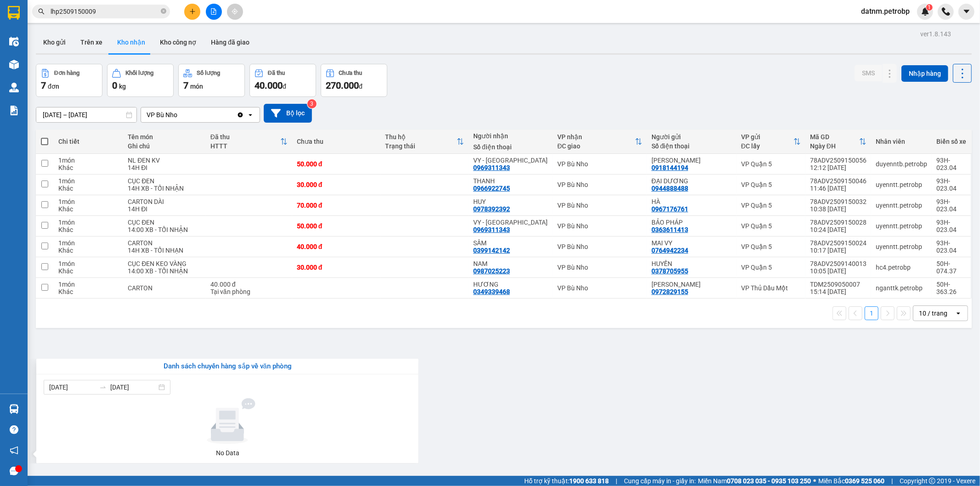
click at [255, 348] on section "Kết quả tìm kiếm ( 1 ) Bộ lọc Mã ĐH Trạng thái Món hàng Tổng cước Chưa cước Ngư…" at bounding box center [490, 243] width 980 height 486
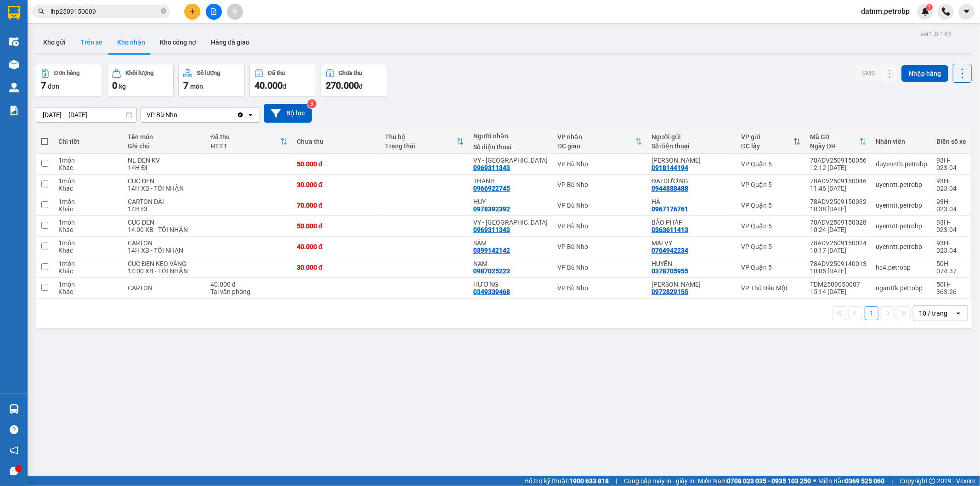
click at [93, 52] on button "Trên xe" at bounding box center [91, 42] width 37 height 22
type input "[DATE] – [DATE]"
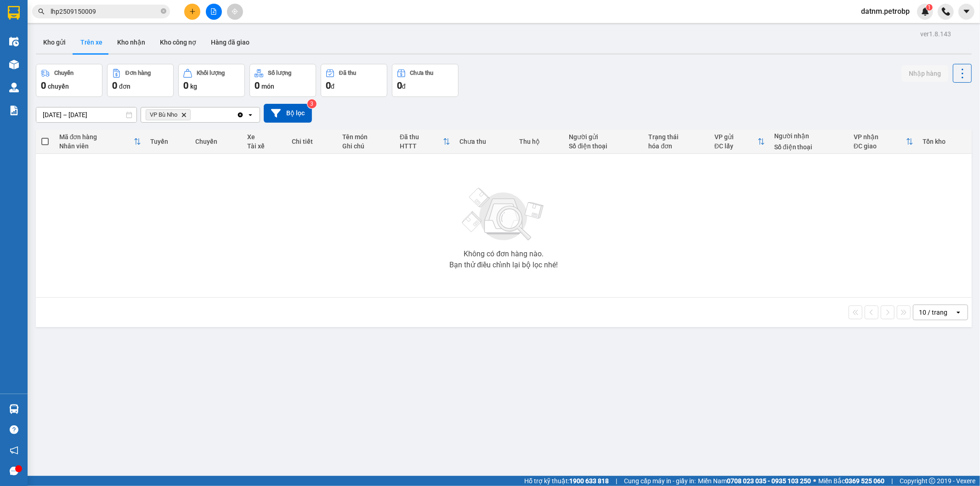
click at [102, 115] on input "[DATE] – [DATE]" at bounding box center [86, 115] width 100 height 15
click at [399, 102] on div "[DATE] – [DATE] Press the down arrow key to interact with the calendar and sele…" at bounding box center [504, 113] width 936 height 33
click at [186, 116] on icon "VP Bù Nho, close by backspace" at bounding box center [184, 115] width 4 height 4
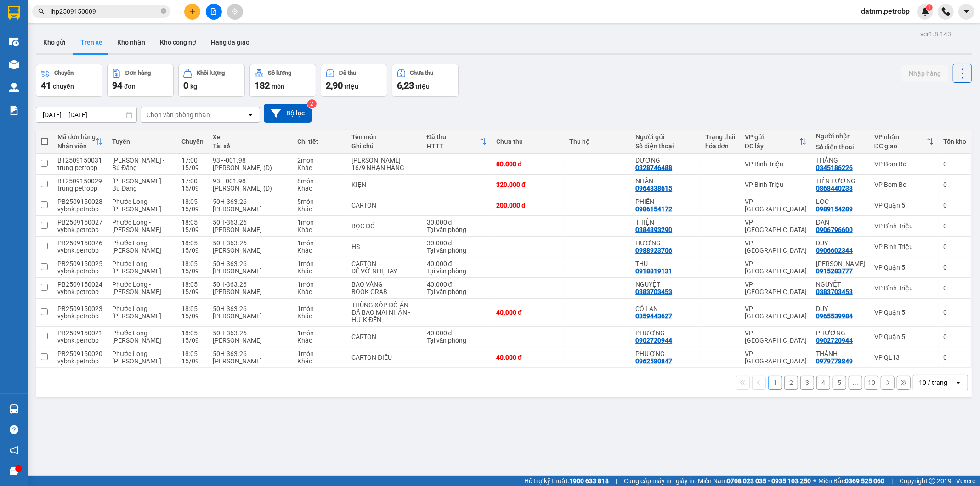
click at [201, 114] on div "Chọn văn phòng nhận" at bounding box center [178, 114] width 63 height 9
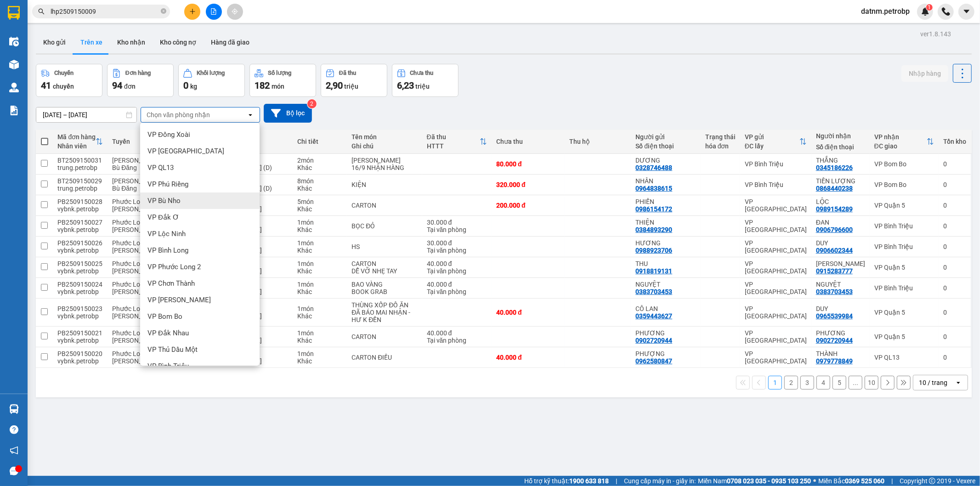
click at [191, 199] on div "VP Bù Nho" at bounding box center [199, 201] width 119 height 17
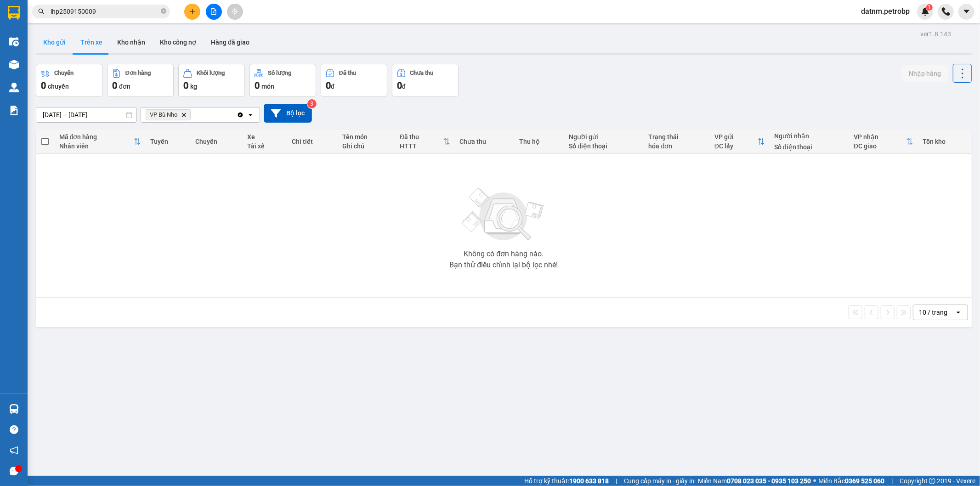
click at [62, 41] on button "Kho gửi" at bounding box center [54, 42] width 37 height 22
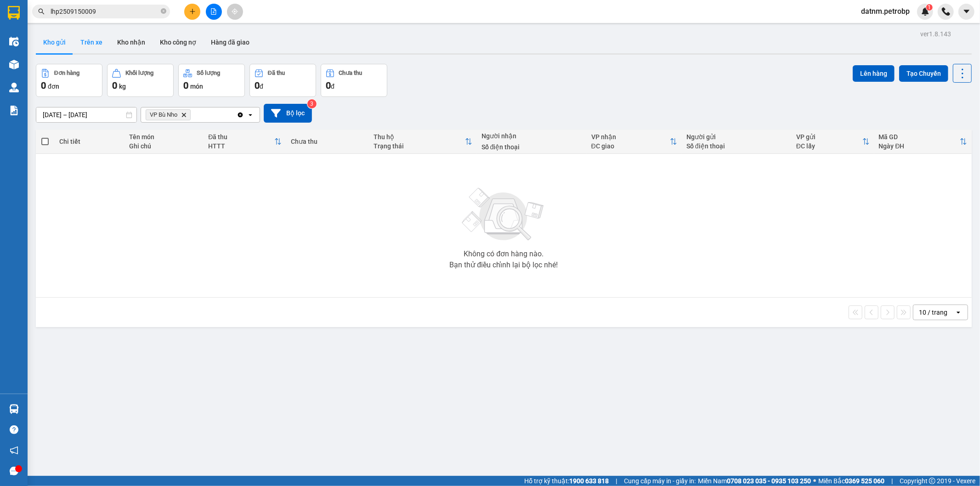
click at [102, 43] on button "Trên xe" at bounding box center [91, 42] width 37 height 22
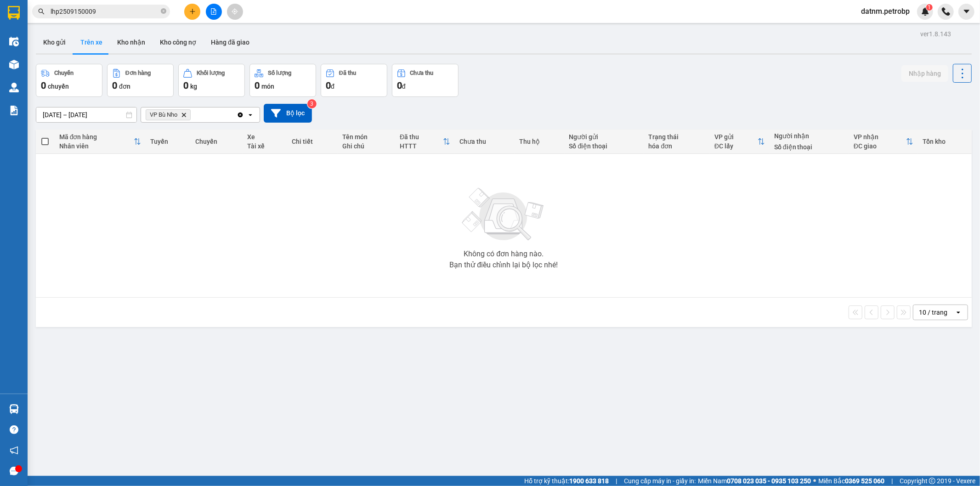
click at [91, 45] on button "Trên xe" at bounding box center [91, 42] width 37 height 22
click at [59, 48] on button "Kho gửi" at bounding box center [54, 42] width 37 height 22
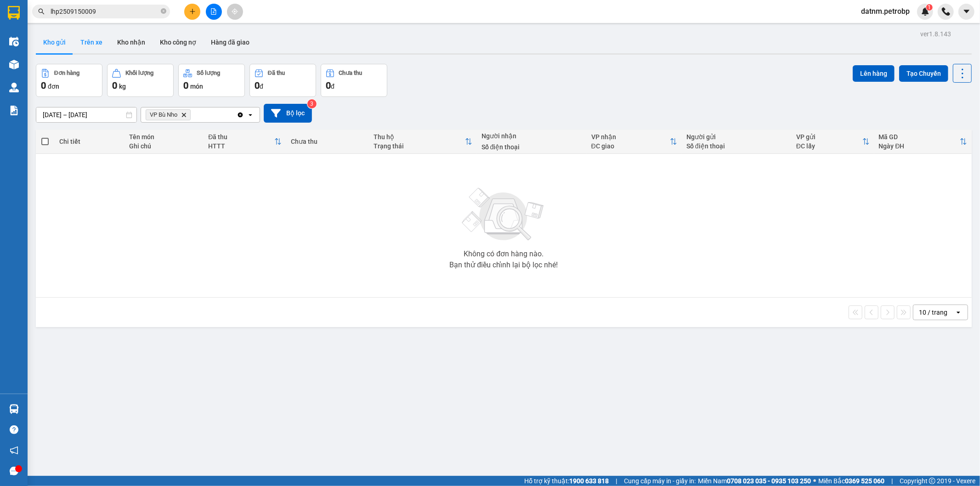
click at [81, 35] on button "Trên xe" at bounding box center [91, 42] width 37 height 22
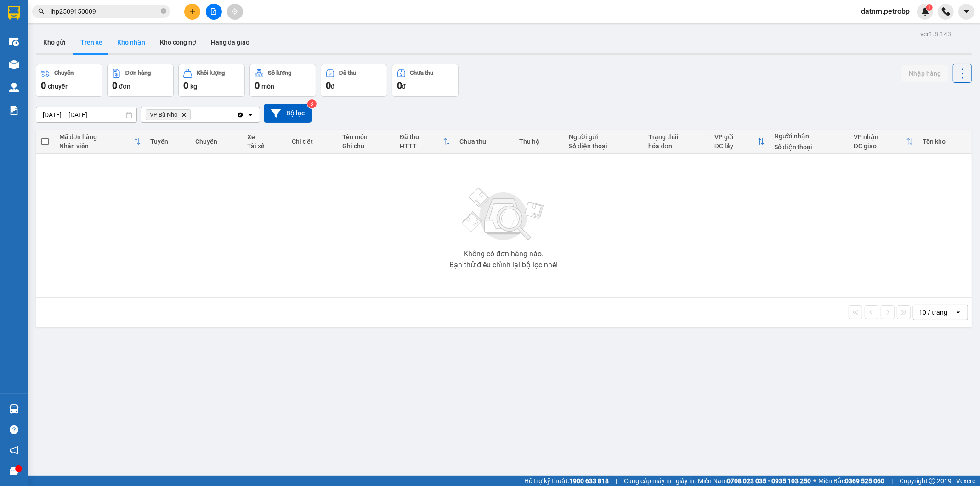
click at [114, 35] on button "Kho nhận" at bounding box center [131, 42] width 43 height 22
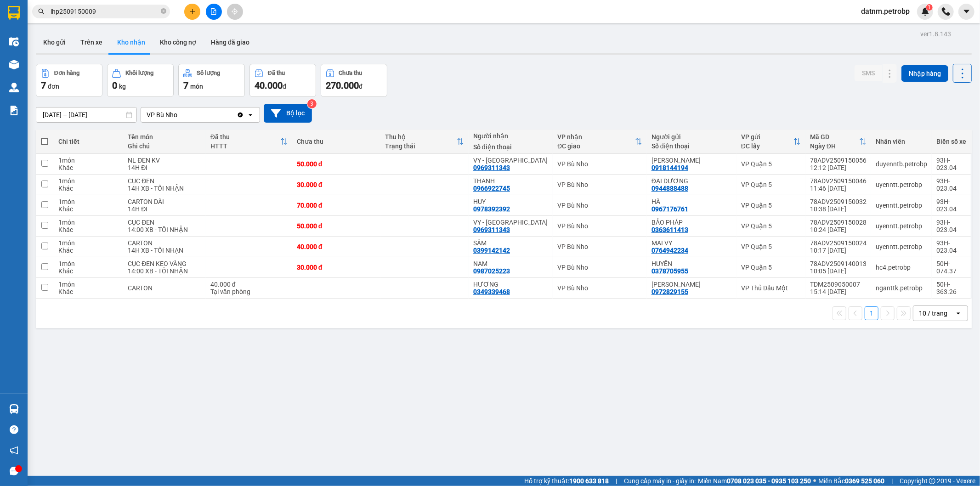
click at [145, 38] on button "Kho nhận" at bounding box center [131, 42] width 43 height 22
click at [84, 46] on button "Trên xe" at bounding box center [91, 42] width 37 height 22
type input "[DATE] – [DATE]"
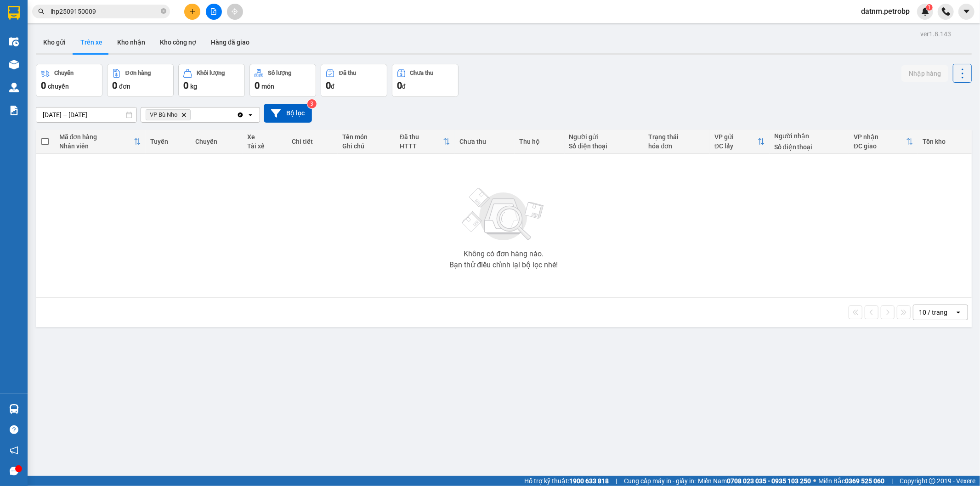
click at [94, 9] on input "lhp2509150009" at bounding box center [105, 11] width 108 height 10
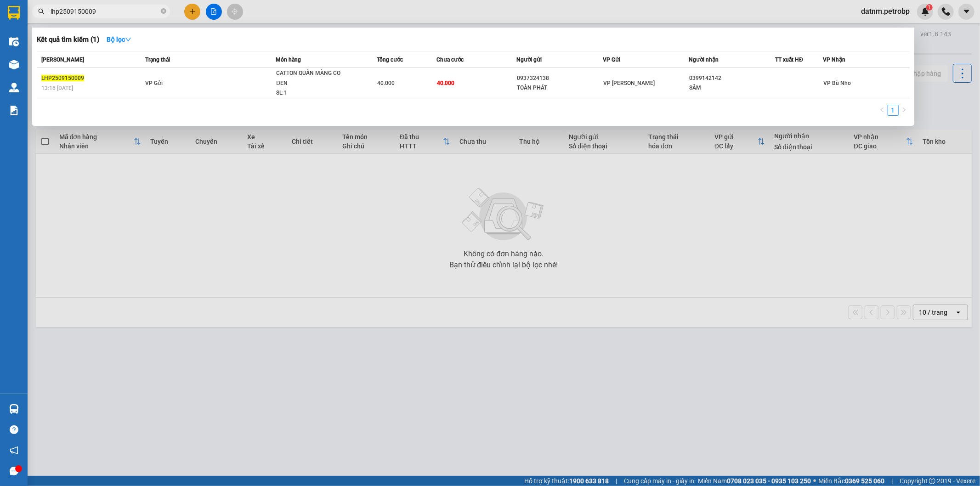
click at [94, 9] on input "lhp2509150009" at bounding box center [105, 11] width 108 height 10
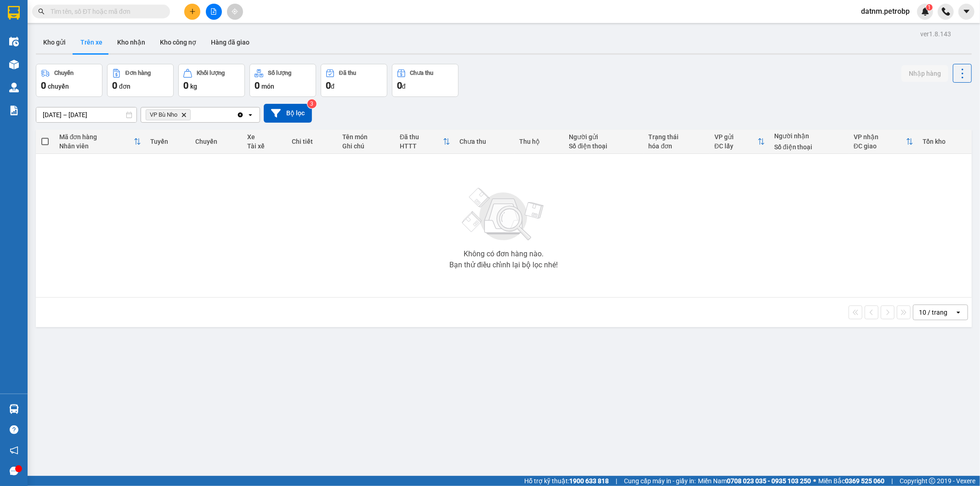
click at [185, 113] on icon "Delete" at bounding box center [184, 115] width 6 height 6
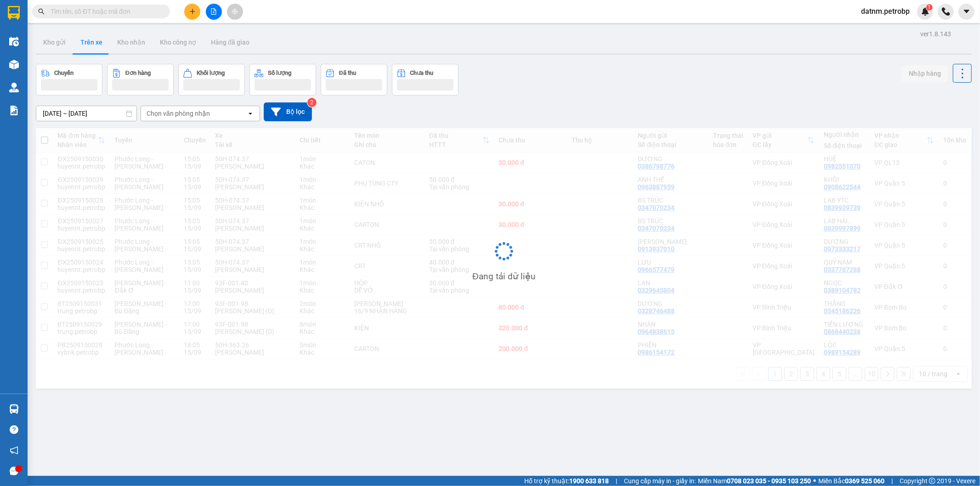
click at [185, 113] on div "Chọn văn phòng nhận" at bounding box center [178, 113] width 63 height 9
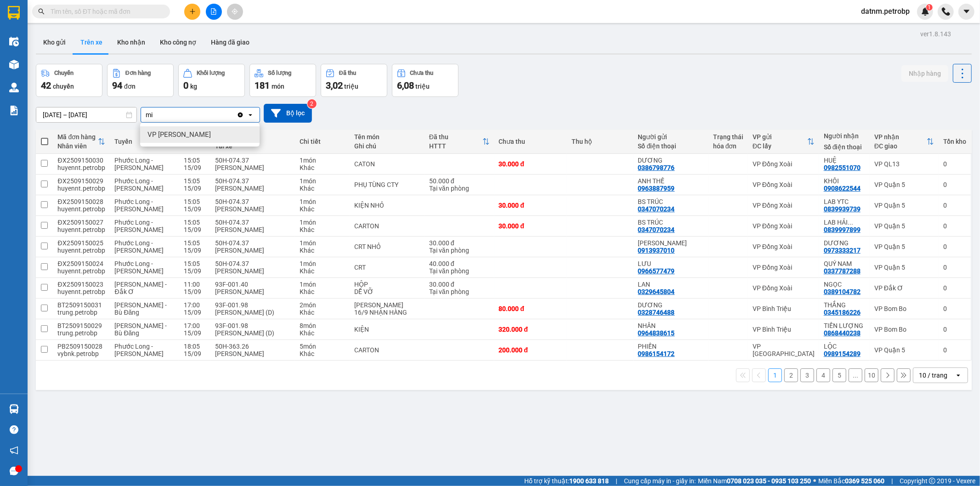
type input "m"
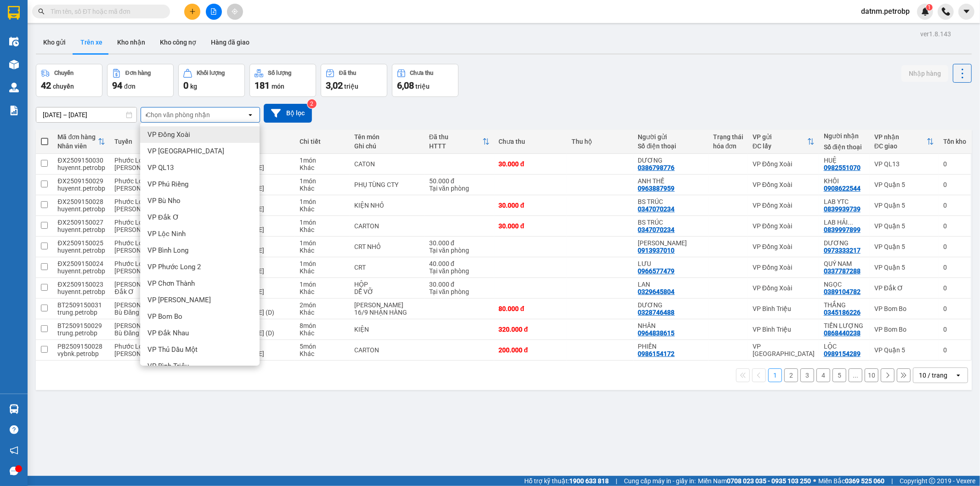
type input "d"
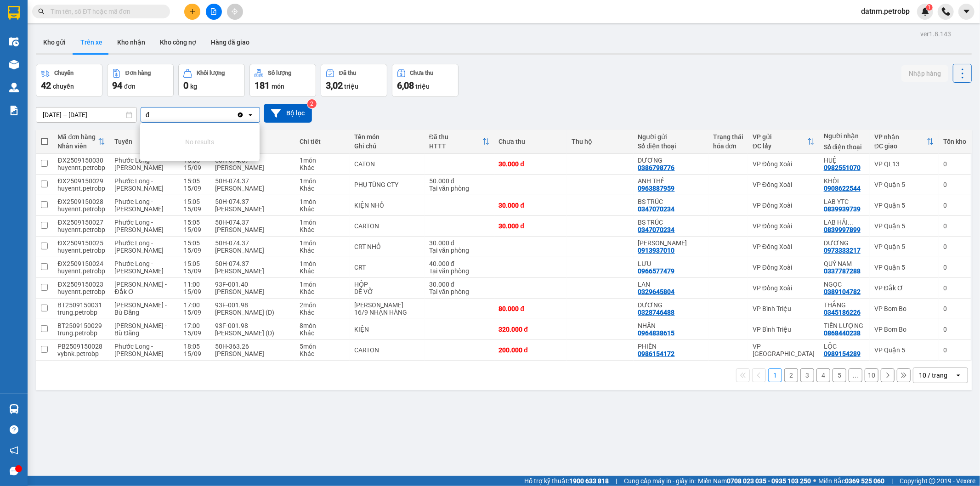
type input "đ"
type input "d"
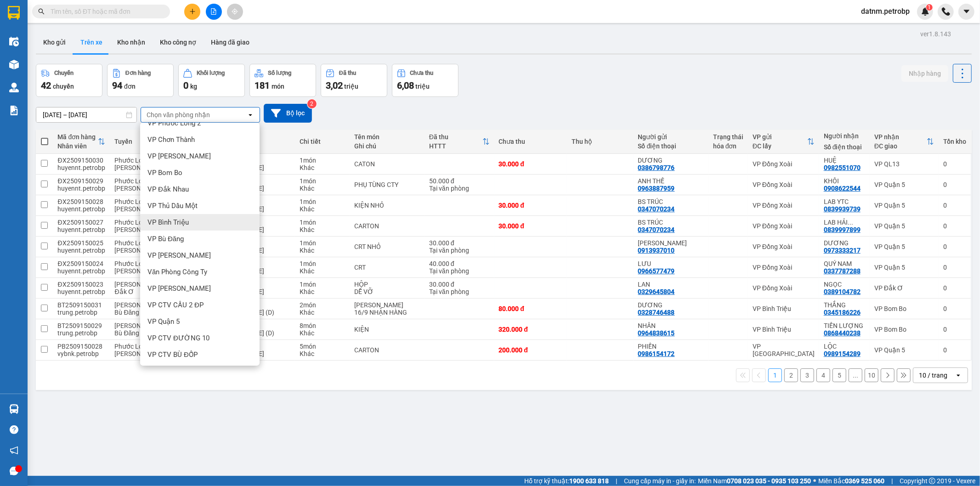
click at [216, 224] on div "VP Bình Triệu" at bounding box center [199, 222] width 119 height 17
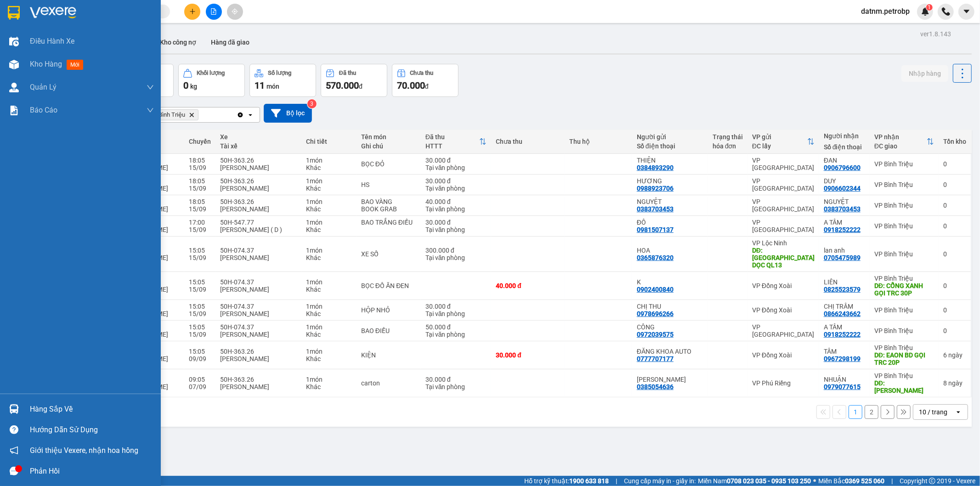
click at [11, 406] on img at bounding box center [14, 409] width 10 height 10
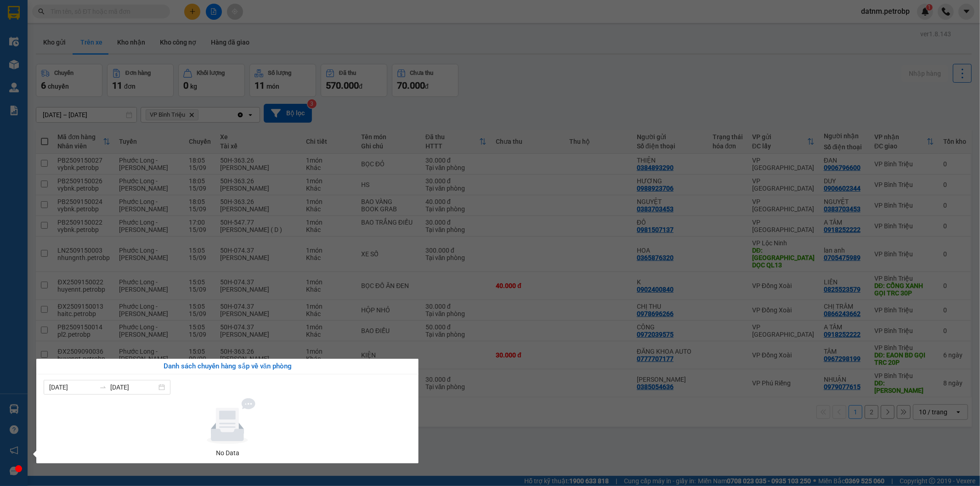
click at [504, 423] on section "Kết quả tìm kiếm ( 1 ) Bộ lọc Mã ĐH Trạng thái Món hàng Tổng cước Chưa cước Ngư…" at bounding box center [490, 243] width 980 height 486
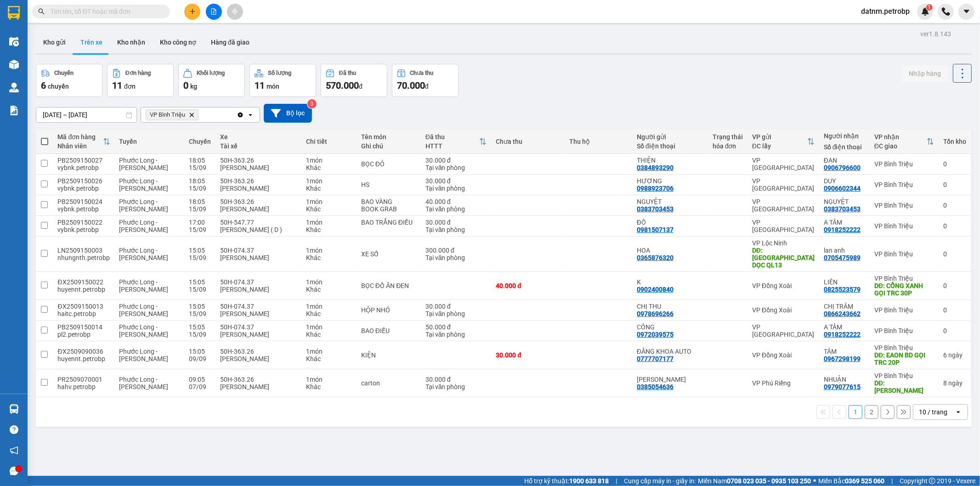
click at [865, 406] on button "2" at bounding box center [872, 412] width 14 height 14
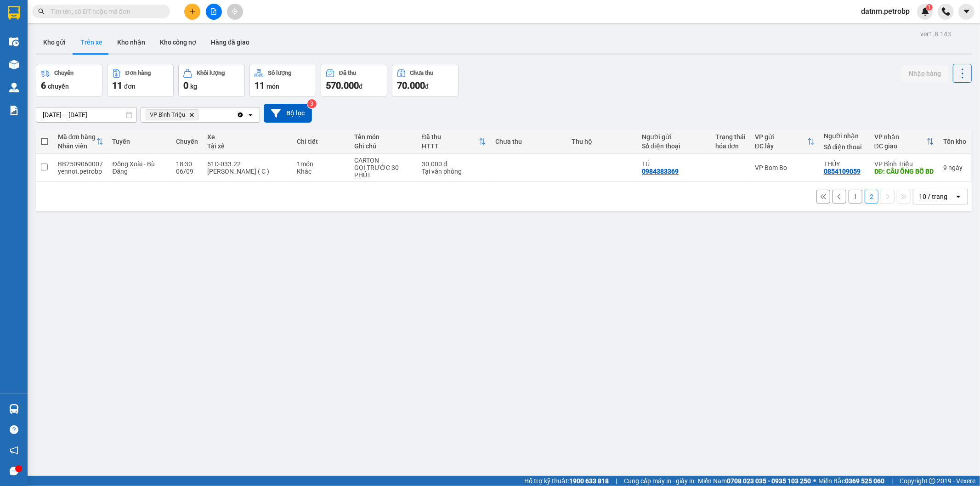
click at [849, 195] on button "1" at bounding box center [856, 197] width 14 height 14
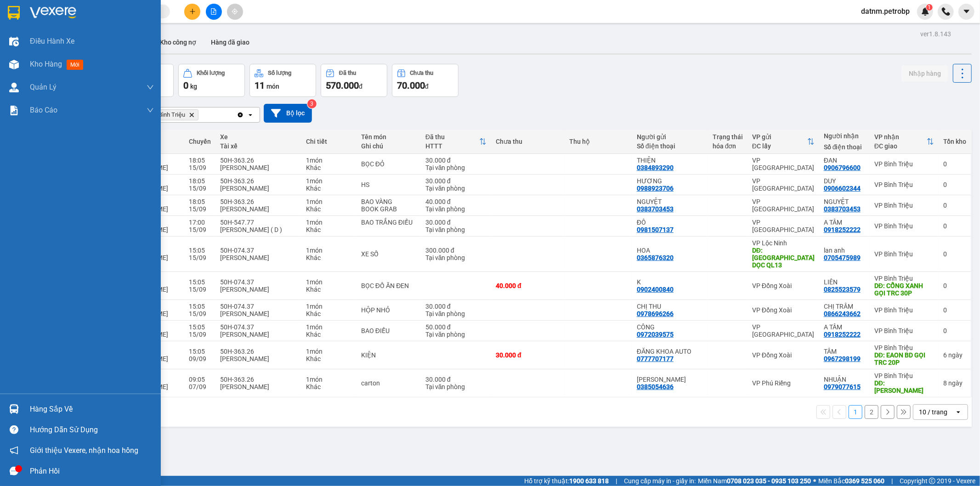
click at [11, 404] on img at bounding box center [14, 409] width 10 height 10
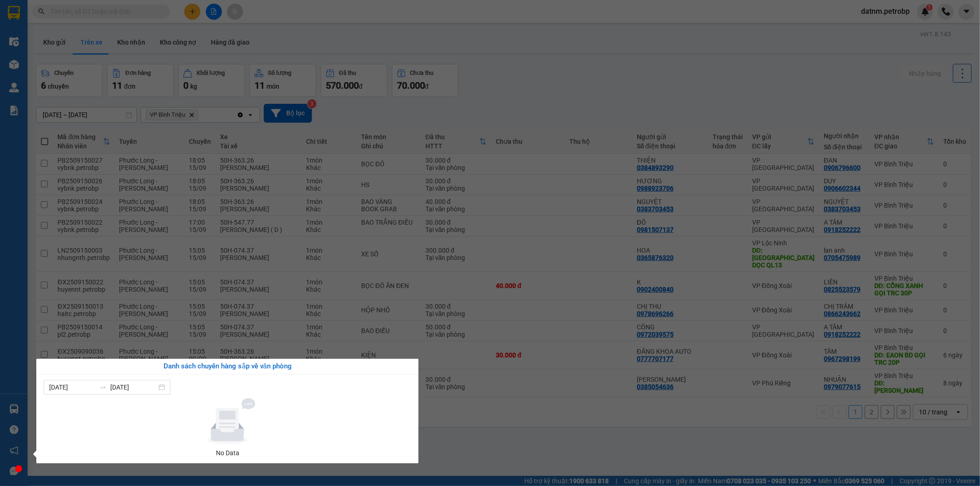
click at [481, 442] on section "Kết quả tìm kiếm ( 1 ) Bộ lọc Mã ĐH Trạng thái Món hàng Tổng cước Chưa cước Ngư…" at bounding box center [490, 243] width 980 height 486
